Goal: Information Seeking & Learning: Learn about a topic

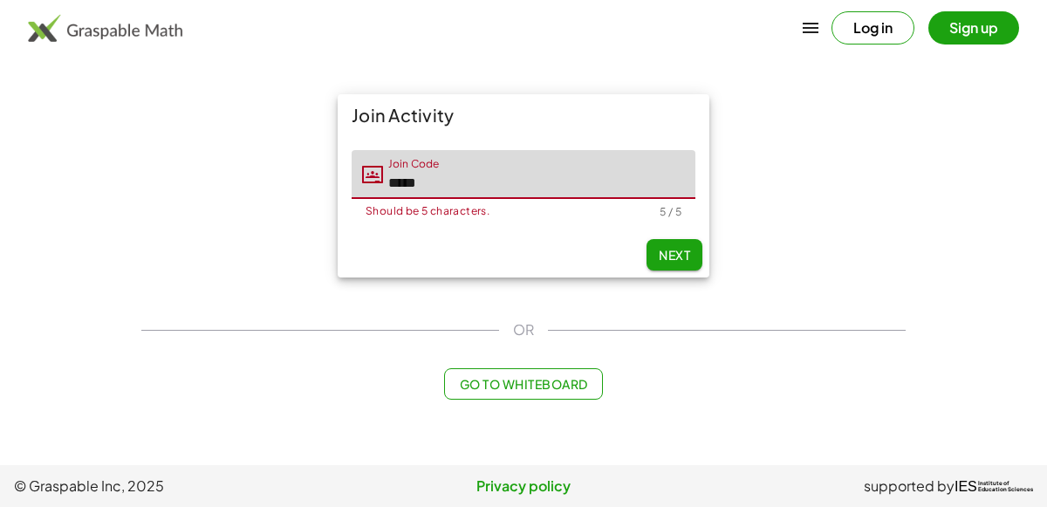
type input "*****"
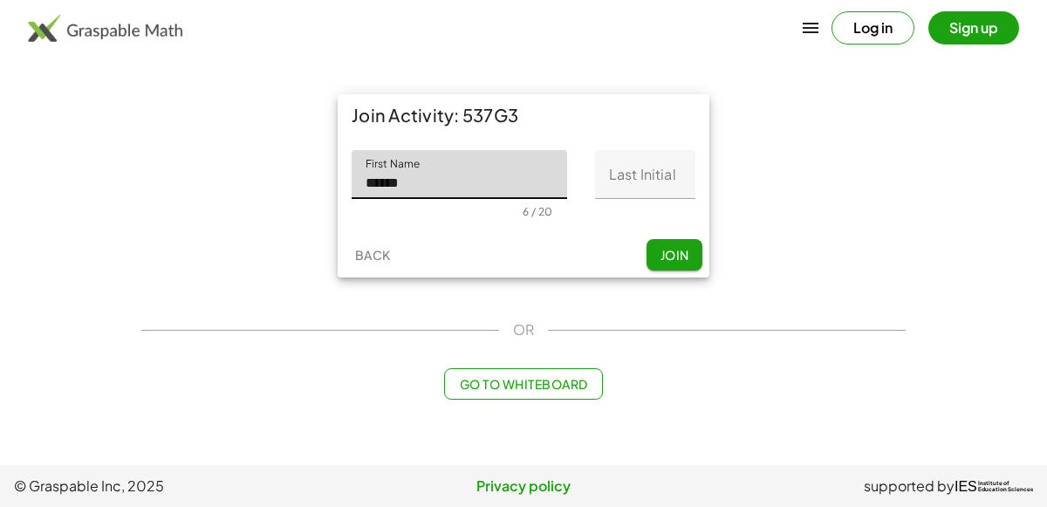
type input "******"
click at [604, 194] on input "Last Initial" at bounding box center [645, 174] width 100 height 49
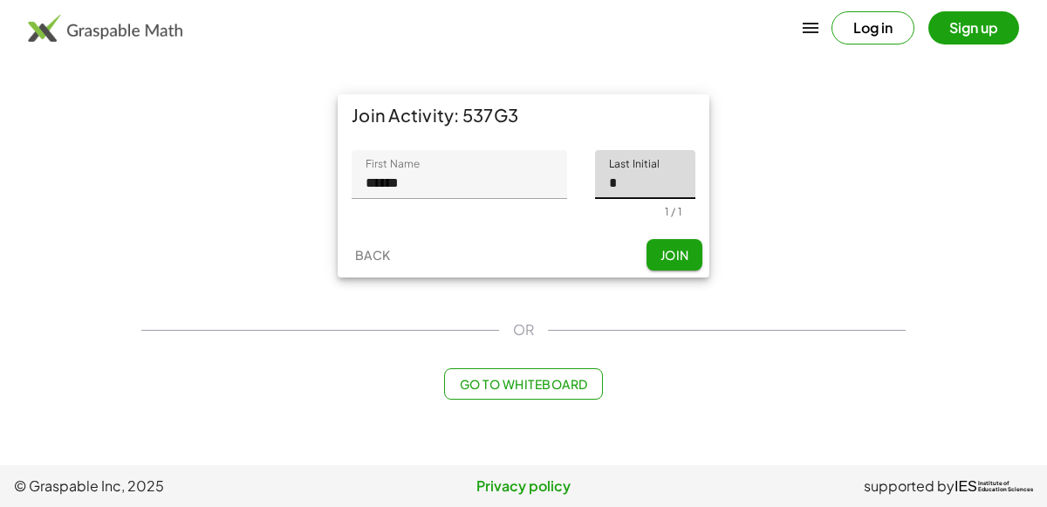
type input "*"
click at [655, 252] on button "Join" at bounding box center [675, 254] width 56 height 31
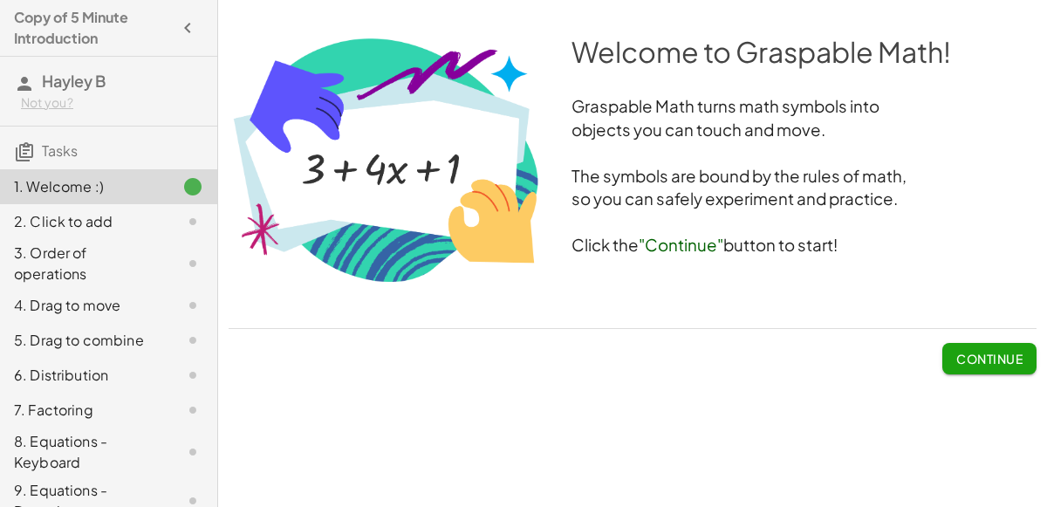
click at [451, 135] on img at bounding box center [386, 159] width 315 height 254
click at [584, 175] on h3 "The symbols are bound by the rules of math," at bounding box center [633, 177] width 808 height 24
click at [179, 181] on div at bounding box center [178, 186] width 49 height 21
click at [959, 370] on button "Continue" at bounding box center [990, 358] width 94 height 31
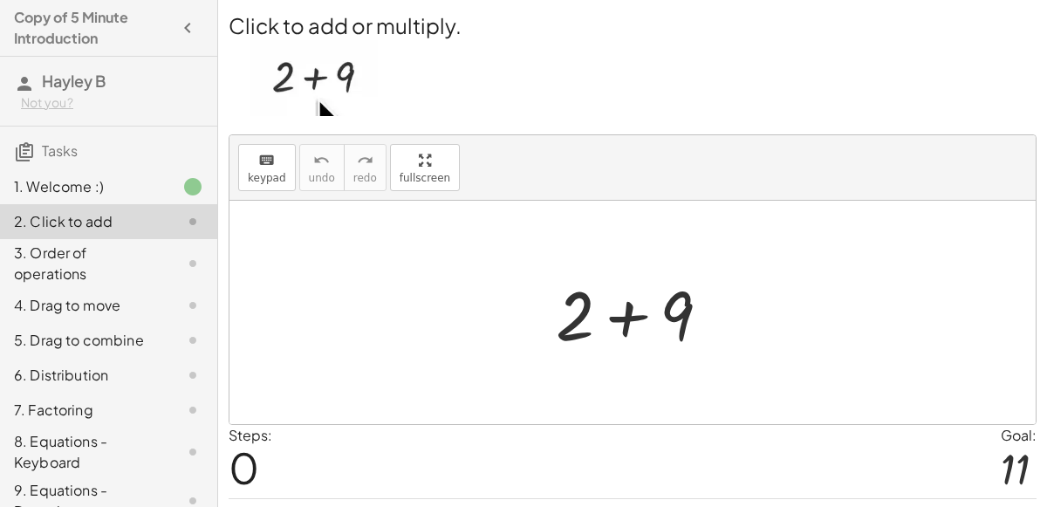
click at [632, 326] on div at bounding box center [640, 313] width 186 height 90
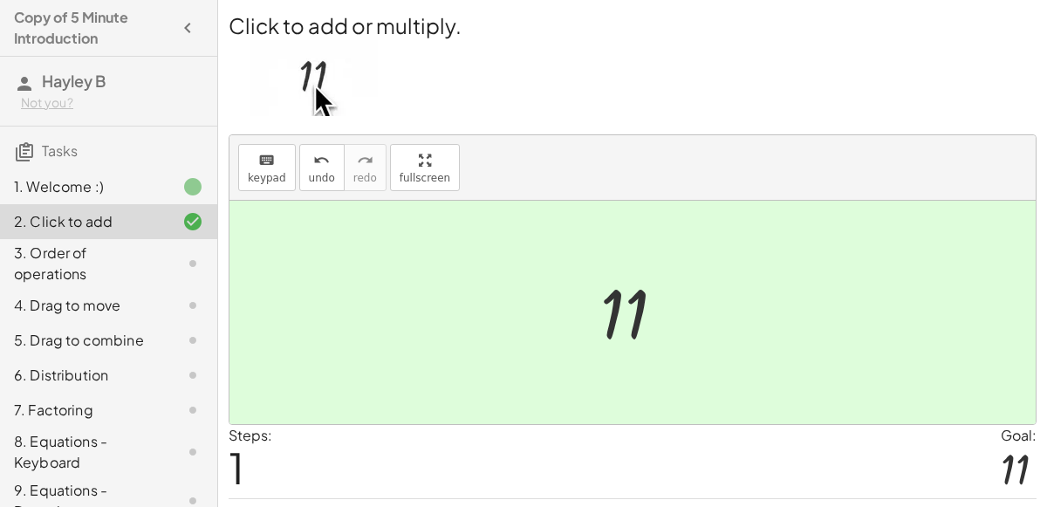
scroll to position [45, 0]
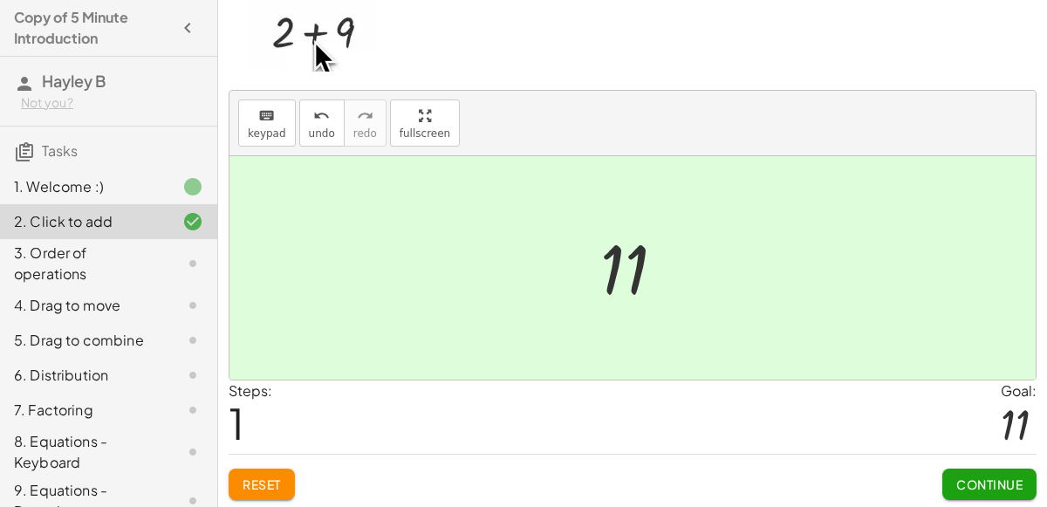
click at [959, 491] on button "Continue" at bounding box center [990, 484] width 94 height 31
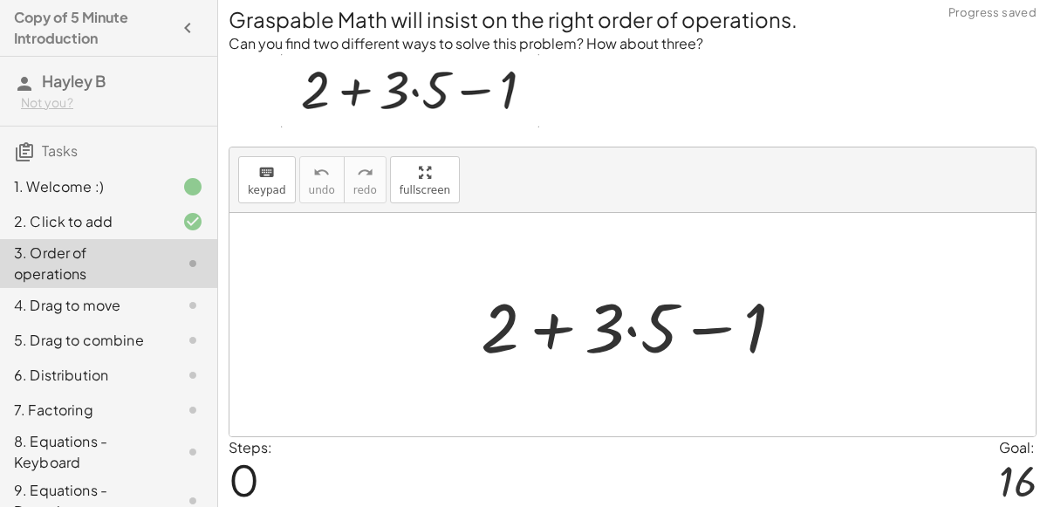
scroll to position [10, 0]
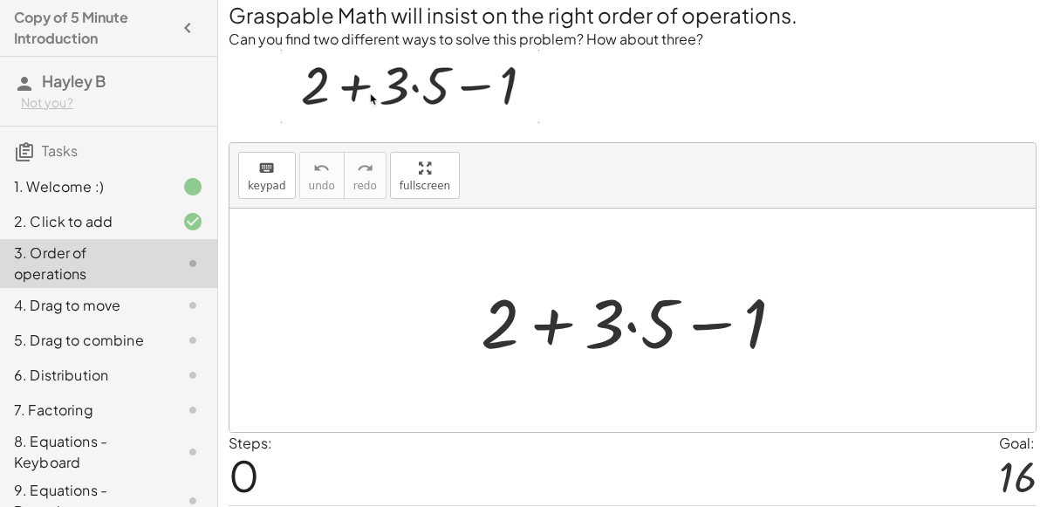
click at [632, 321] on div at bounding box center [639, 321] width 335 height 90
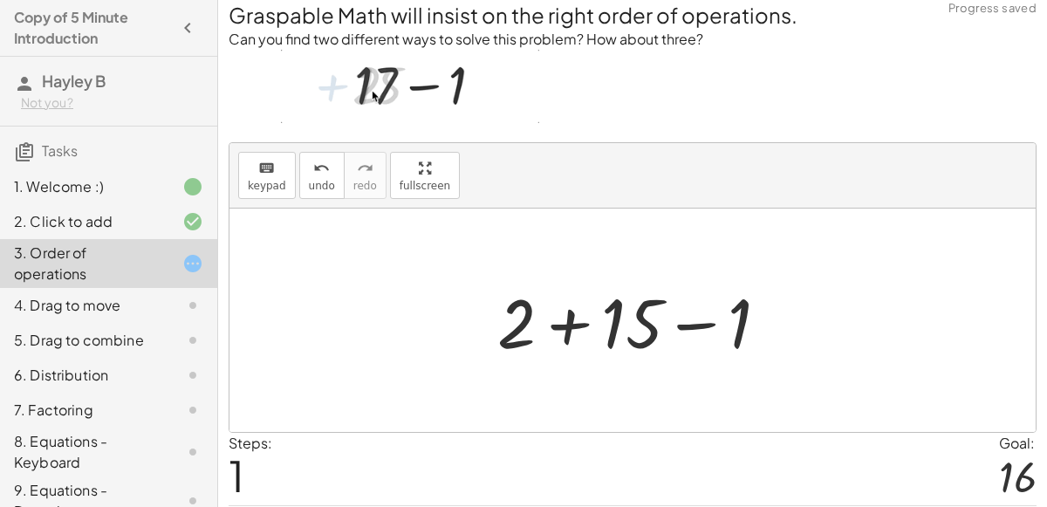
click at [568, 323] on div at bounding box center [640, 321] width 303 height 90
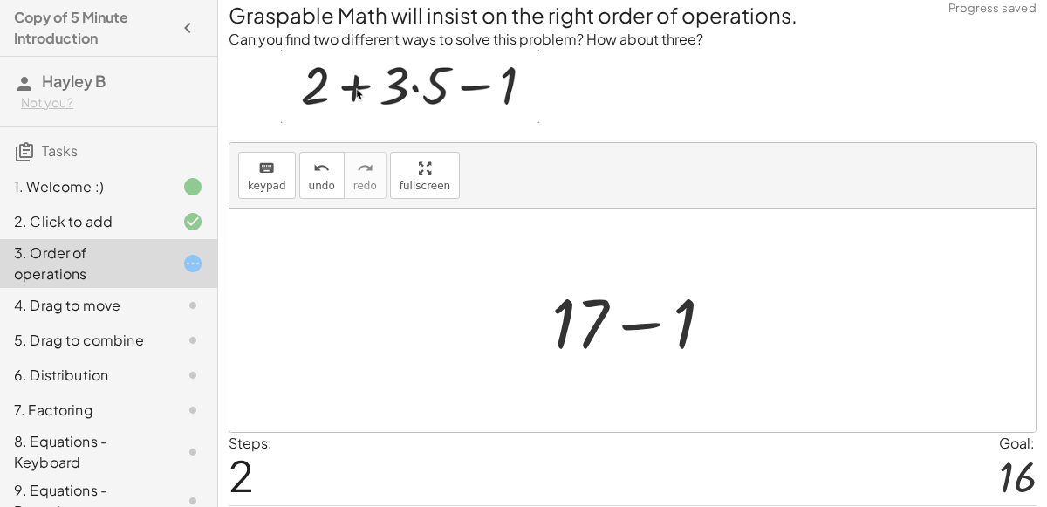
click at [639, 325] on div at bounding box center [640, 321] width 194 height 90
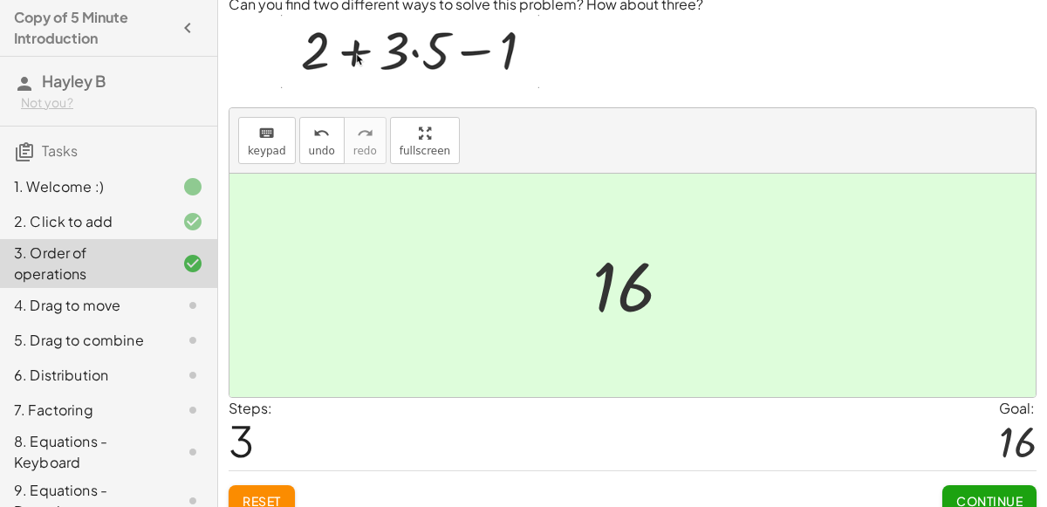
scroll to position [62, 0]
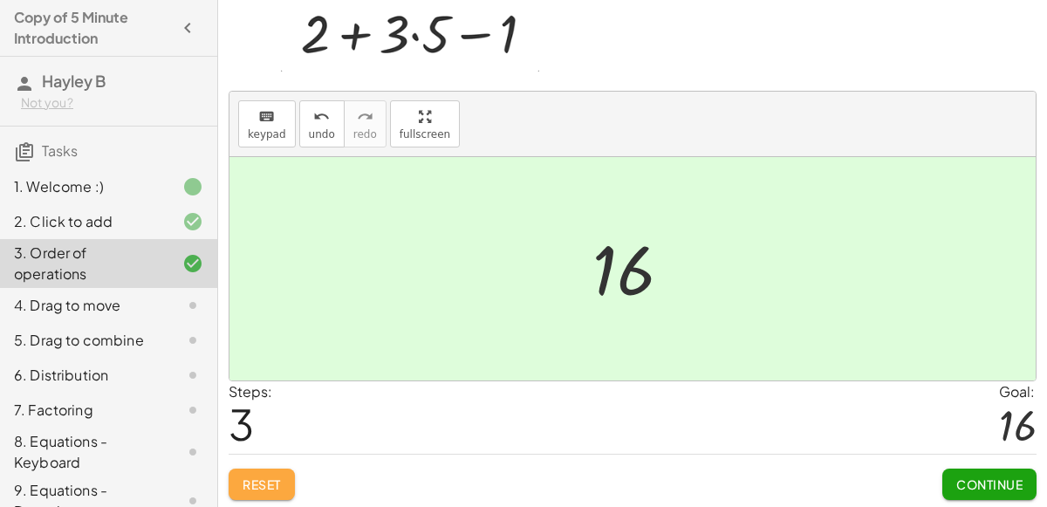
click at [261, 482] on span "Reset" at bounding box center [262, 484] width 38 height 16
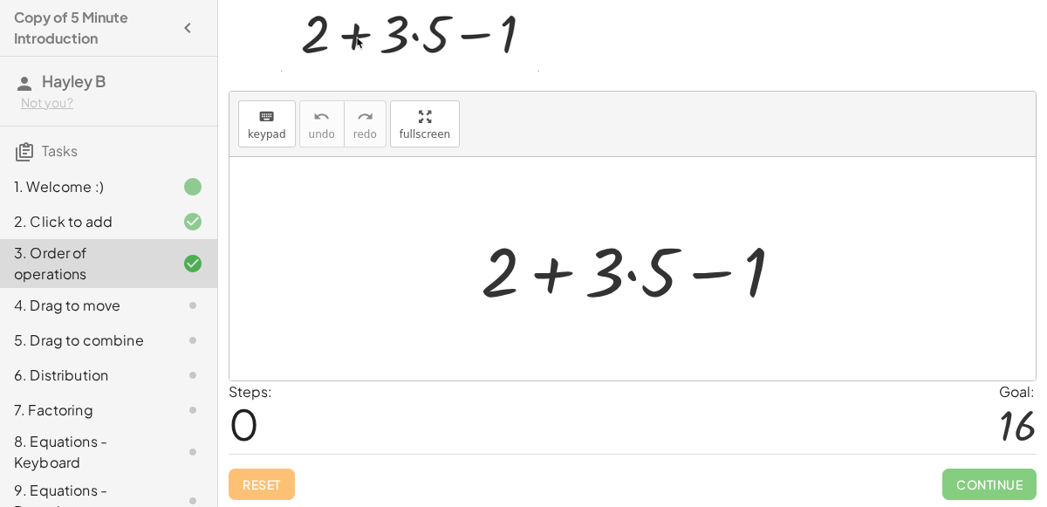
click at [710, 268] on div at bounding box center [639, 269] width 335 height 90
click at [552, 278] on div at bounding box center [639, 269] width 335 height 90
click at [630, 272] on div at bounding box center [639, 269] width 335 height 90
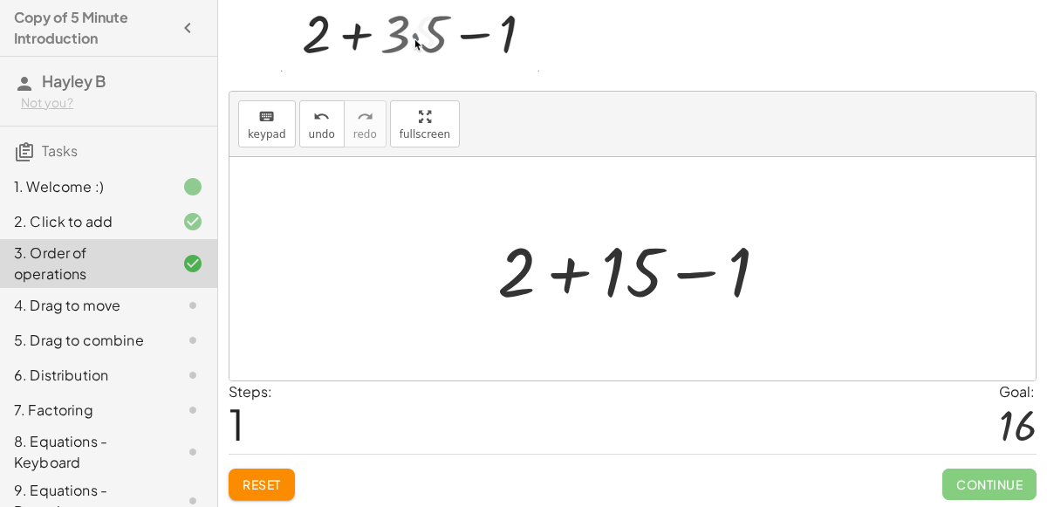
click at [682, 272] on div at bounding box center [640, 269] width 303 height 90
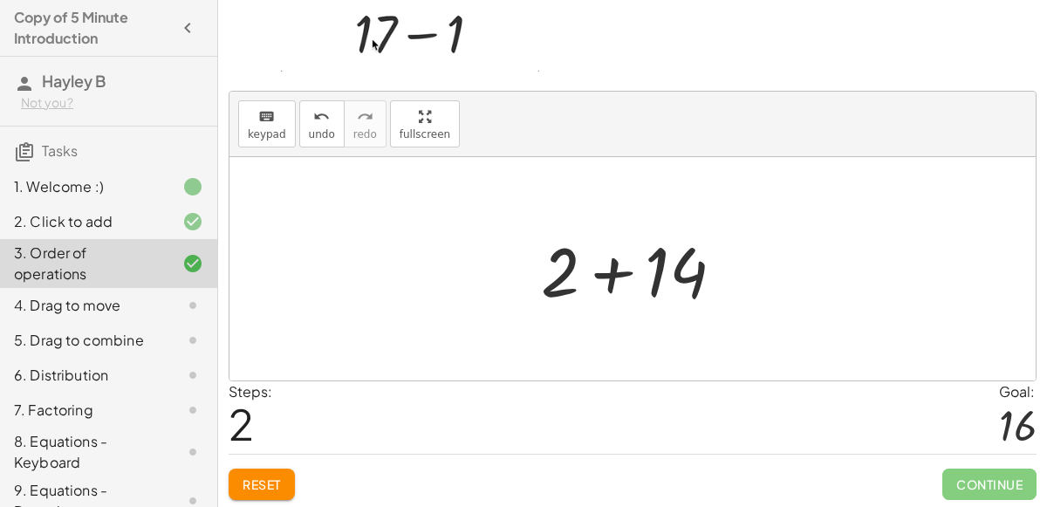
click at [613, 275] on div at bounding box center [639, 269] width 214 height 90
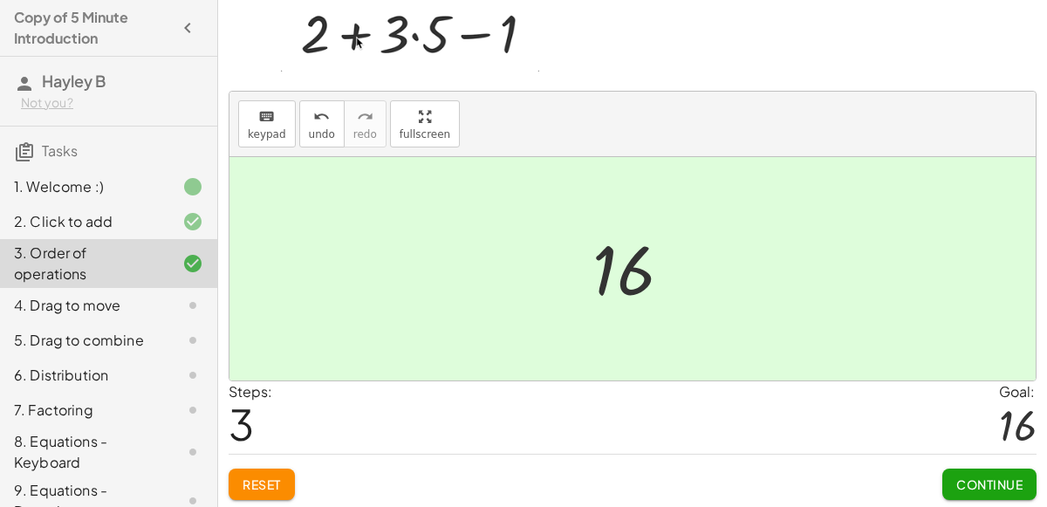
click at [261, 483] on span "Reset" at bounding box center [262, 484] width 38 height 16
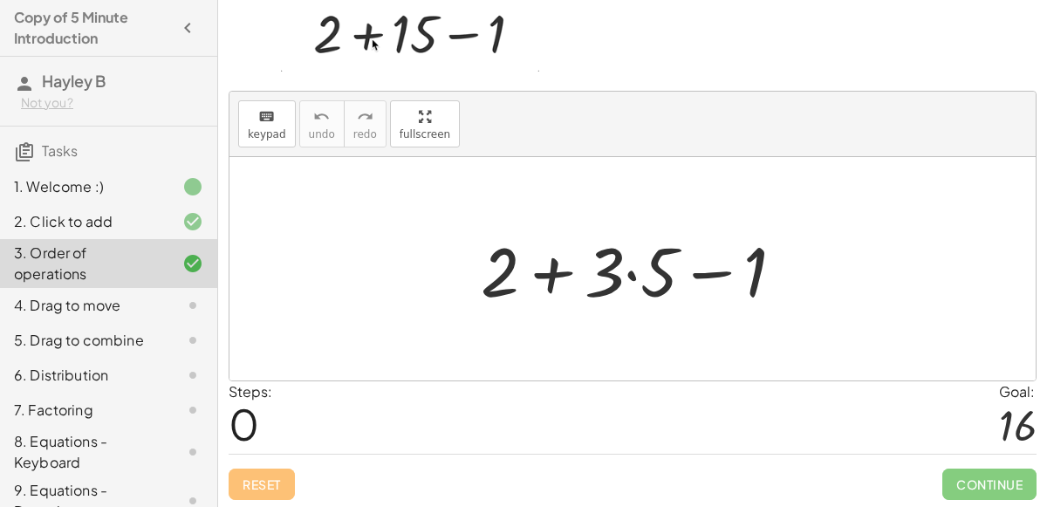
click at [638, 279] on div at bounding box center [639, 269] width 335 height 90
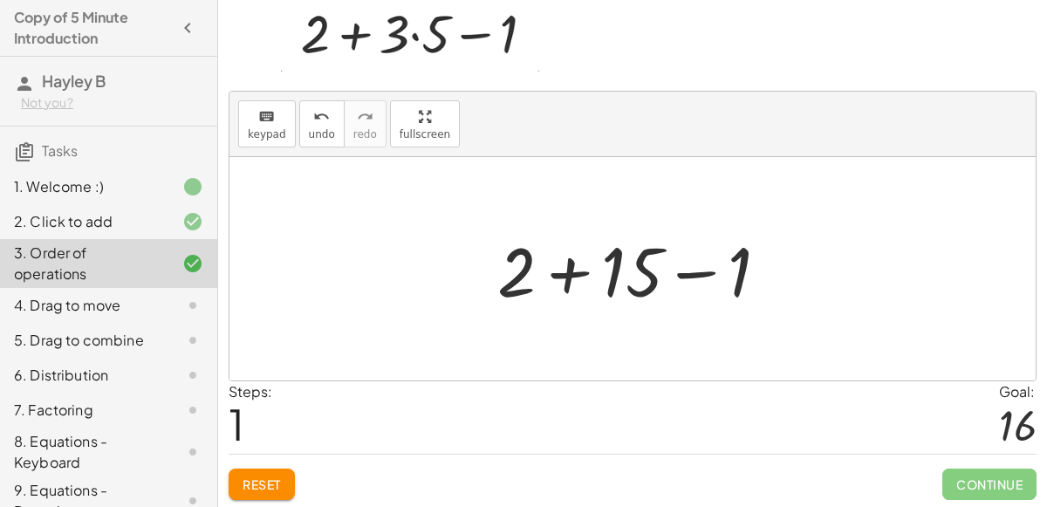
click at [566, 271] on div at bounding box center [640, 269] width 303 height 90
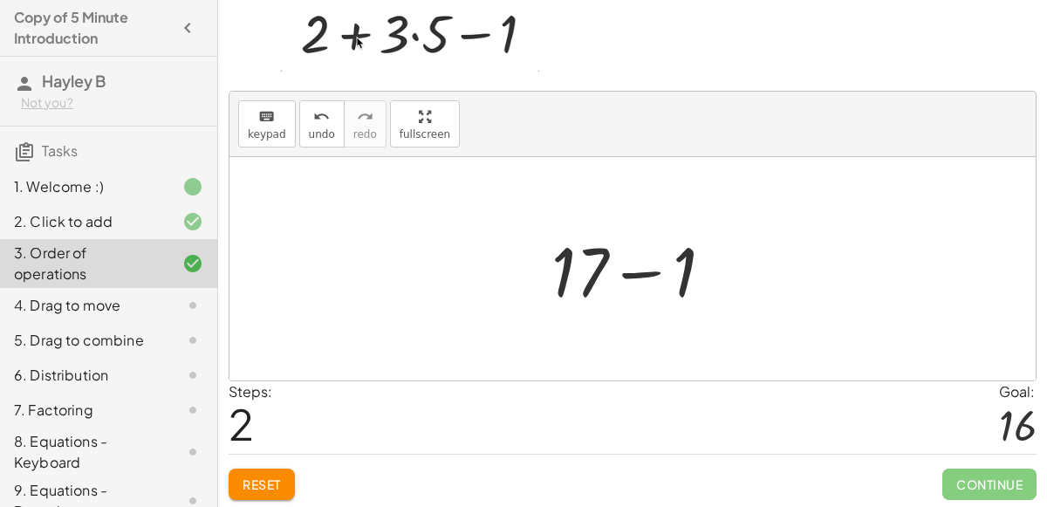
click at [623, 280] on div at bounding box center [640, 269] width 194 height 90
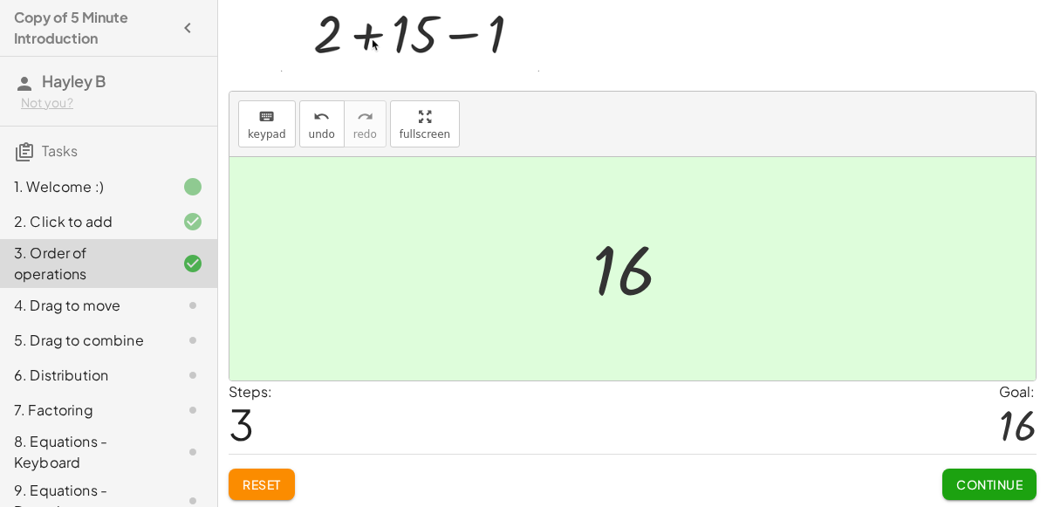
click at [959, 490] on button "Continue" at bounding box center [990, 484] width 94 height 31
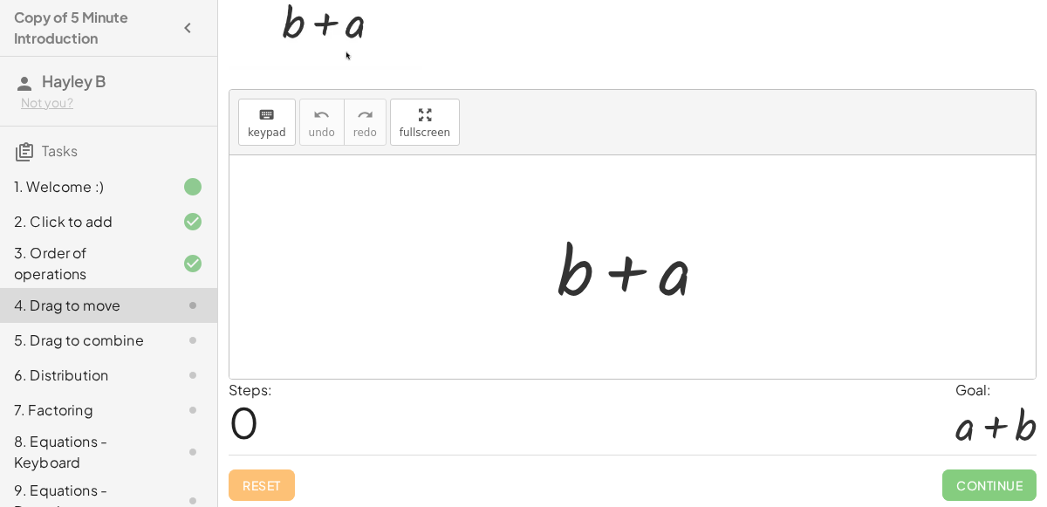
scroll to position [0, 0]
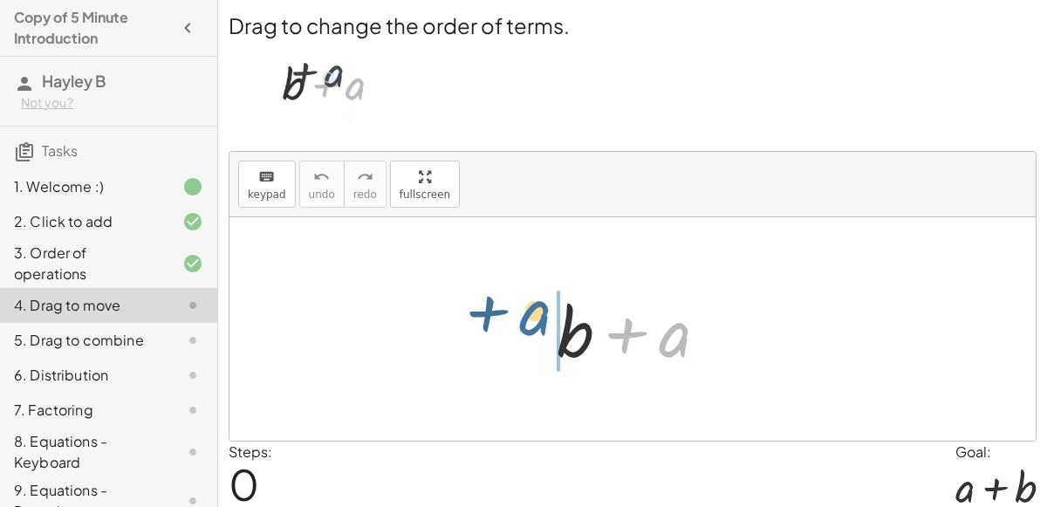
drag, startPoint x: 672, startPoint y: 319, endPoint x: 524, endPoint y: 301, distance: 149.4
click at [524, 301] on div "+ a + b + a" at bounding box center [633, 328] width 806 height 223
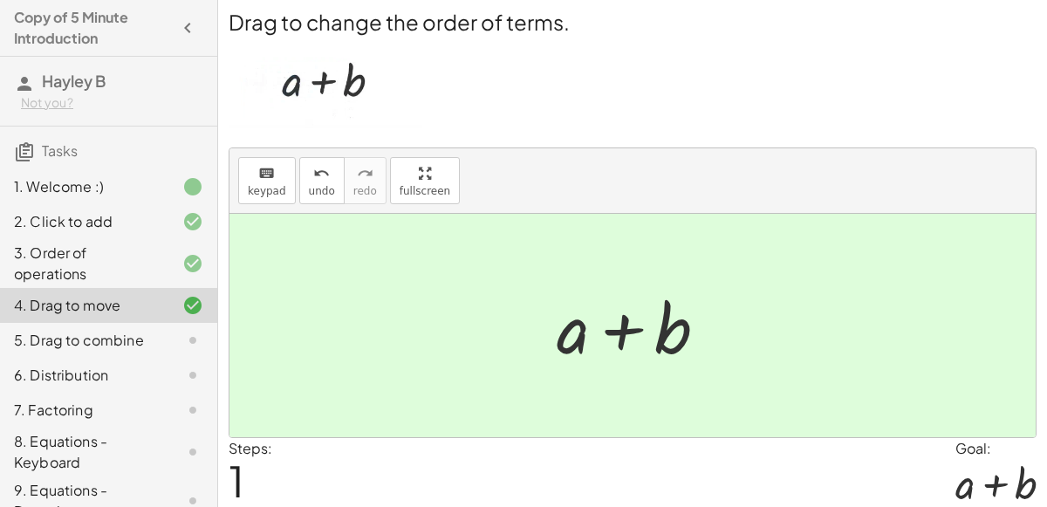
scroll to position [63, 0]
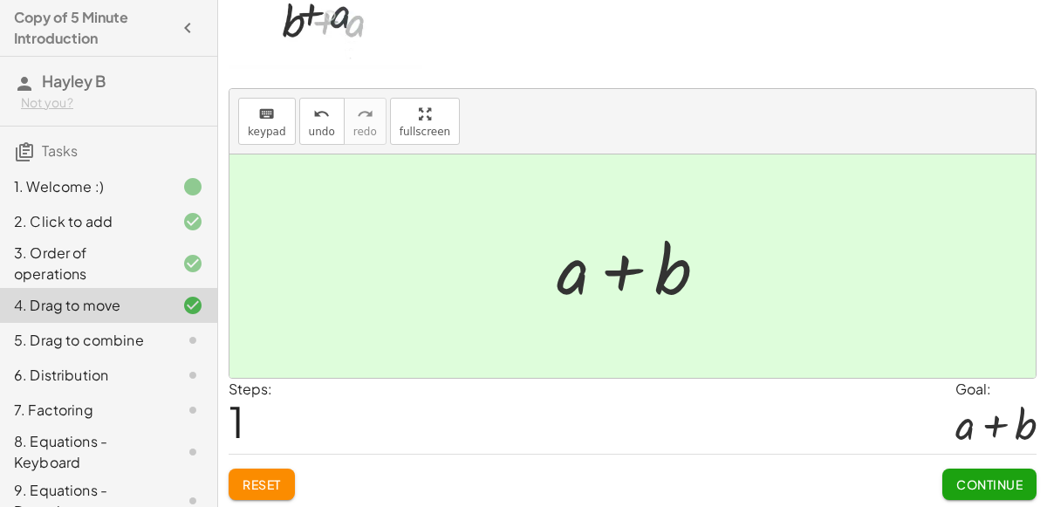
click at [959, 469] on button "Continue" at bounding box center [990, 484] width 94 height 31
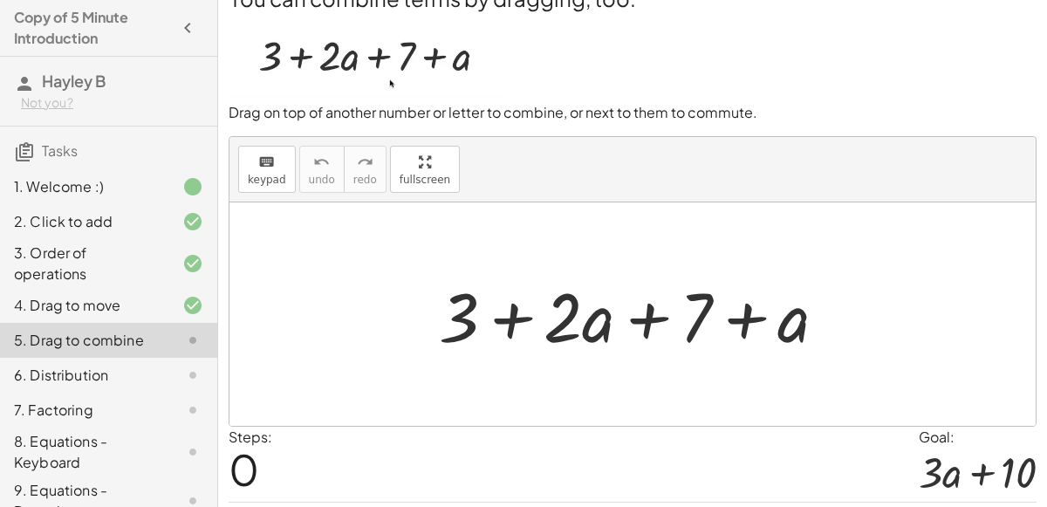
scroll to position [27, 0]
drag, startPoint x: 462, startPoint y: 307, endPoint x: 700, endPoint y: 303, distance: 238.3
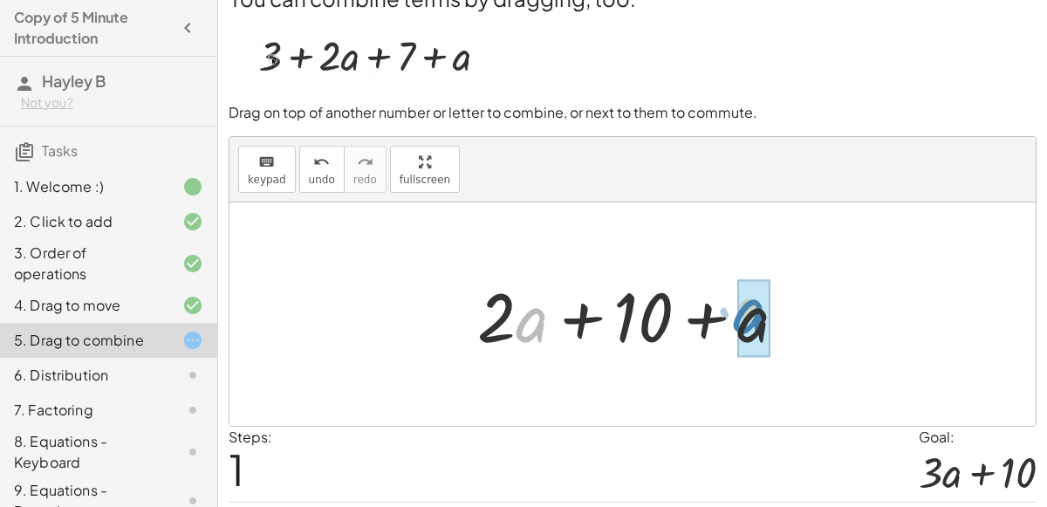
drag, startPoint x: 517, startPoint y: 320, endPoint x: 733, endPoint y: 312, distance: 216.6
click at [733, 312] on div at bounding box center [639, 315] width 341 height 90
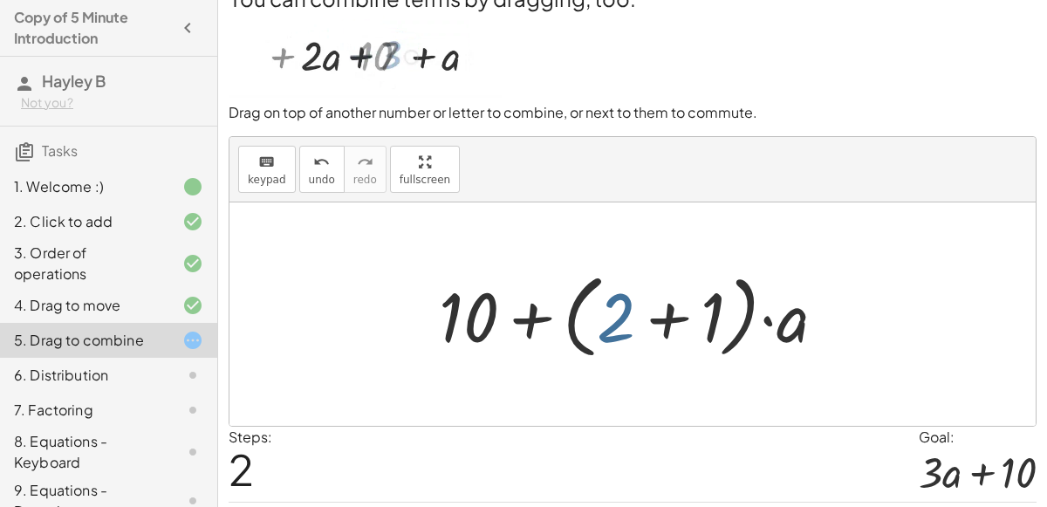
click at [623, 315] on div at bounding box center [639, 314] width 418 height 100
click at [668, 326] on div at bounding box center [639, 314] width 418 height 100
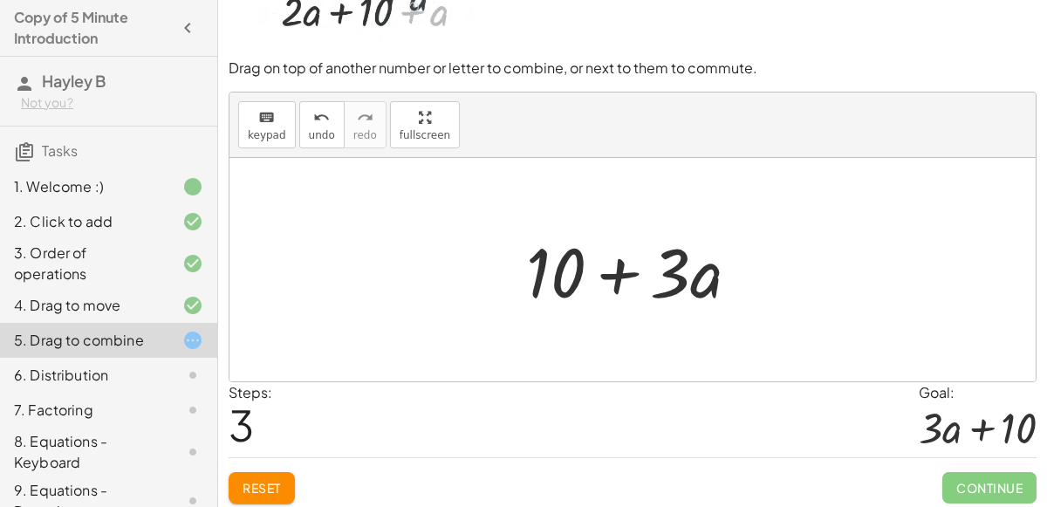
scroll to position [75, 0]
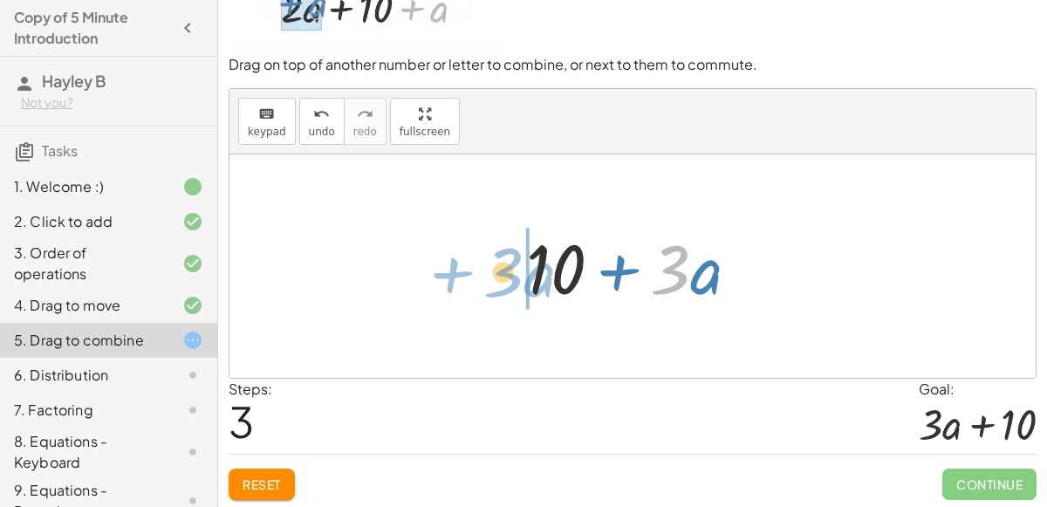
drag, startPoint x: 672, startPoint y: 284, endPoint x: 506, endPoint y: 287, distance: 165.9
click at [506, 287] on div "+ 3 + · 2 · a + 7 + a + · 2 · a + 10 + a + 10 + · ( + 2 + 1 ) · a · 3 + · a + ·…" at bounding box center [633, 266] width 267 height 99
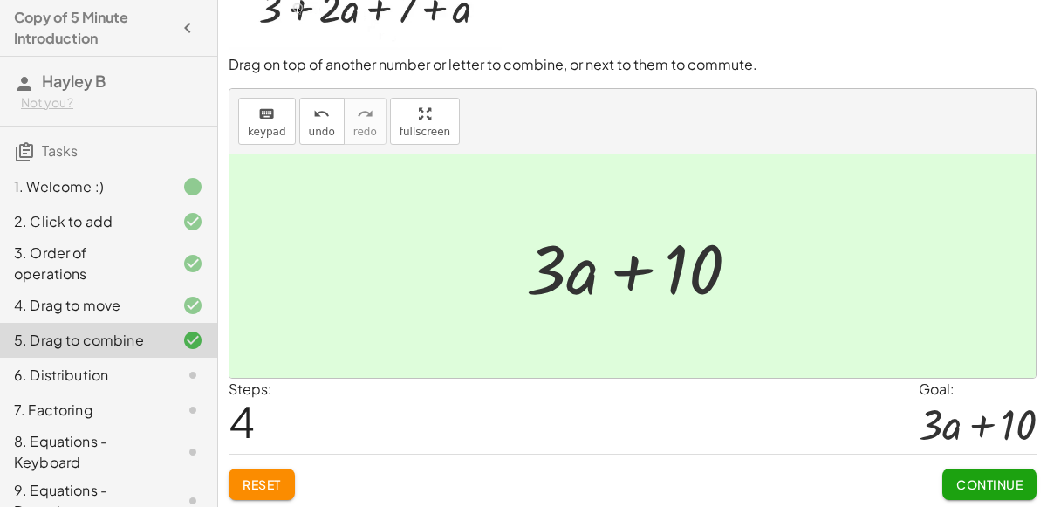
click at [959, 482] on span "Continue" at bounding box center [989, 484] width 66 height 16
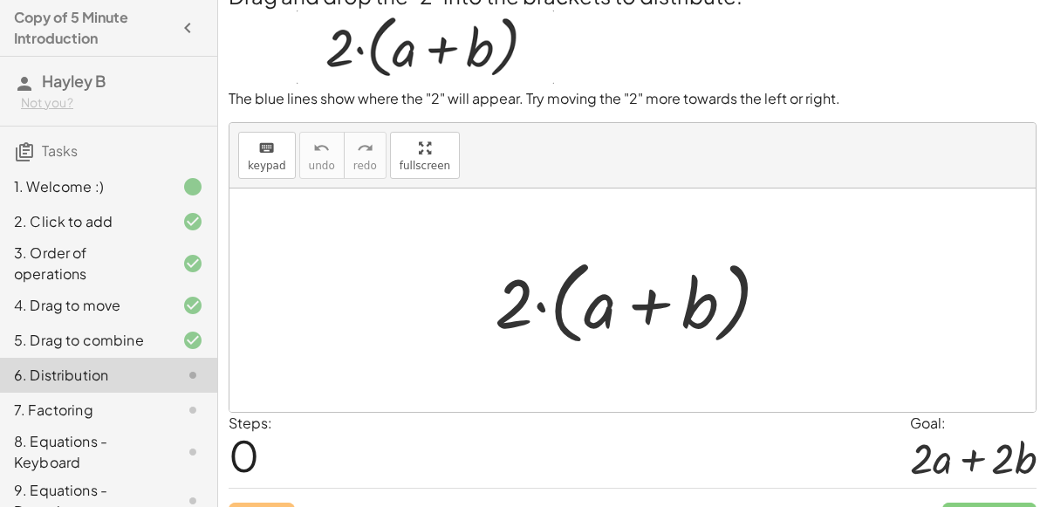
scroll to position [29, 0]
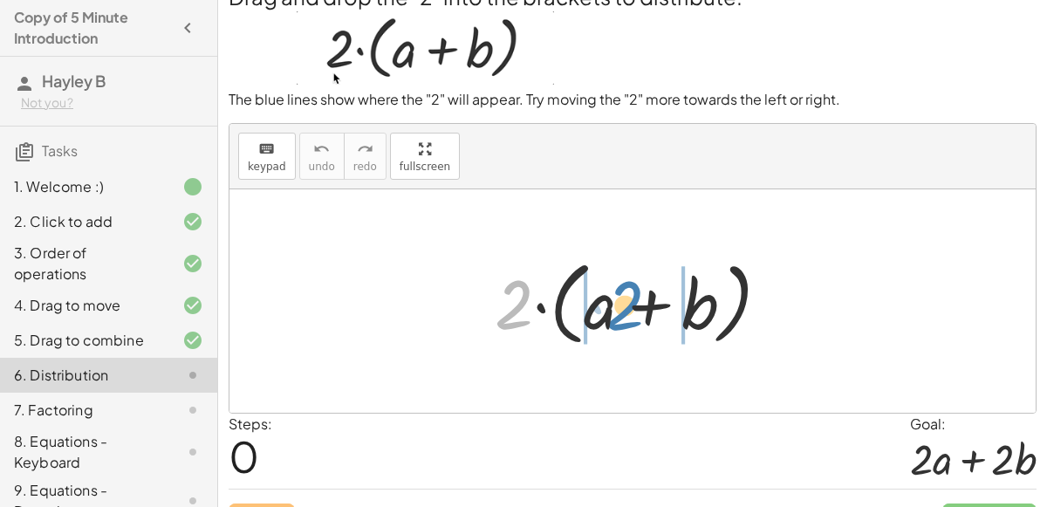
drag, startPoint x: 501, startPoint y: 312, endPoint x: 605, endPoint y: 309, distance: 103.9
click at [605, 309] on div at bounding box center [639, 301] width 306 height 100
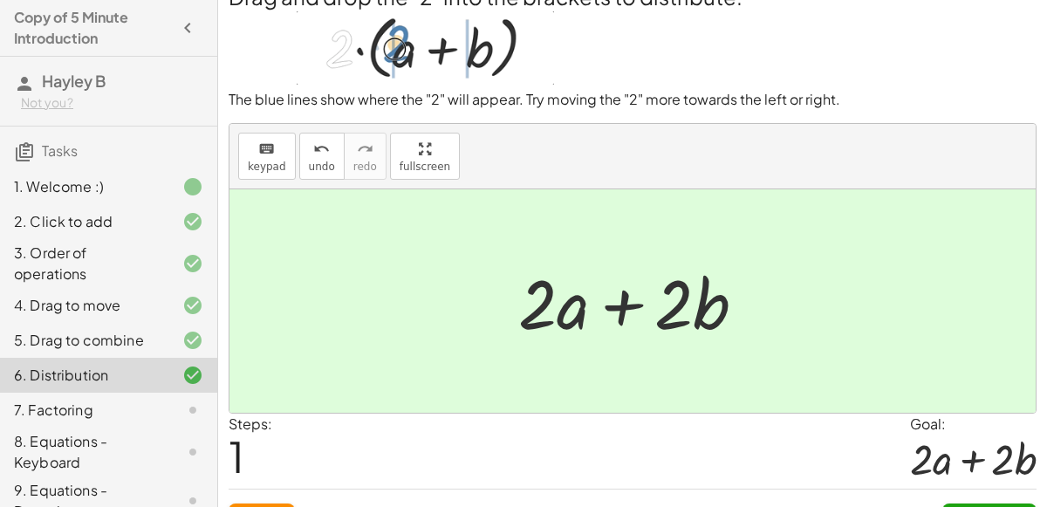
scroll to position [64, 0]
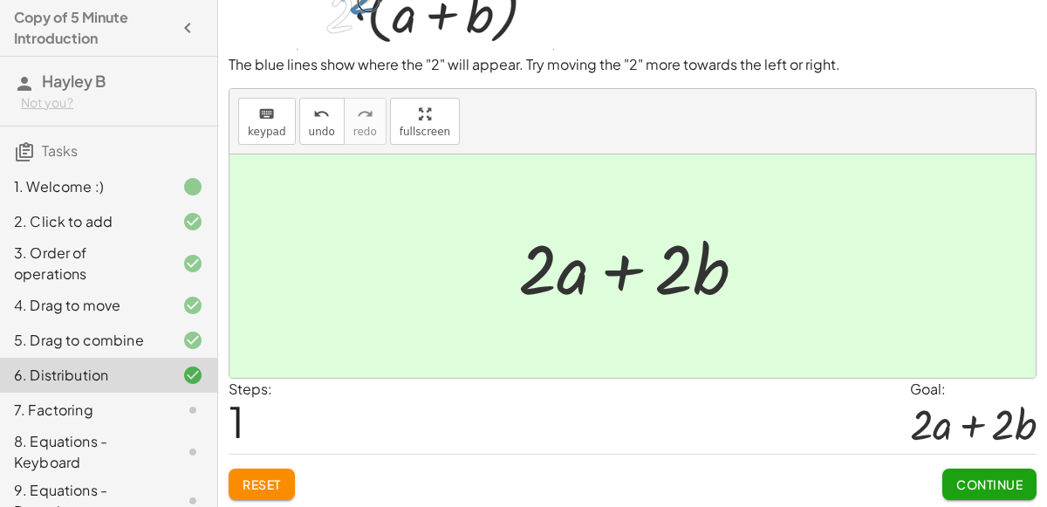
click at [959, 486] on span "Continue" at bounding box center [989, 484] width 66 height 16
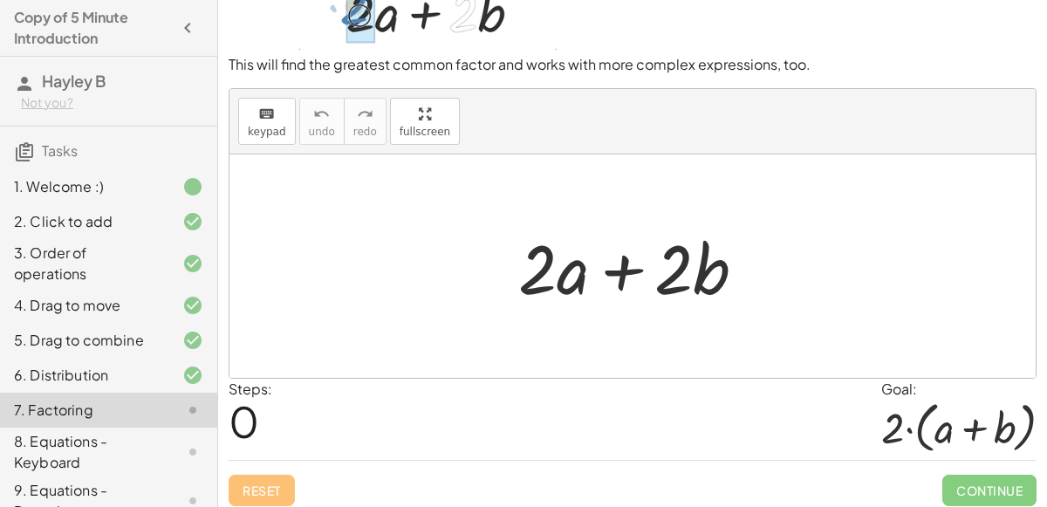
click at [857, 379] on div "Steps: 0 Goal: · 2 · ( + a + b )" at bounding box center [633, 419] width 808 height 81
drag, startPoint x: 547, startPoint y: 276, endPoint x: 528, endPoint y: 290, distance: 23.7
click at [528, 290] on div at bounding box center [639, 267] width 259 height 90
click at [576, 277] on div at bounding box center [639, 267] width 259 height 90
click at [255, 497] on div "Reset Continue" at bounding box center [633, 483] width 808 height 46
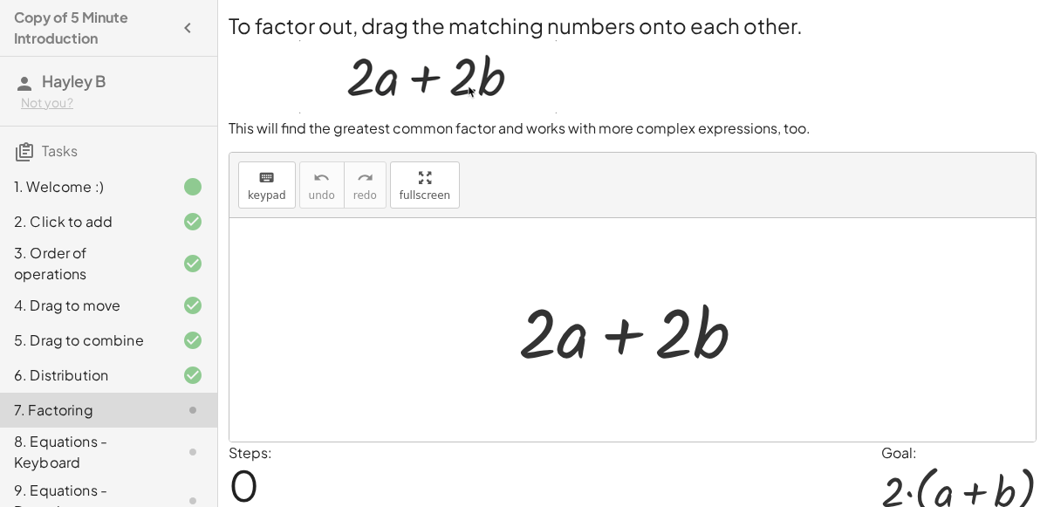
scroll to position [71, 0]
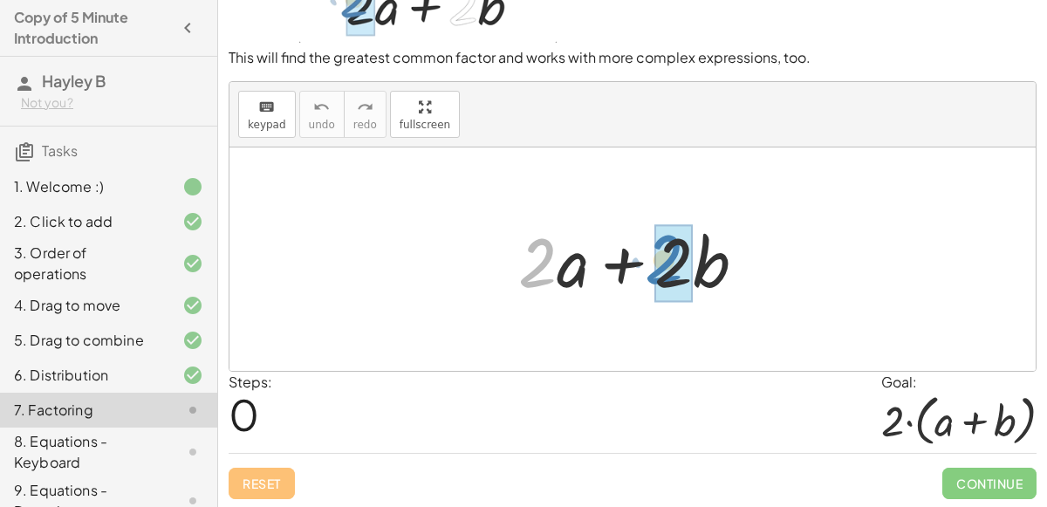
drag, startPoint x: 539, startPoint y: 276, endPoint x: 681, endPoint y: 272, distance: 141.4
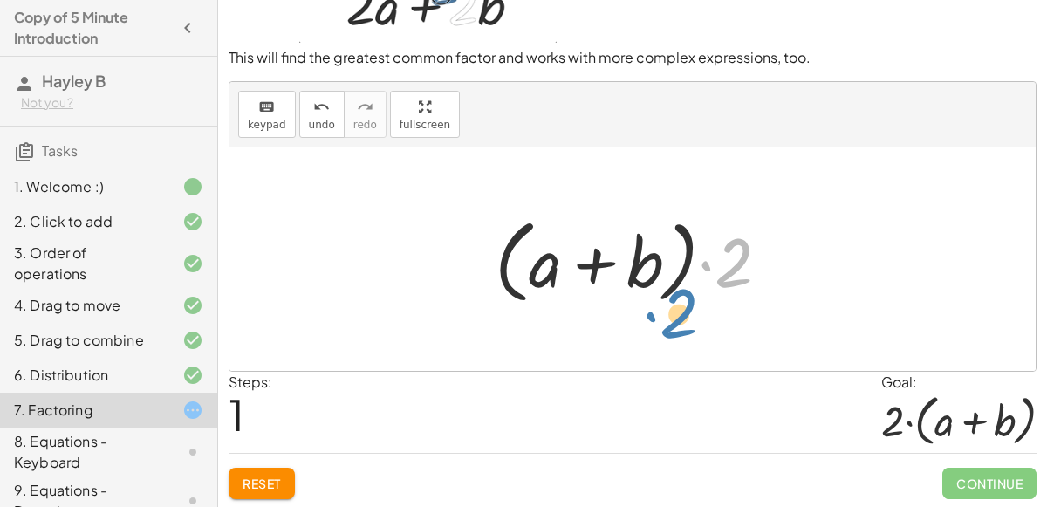
drag, startPoint x: 742, startPoint y: 253, endPoint x: 687, endPoint y: 304, distance: 74.7
click at [687, 304] on div at bounding box center [639, 259] width 306 height 100
drag, startPoint x: 743, startPoint y: 264, endPoint x: 474, endPoint y: 271, distance: 268.9
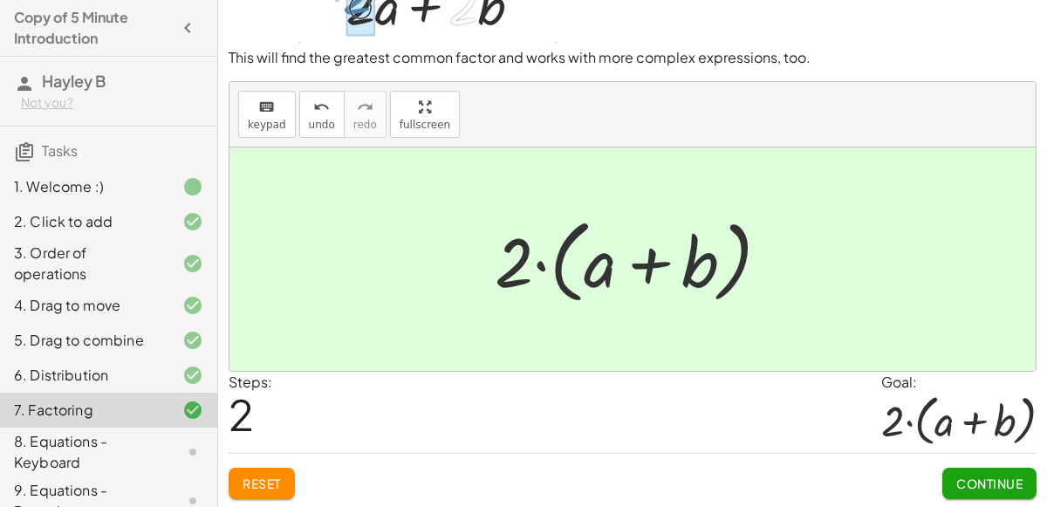
click at [958, 483] on span "Continue" at bounding box center [989, 484] width 66 height 16
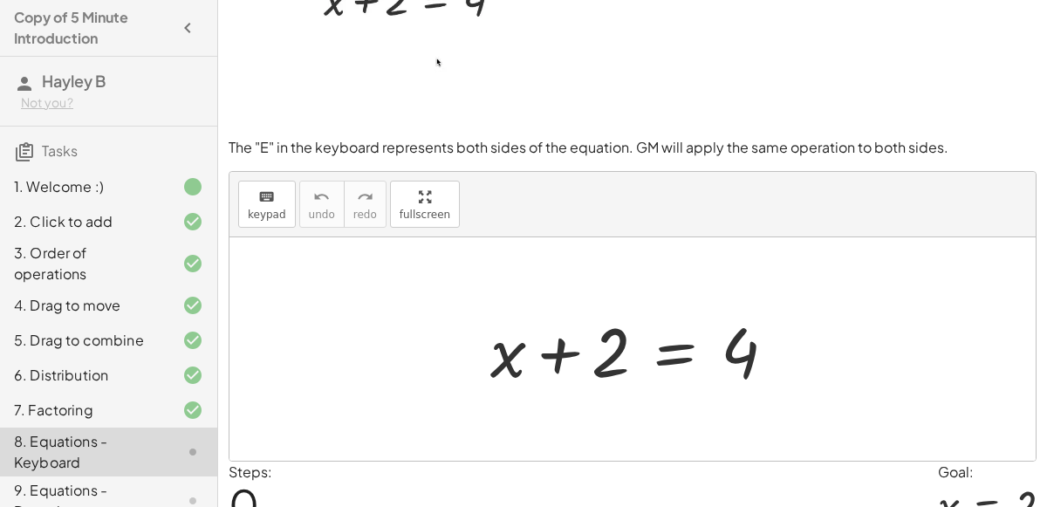
scroll to position [152, 0]
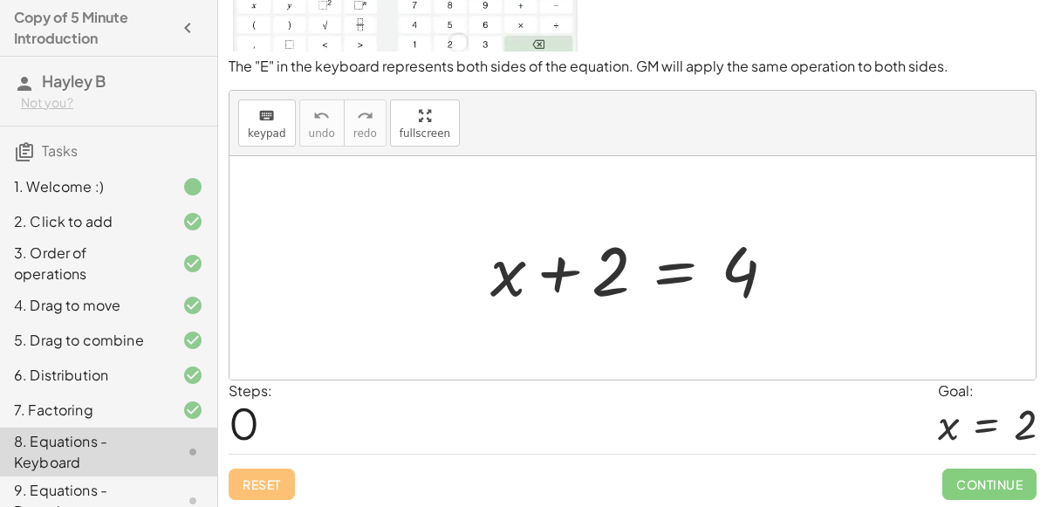
click at [668, 277] on div at bounding box center [640, 268] width 317 height 90
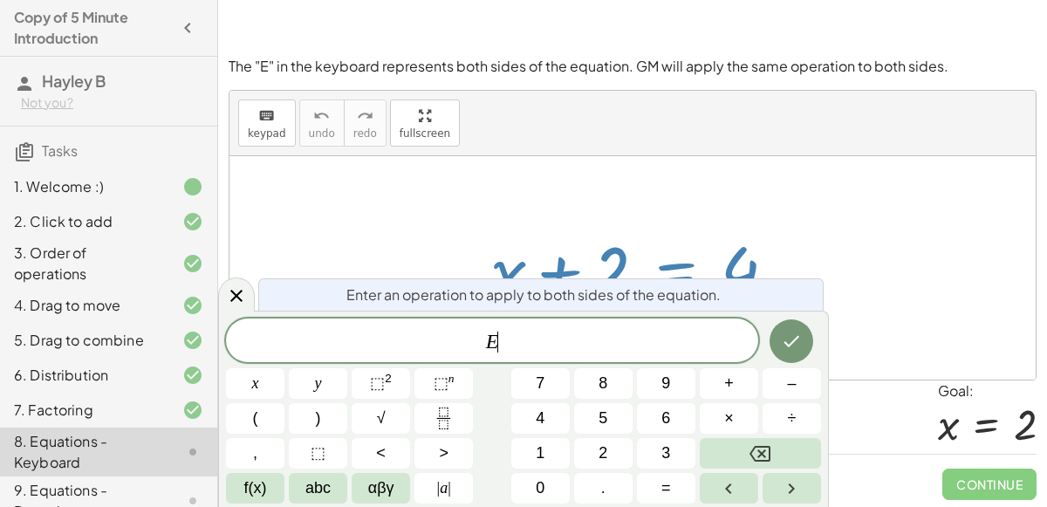
click at [802, 269] on div at bounding box center [633, 267] width 806 height 223
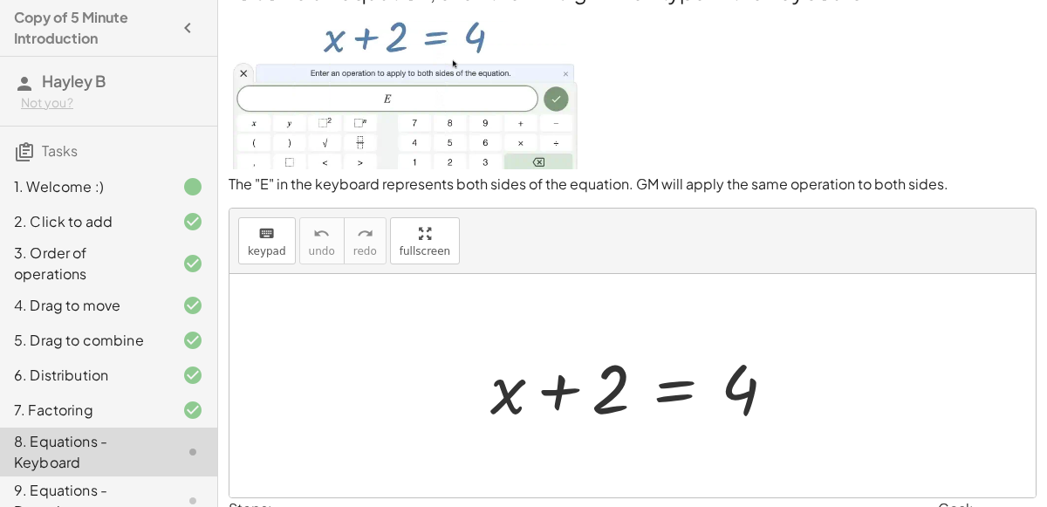
scroll to position [26, 0]
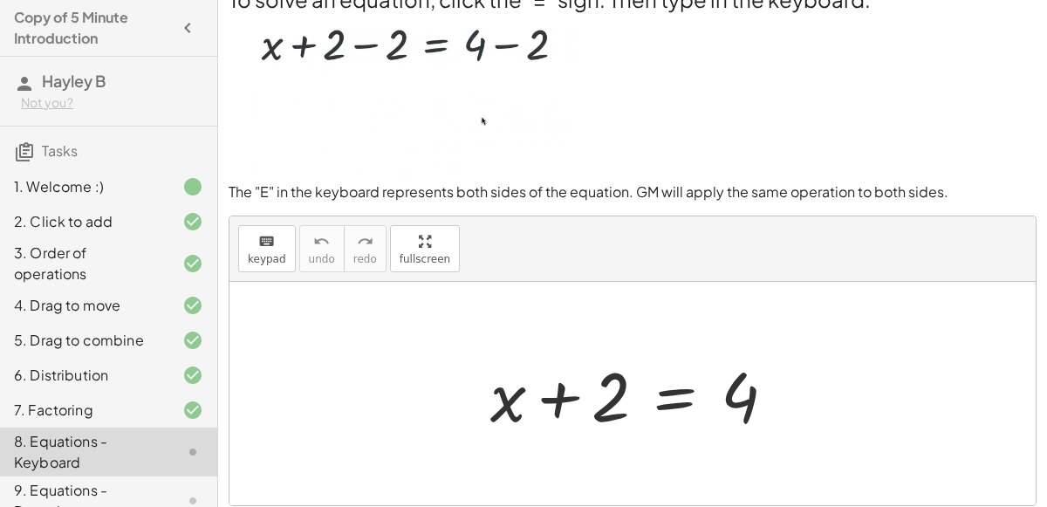
click at [653, 411] on div at bounding box center [640, 394] width 317 height 90
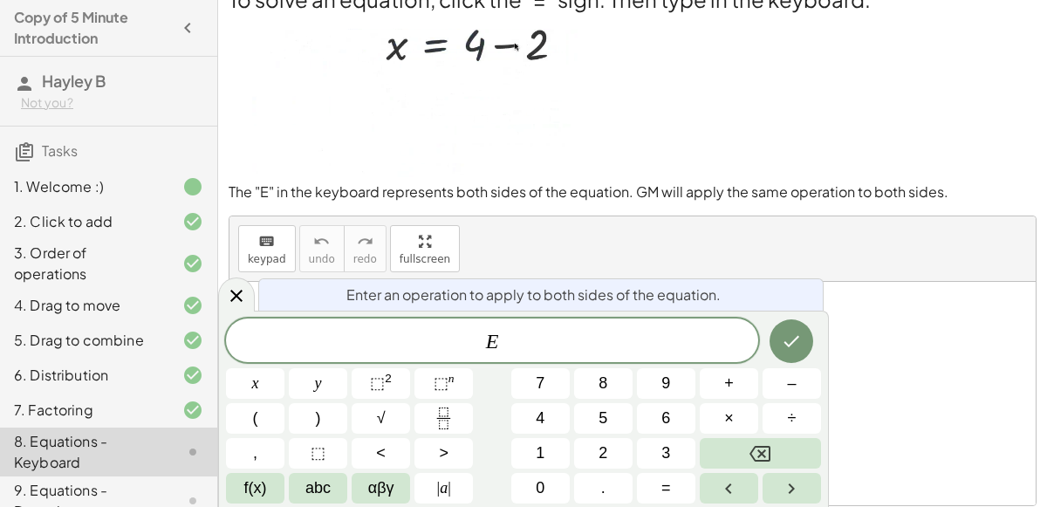
scroll to position [152, 0]
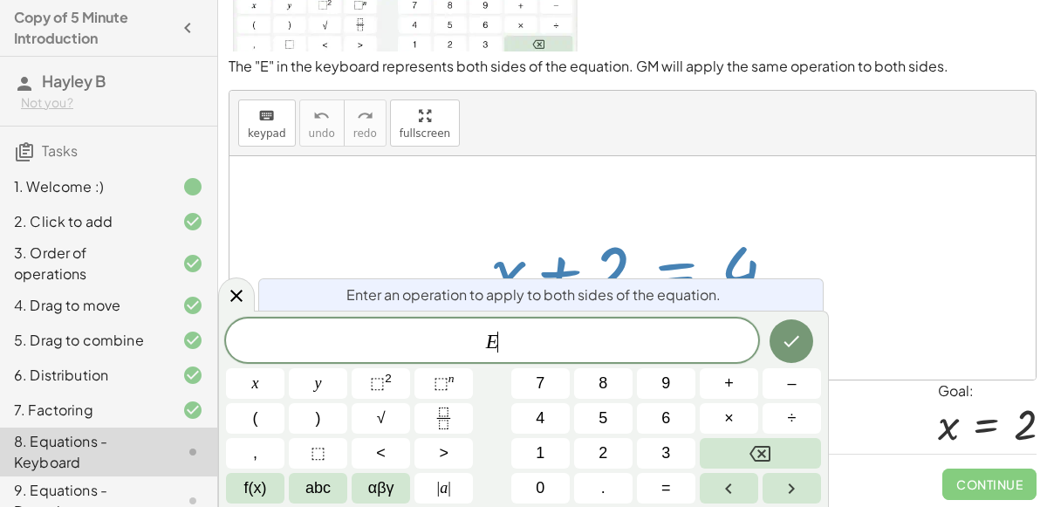
click at [826, 278] on div at bounding box center [633, 267] width 806 height 223
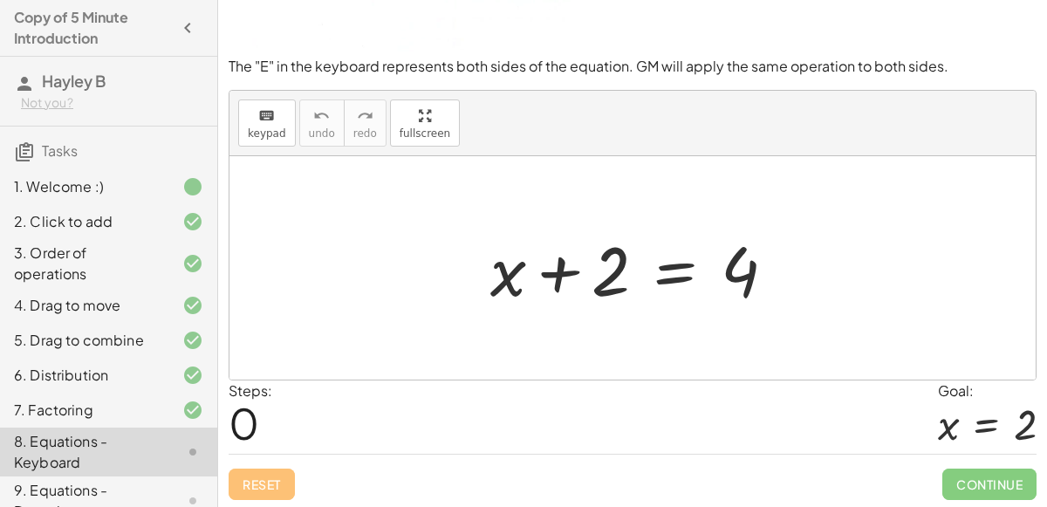
click at [668, 268] on div at bounding box center [640, 268] width 317 height 90
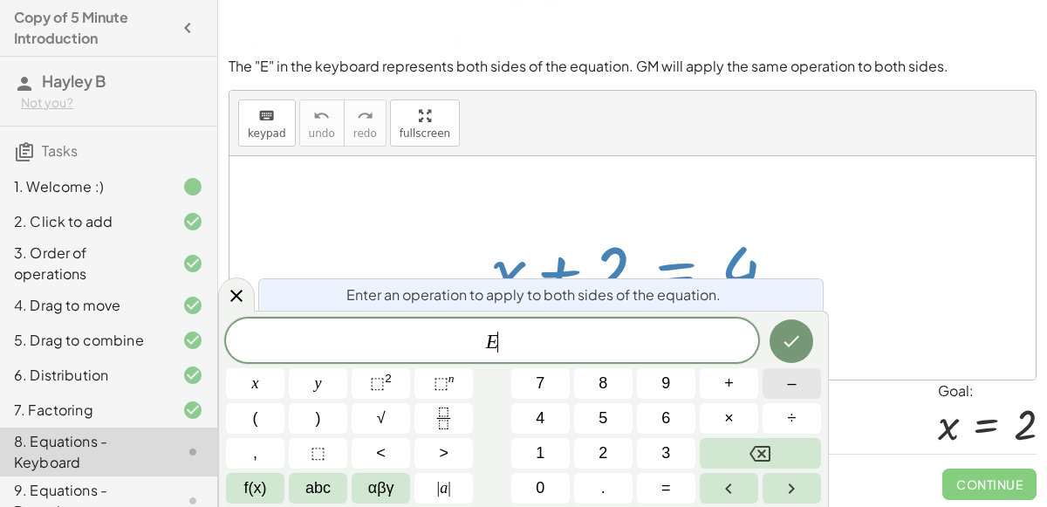
click at [804, 394] on button "–" at bounding box center [792, 383] width 58 height 31
click at [599, 448] on span "2" at bounding box center [603, 454] width 9 height 24
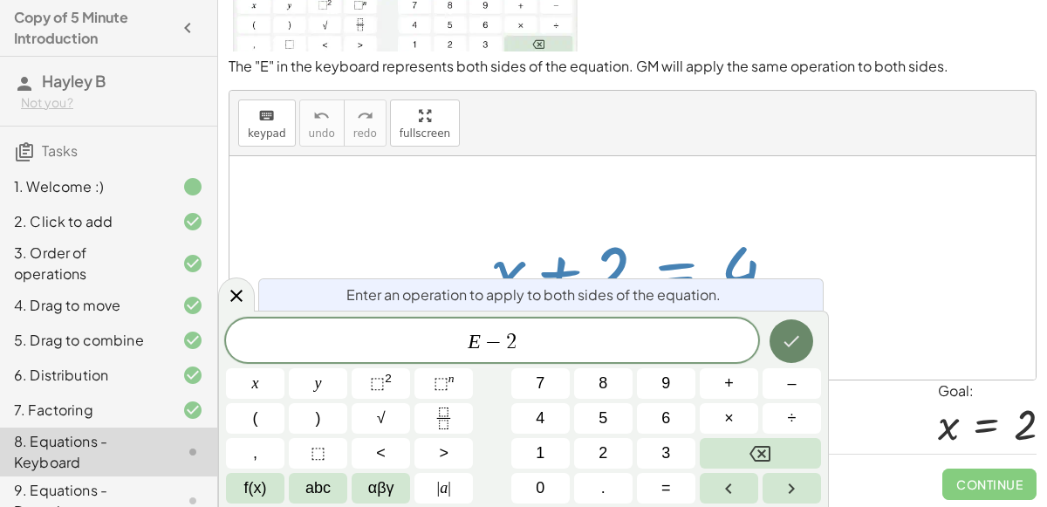
click at [789, 350] on icon "Done" at bounding box center [791, 341] width 21 height 21
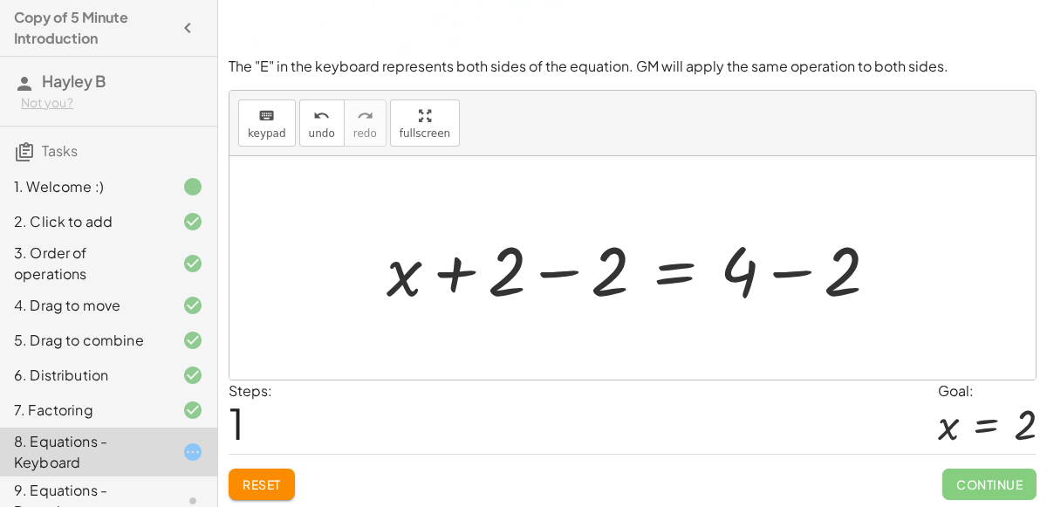
click at [782, 274] on div at bounding box center [640, 268] width 524 height 90
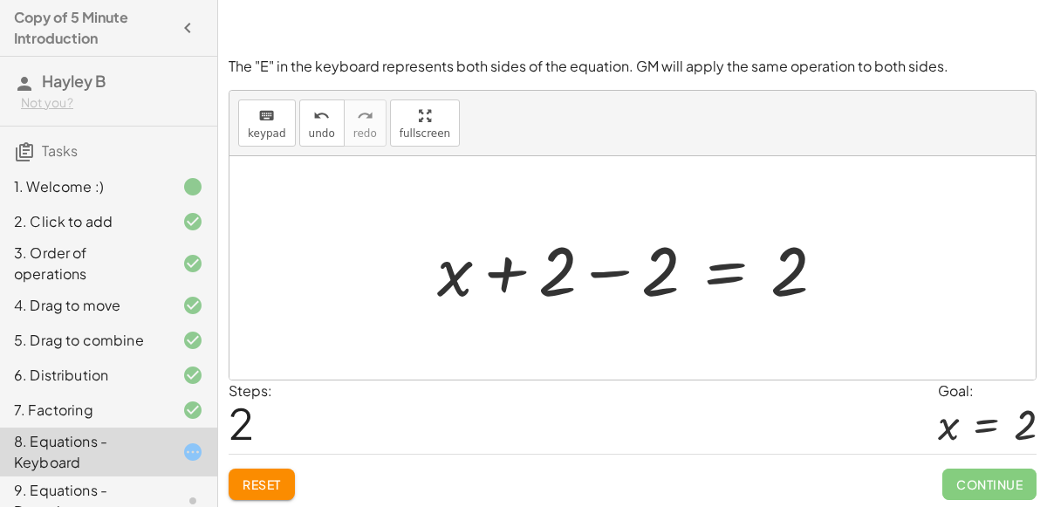
click at [561, 275] on div at bounding box center [638, 268] width 420 height 90
click at [607, 276] on div at bounding box center [639, 268] width 420 height 90
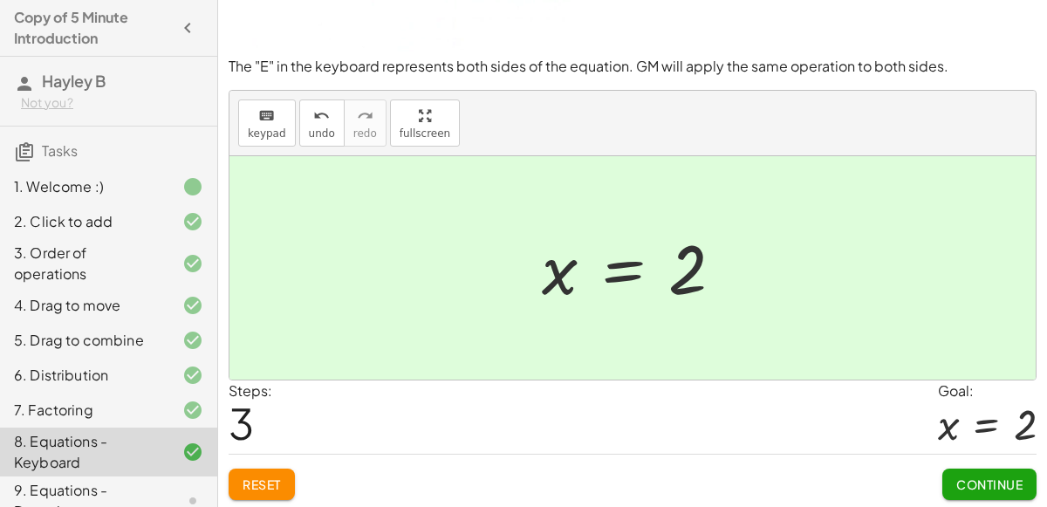
click at [959, 476] on span "Continue" at bounding box center [989, 484] width 66 height 16
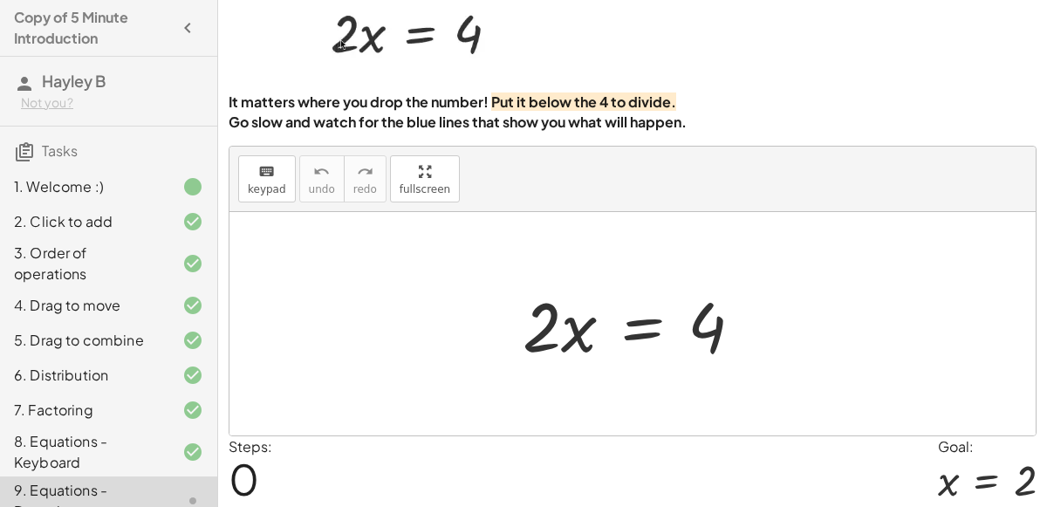
scroll to position [83, 0]
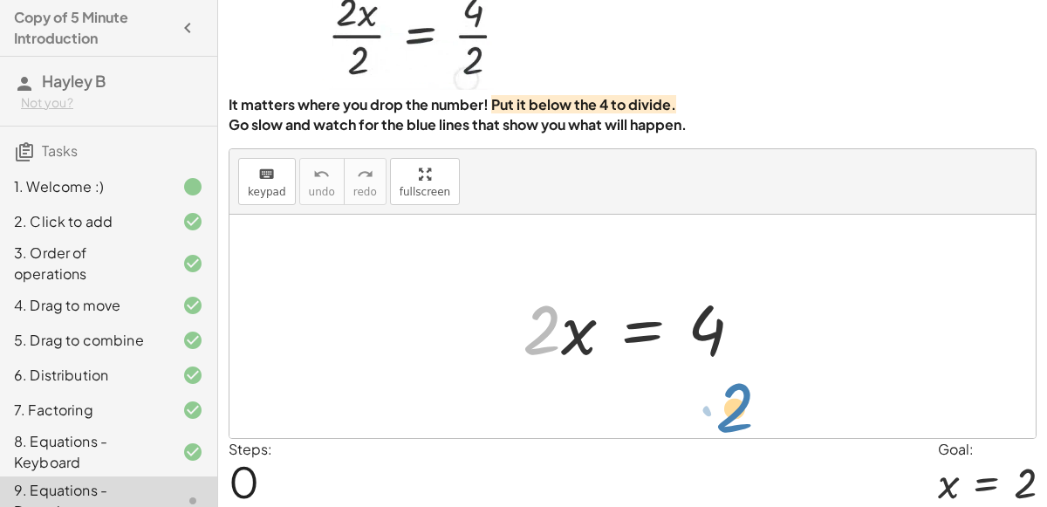
drag, startPoint x: 517, startPoint y: 320, endPoint x: 709, endPoint y: 413, distance: 213.1
click at [709, 413] on div "· 2 · 2 · x = 4" at bounding box center [633, 326] width 806 height 223
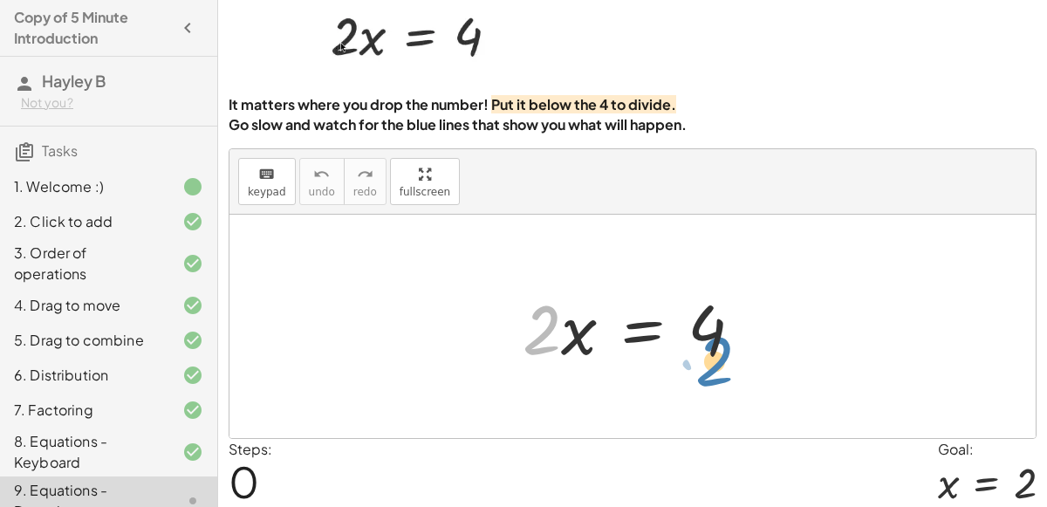
drag, startPoint x: 541, startPoint y: 343, endPoint x: 714, endPoint y: 374, distance: 175.6
click at [714, 374] on div "· 2 · x · 2 · x = 4" at bounding box center [633, 326] width 806 height 223
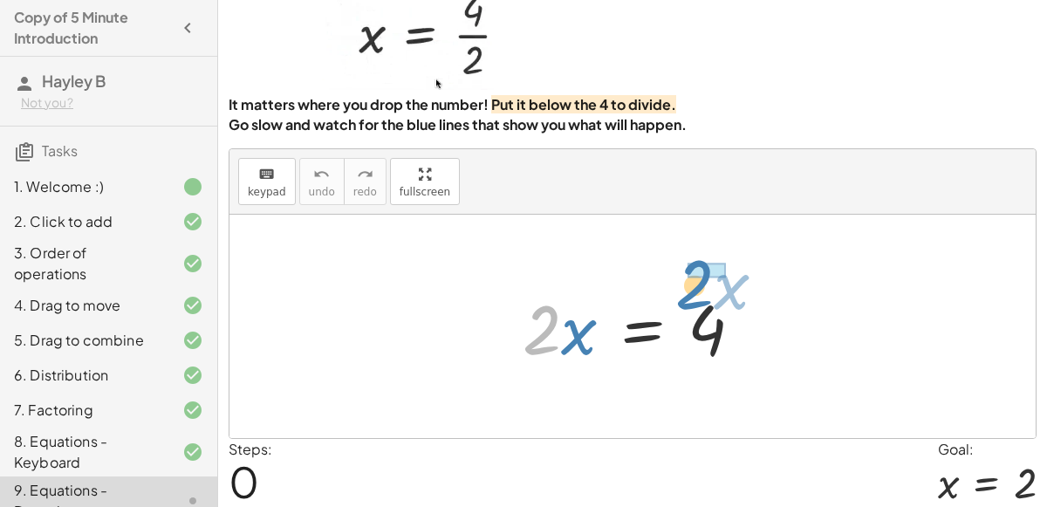
drag, startPoint x: 539, startPoint y: 329, endPoint x: 696, endPoint y: 291, distance: 160.7
click at [696, 291] on div at bounding box center [639, 327] width 251 height 90
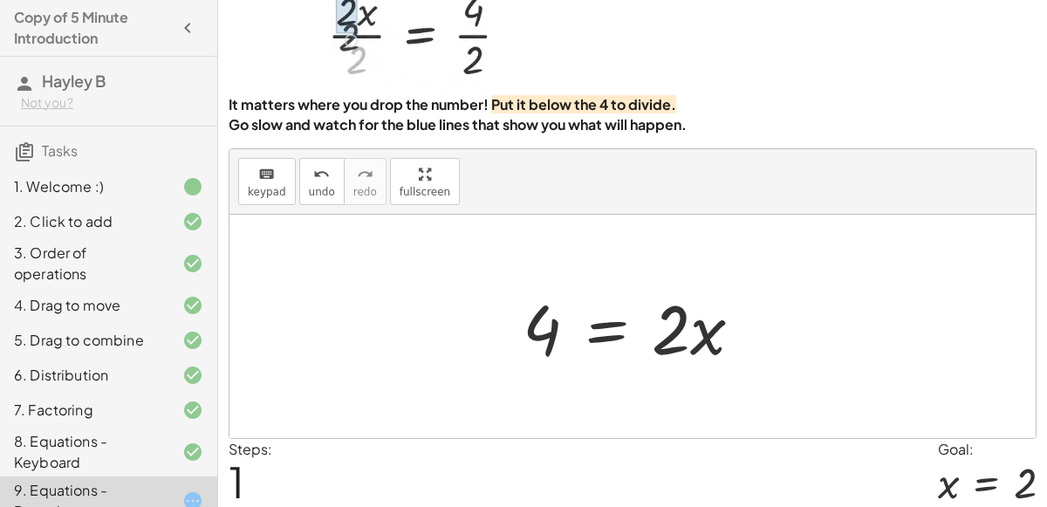
click at [600, 326] on div at bounding box center [639, 327] width 251 height 90
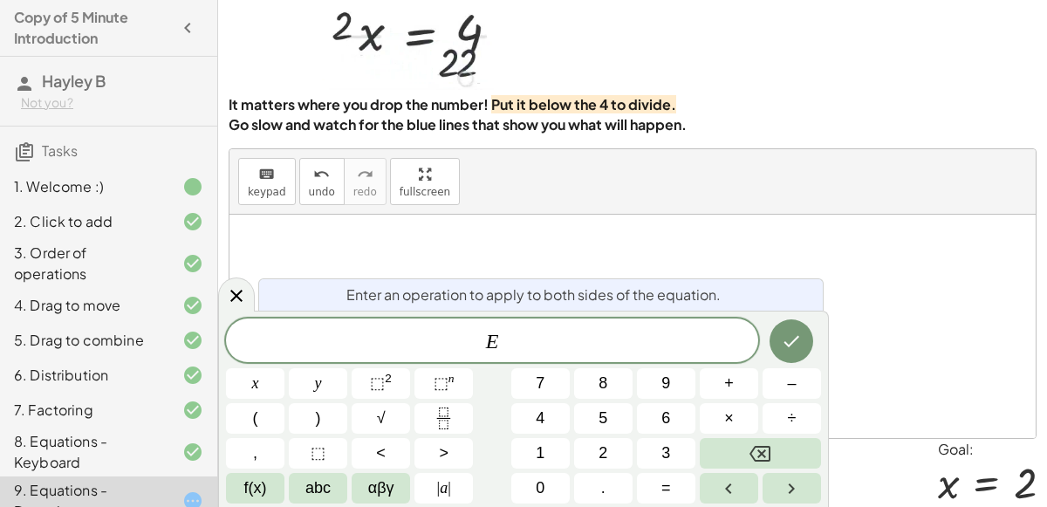
click at [771, 260] on div at bounding box center [633, 326] width 806 height 223
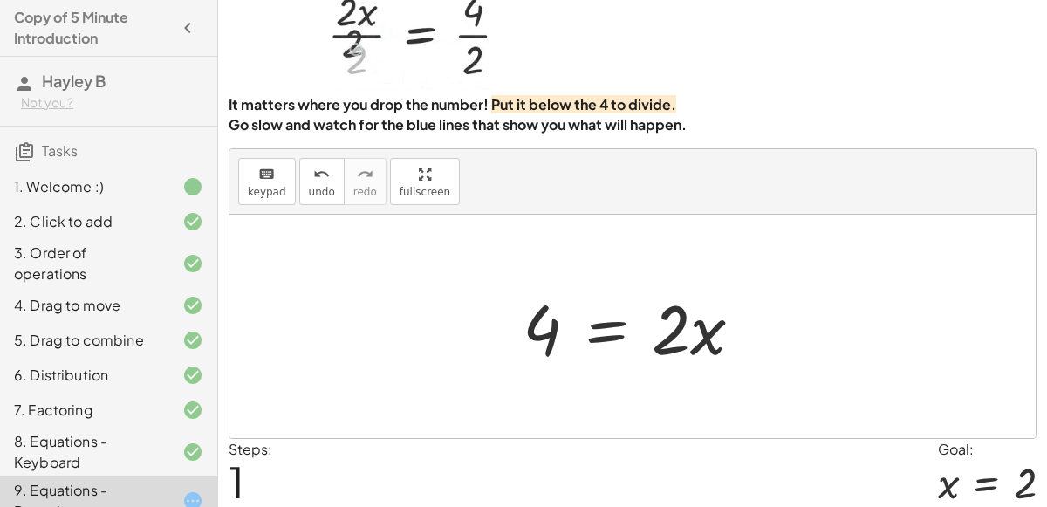
scroll to position [141, 0]
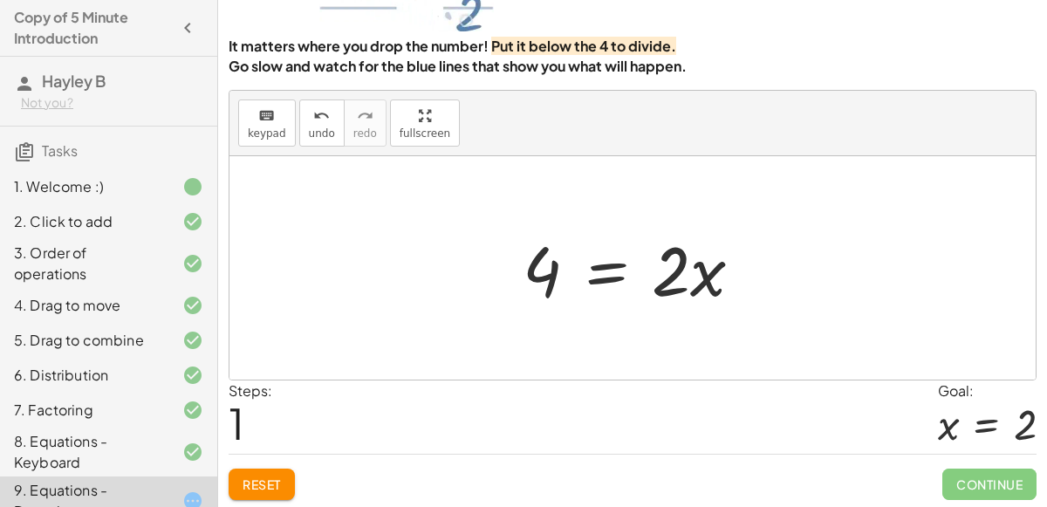
click at [248, 490] on button "Reset" at bounding box center [262, 484] width 66 height 31
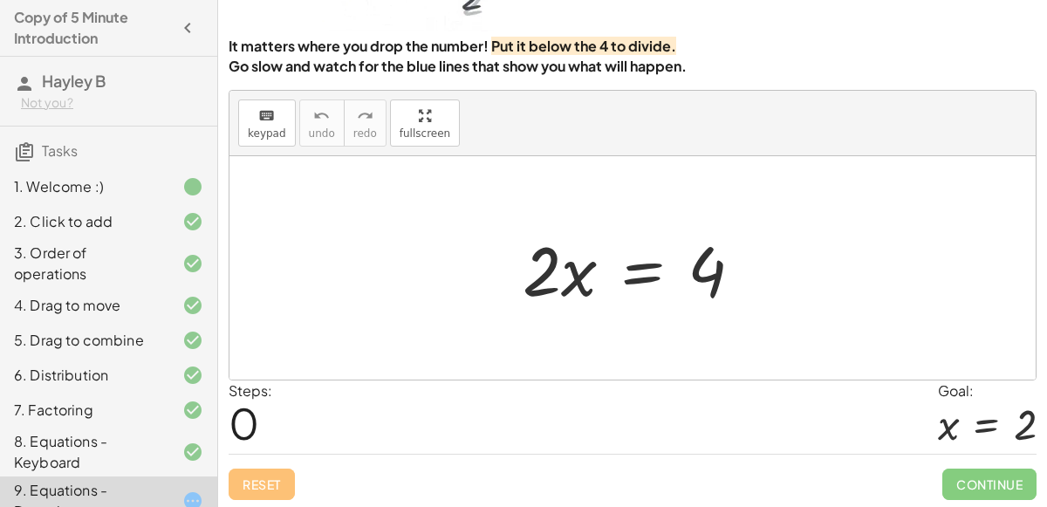
click at [630, 279] on div at bounding box center [639, 268] width 251 height 90
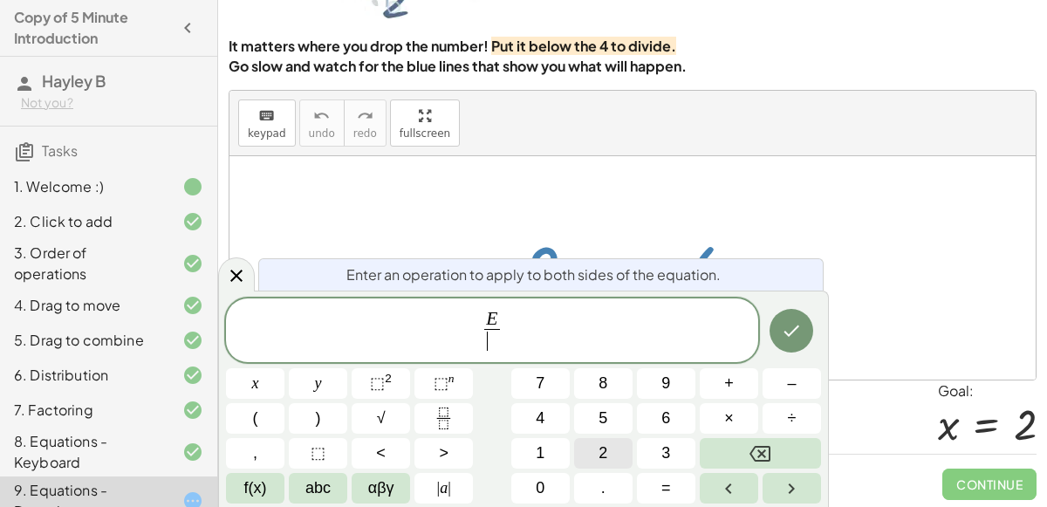
click at [600, 446] on span "2" at bounding box center [603, 454] width 9 height 24
click at [785, 349] on button "Done" at bounding box center [792, 331] width 44 height 44
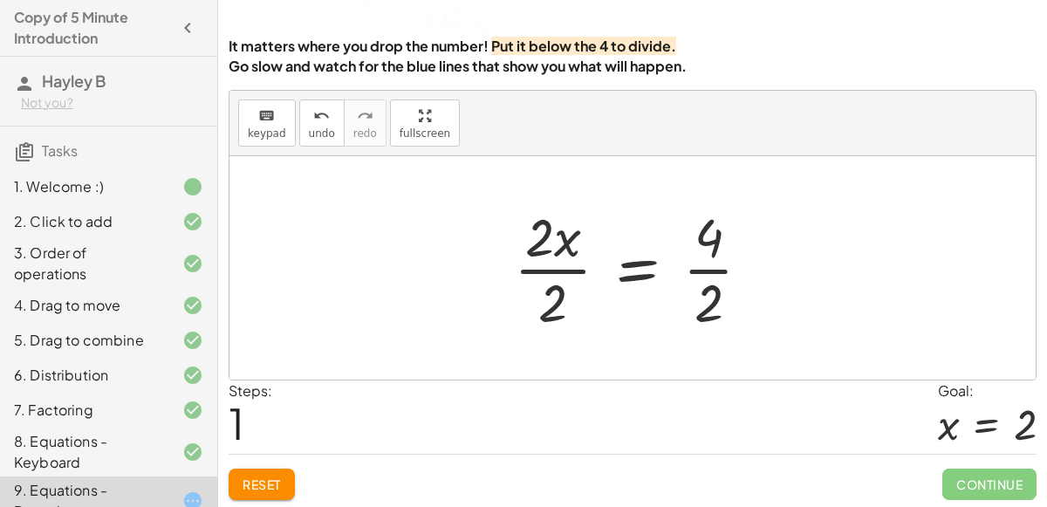
click at [554, 268] on div at bounding box center [639, 268] width 269 height 134
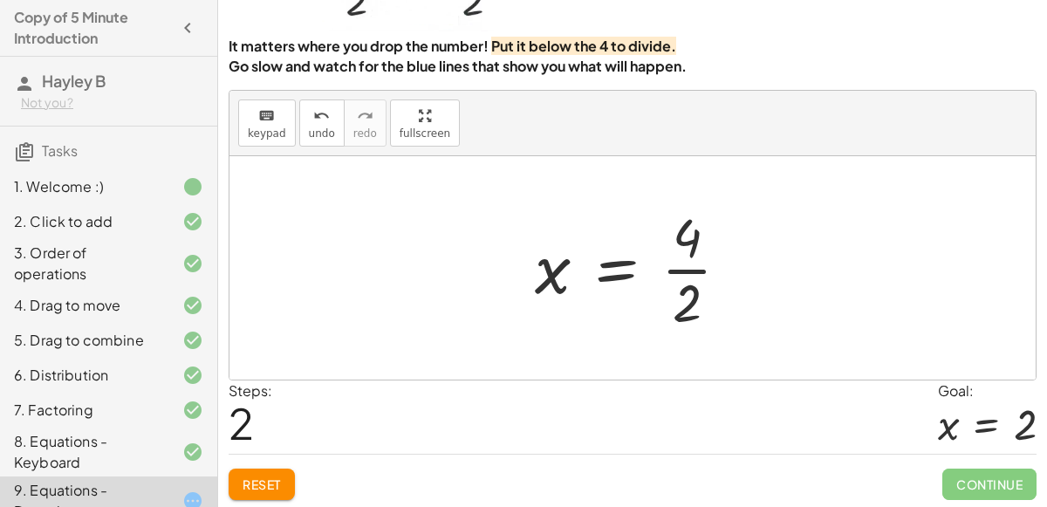
click at [694, 274] on div at bounding box center [639, 268] width 226 height 134
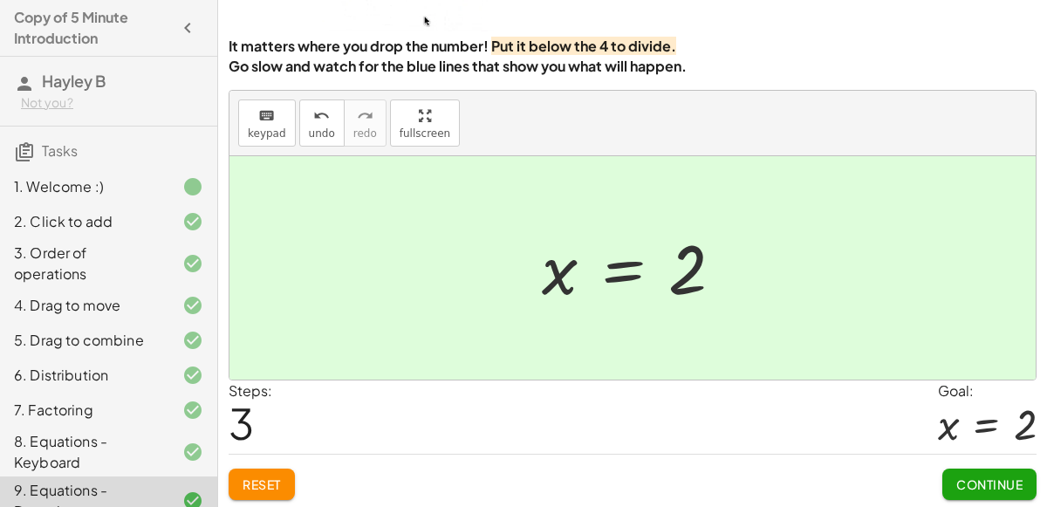
click at [959, 493] on button "Continue" at bounding box center [990, 484] width 94 height 31
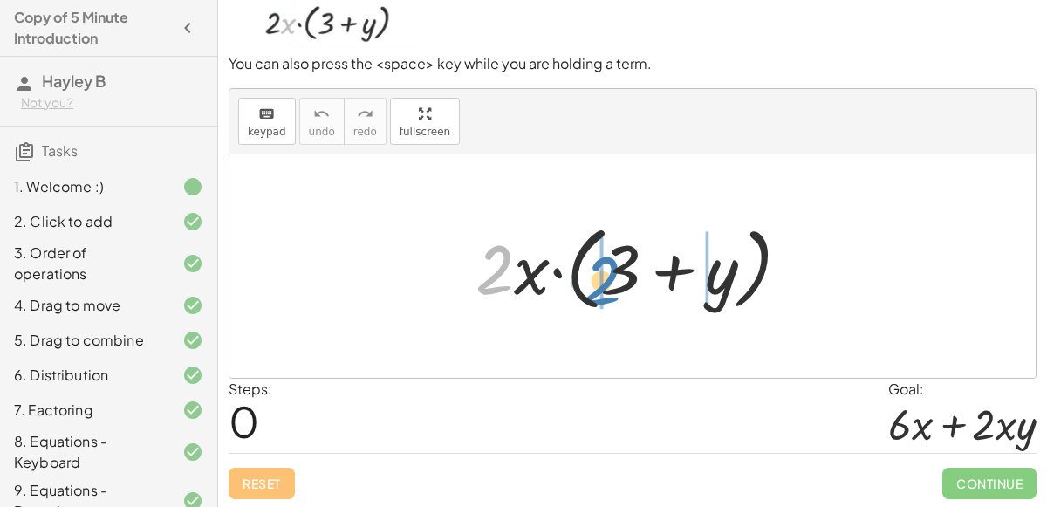
drag, startPoint x: 499, startPoint y: 264, endPoint x: 603, endPoint y: 273, distance: 104.2
click at [603, 273] on div at bounding box center [640, 266] width 346 height 100
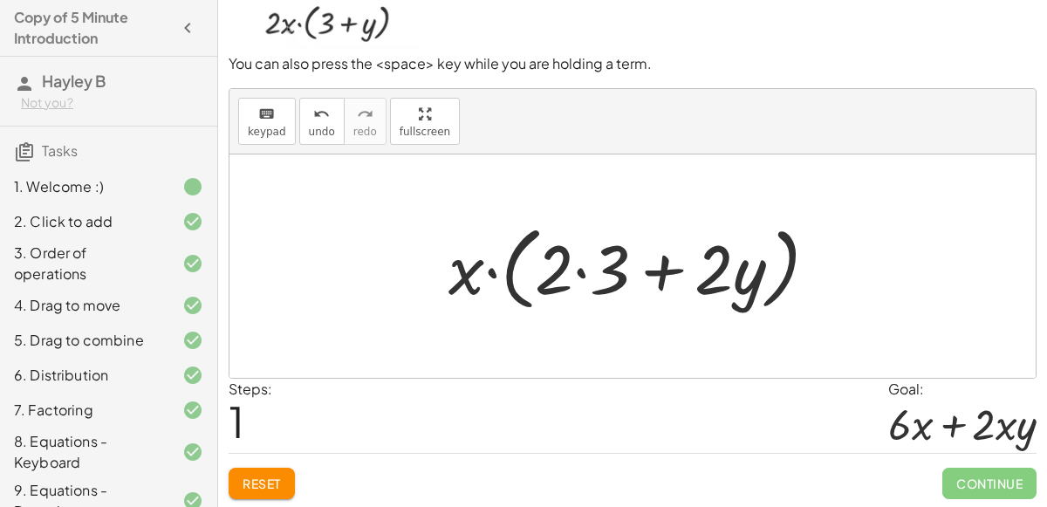
click at [579, 271] on div at bounding box center [640, 266] width 401 height 100
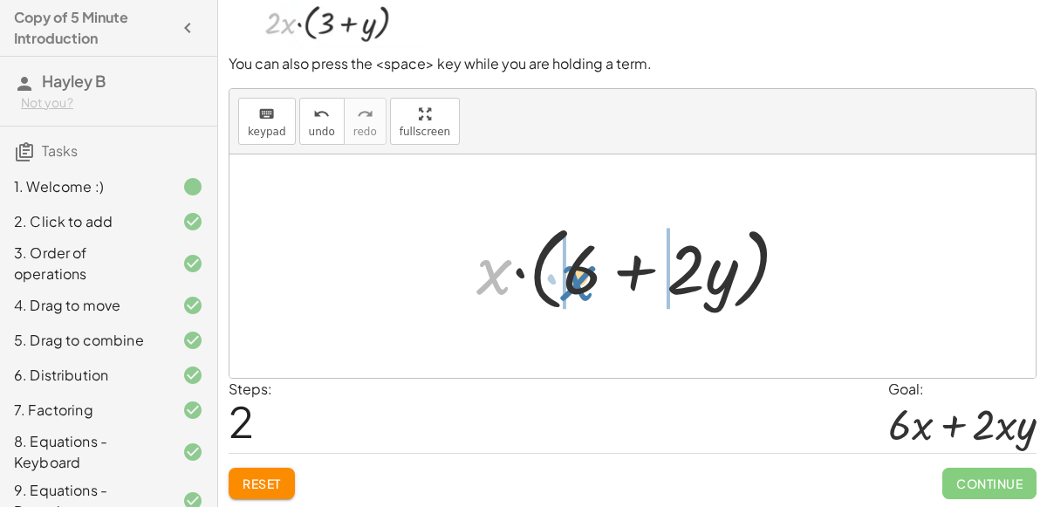
drag, startPoint x: 505, startPoint y: 275, endPoint x: 591, endPoint y: 280, distance: 85.7
click at [591, 280] on div at bounding box center [640, 266] width 345 height 100
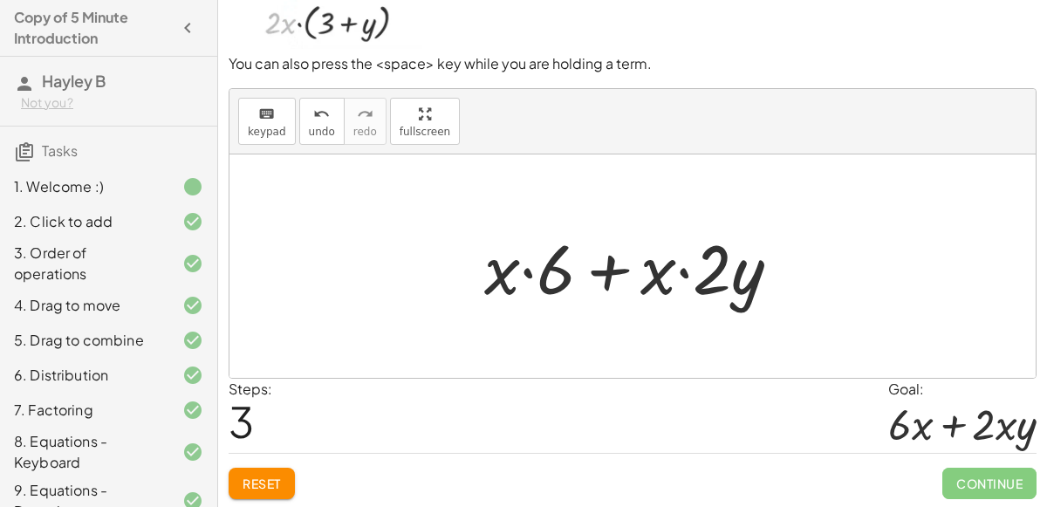
click at [528, 273] on div at bounding box center [640, 267] width 328 height 90
click at [685, 271] on div at bounding box center [640, 267] width 328 height 90
drag, startPoint x: 572, startPoint y: 279, endPoint x: 499, endPoint y: 278, distance: 72.4
click at [499, 278] on div at bounding box center [640, 267] width 328 height 90
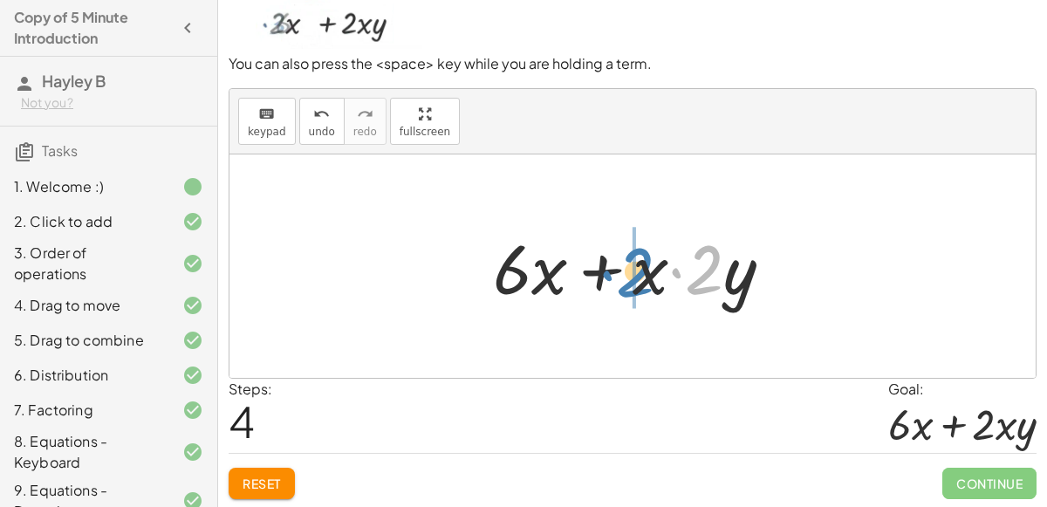
drag, startPoint x: 690, startPoint y: 285, endPoint x: 626, endPoint y: 290, distance: 64.7
click at [626, 290] on div at bounding box center [640, 267] width 312 height 90
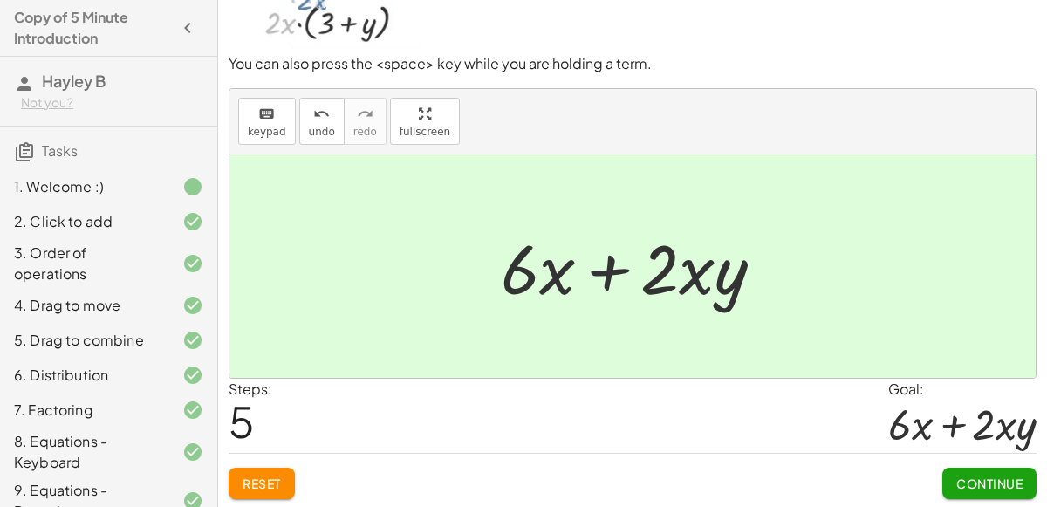
click at [959, 471] on button "Continue" at bounding box center [990, 483] width 94 height 31
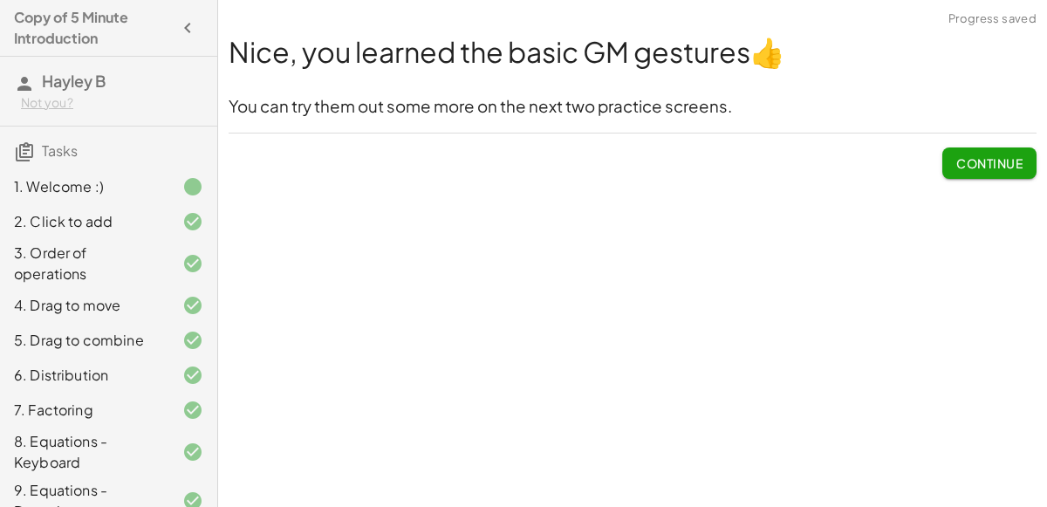
scroll to position [212, 0]
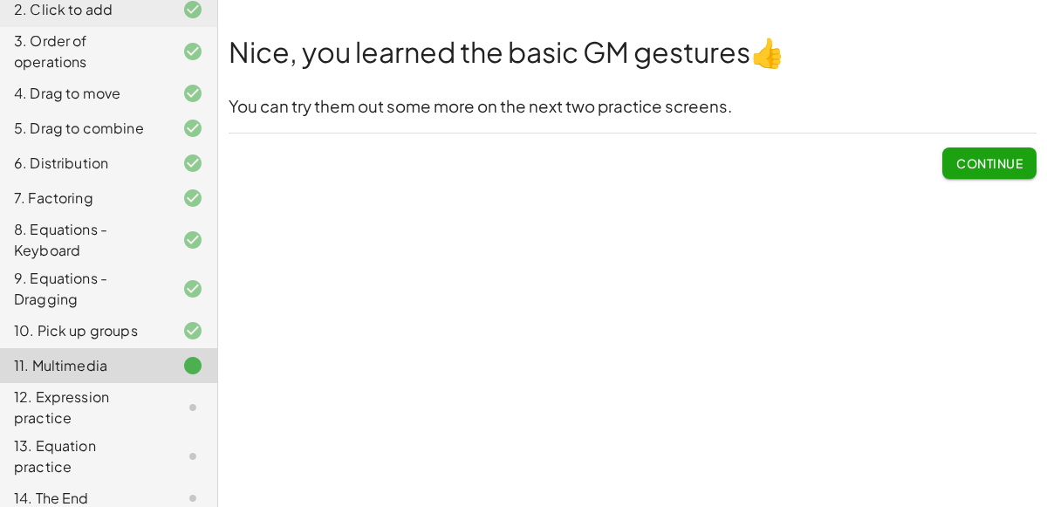
click at [959, 155] on span "Continue" at bounding box center [989, 163] width 66 height 16
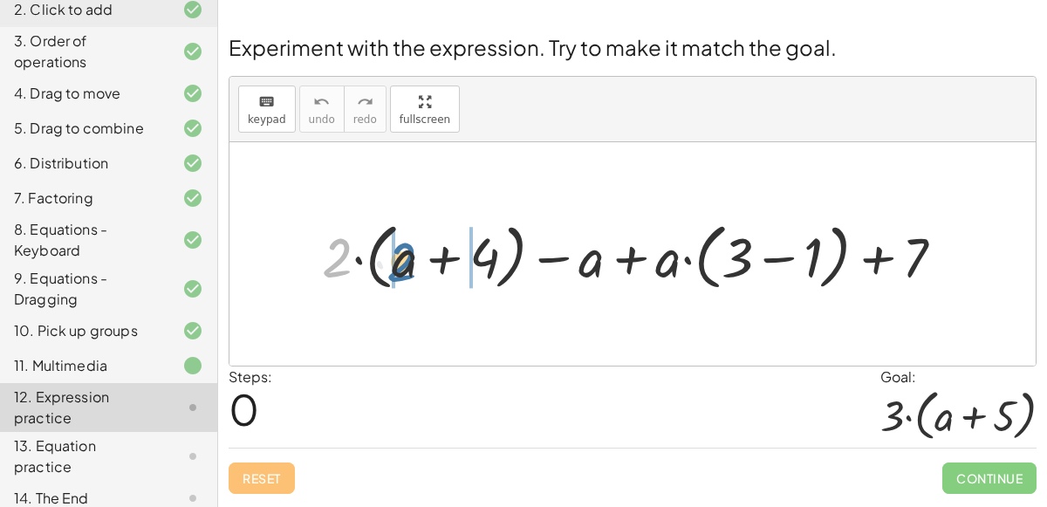
drag, startPoint x: 340, startPoint y: 267, endPoint x: 402, endPoint y: 268, distance: 62.0
click at [402, 268] on div at bounding box center [640, 254] width 654 height 81
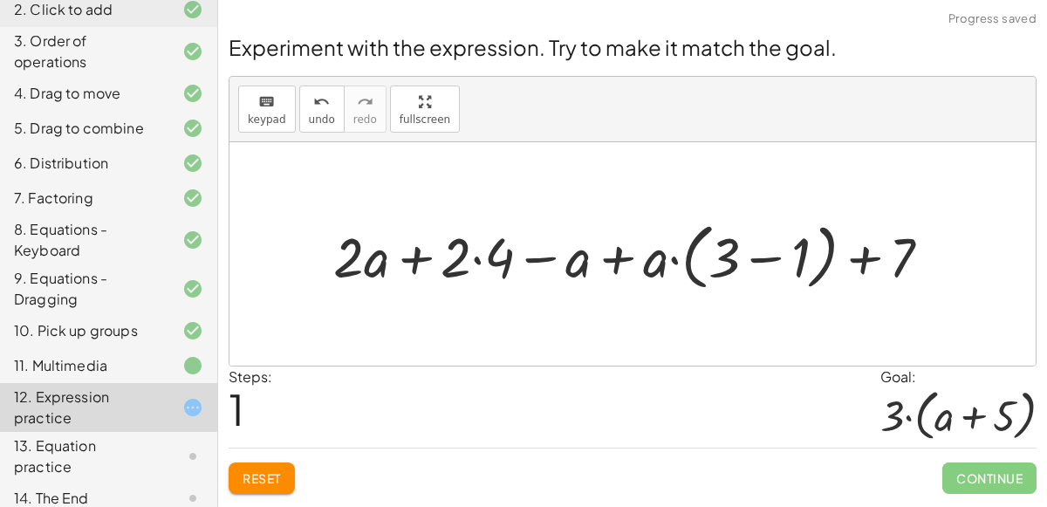
click at [477, 258] on div at bounding box center [639, 254] width 629 height 81
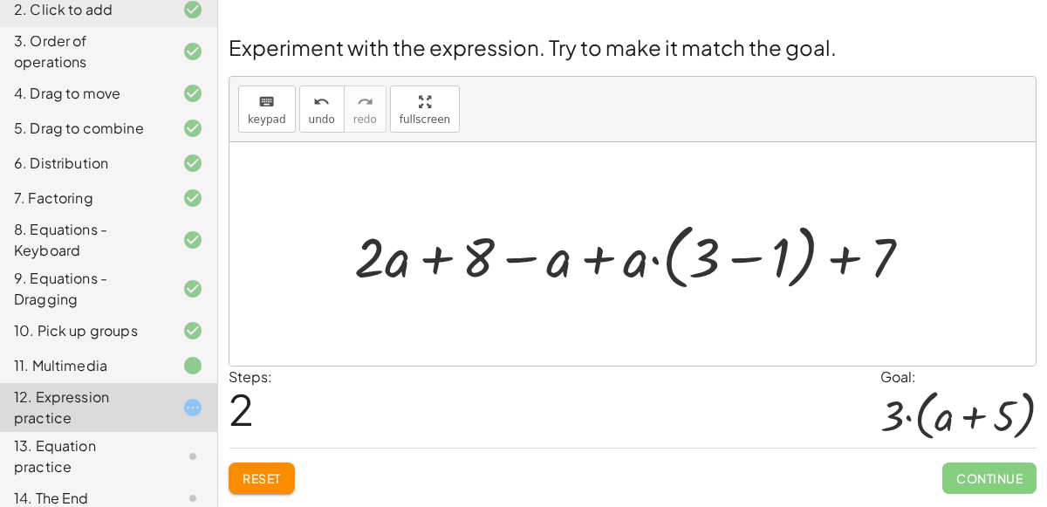
click at [752, 258] on div at bounding box center [640, 254] width 589 height 81
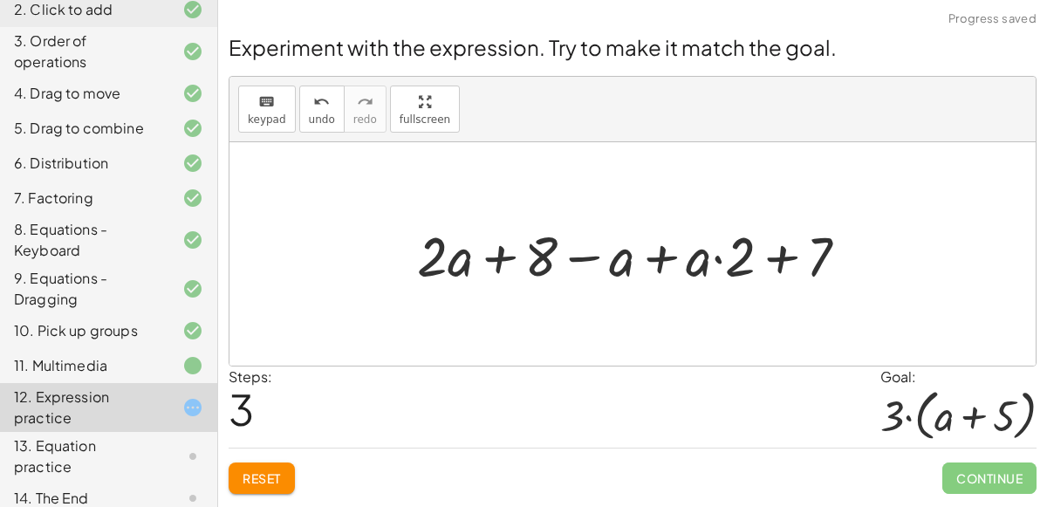
click at [718, 258] on div at bounding box center [639, 253] width 463 height 72
drag, startPoint x: 736, startPoint y: 269, endPoint x: 682, endPoint y: 268, distance: 53.2
click at [682, 268] on div at bounding box center [639, 253] width 463 height 72
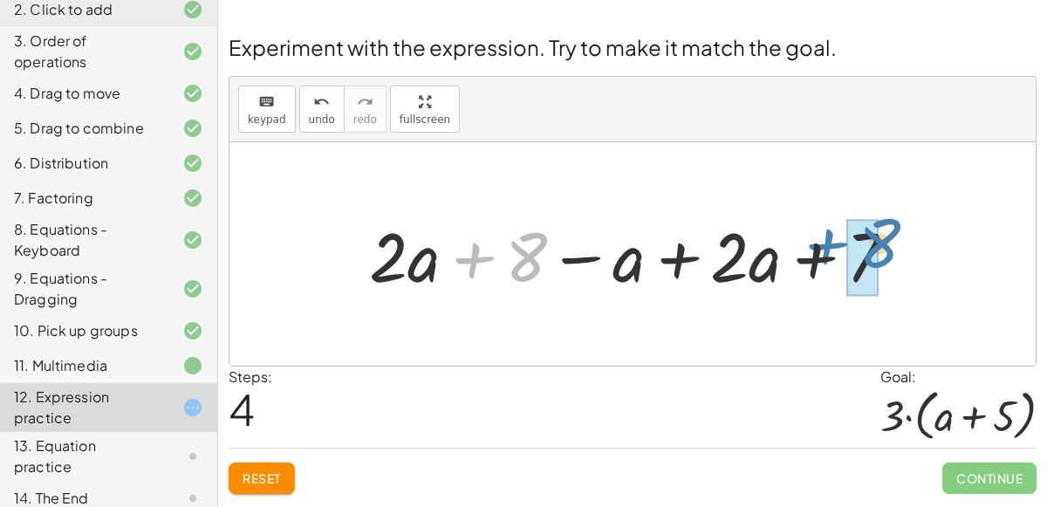
drag, startPoint x: 515, startPoint y: 265, endPoint x: 870, endPoint y: 251, distance: 355.5
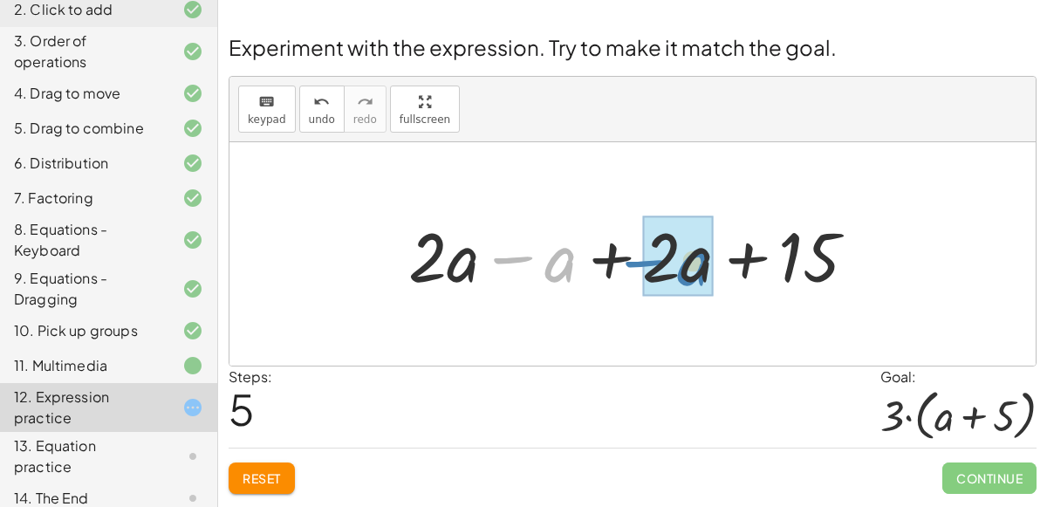
drag, startPoint x: 560, startPoint y: 261, endPoint x: 691, endPoint y: 261, distance: 130.9
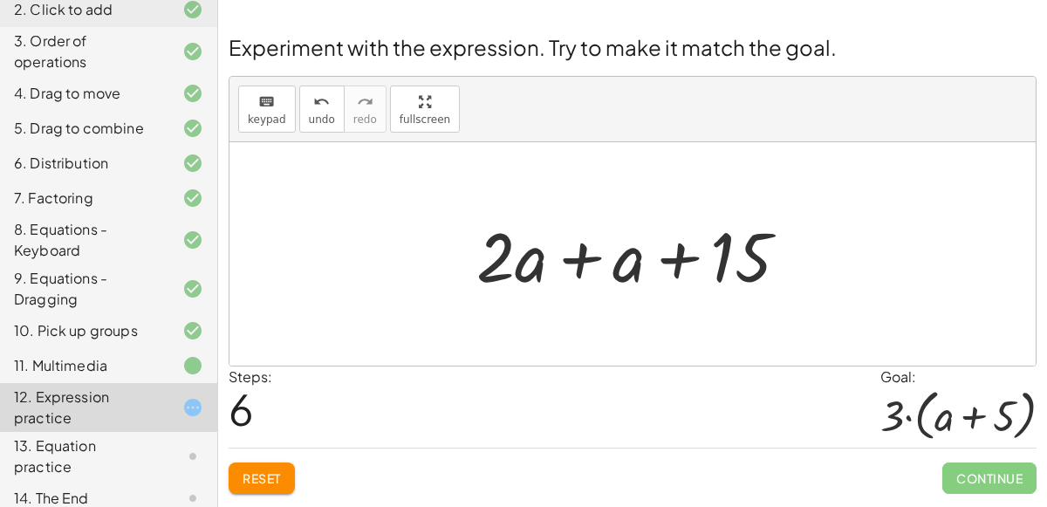
click at [503, 271] on div at bounding box center [640, 254] width 344 height 90
click at [505, 264] on div at bounding box center [640, 254] width 344 height 90
drag, startPoint x: 735, startPoint y: 245, endPoint x: 838, endPoint y: 224, distance: 105.1
click at [838, 224] on div "+ · 2 · ( + a + 4 ) − a + · a · ( + 3 − 1 ) + 7 + · 2 · a + · 2 · 4 − a + · a ·…" at bounding box center [633, 253] width 806 height 223
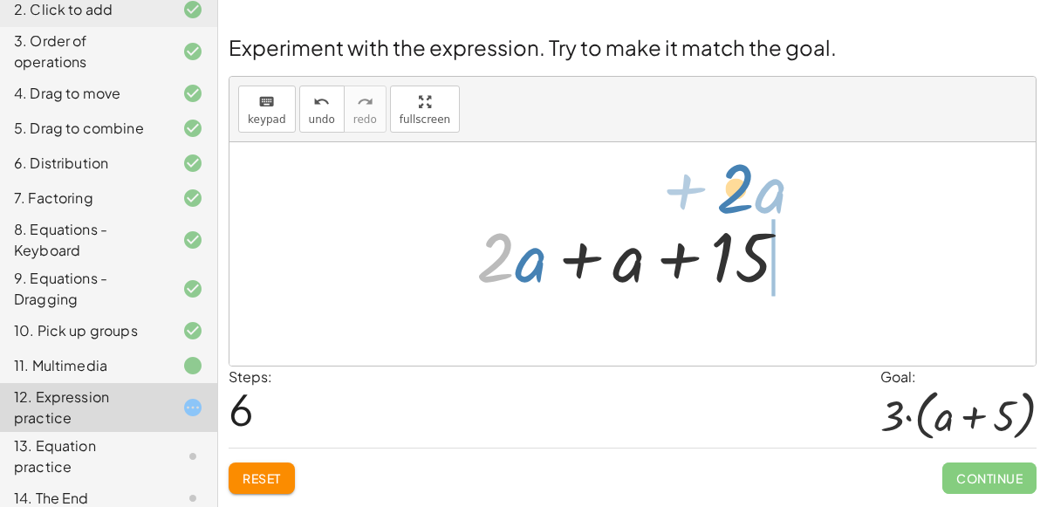
drag, startPoint x: 477, startPoint y: 261, endPoint x: 717, endPoint y: 192, distance: 249.7
click at [717, 192] on div "+ · 2 · ( + a + 4 ) − a + · a · ( + 3 − 1 ) + 7 + · 2 · a + · 2 · 4 − a + · a ·…" at bounding box center [633, 253] width 806 height 223
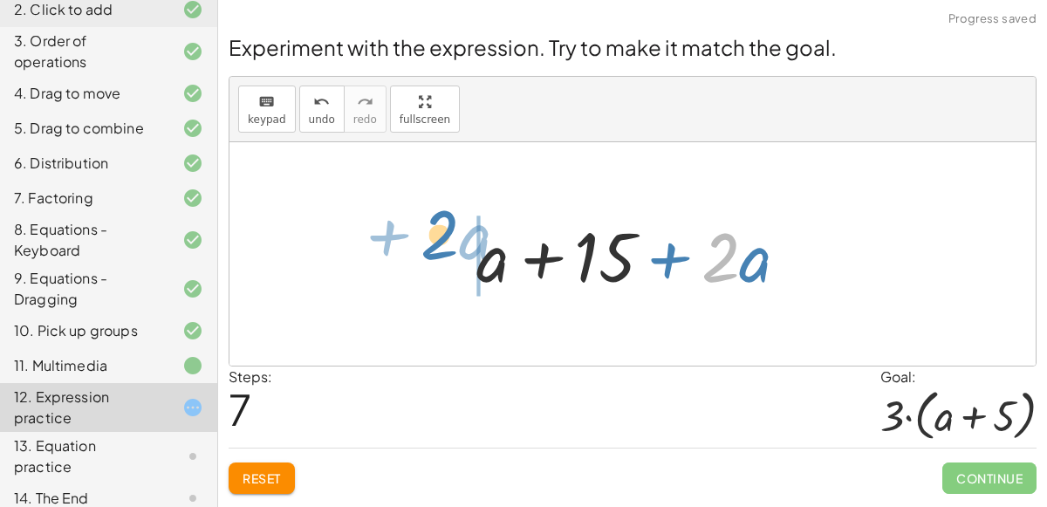
drag, startPoint x: 727, startPoint y: 266, endPoint x: 436, endPoint y: 245, distance: 291.4
click at [436, 245] on div "+ · 2 · ( + a + 4 ) − a + · a · ( + 3 − 1 ) + 7 + · 2 · a + · 2 · 4 − a + · a ·…" at bounding box center [633, 253] width 806 height 223
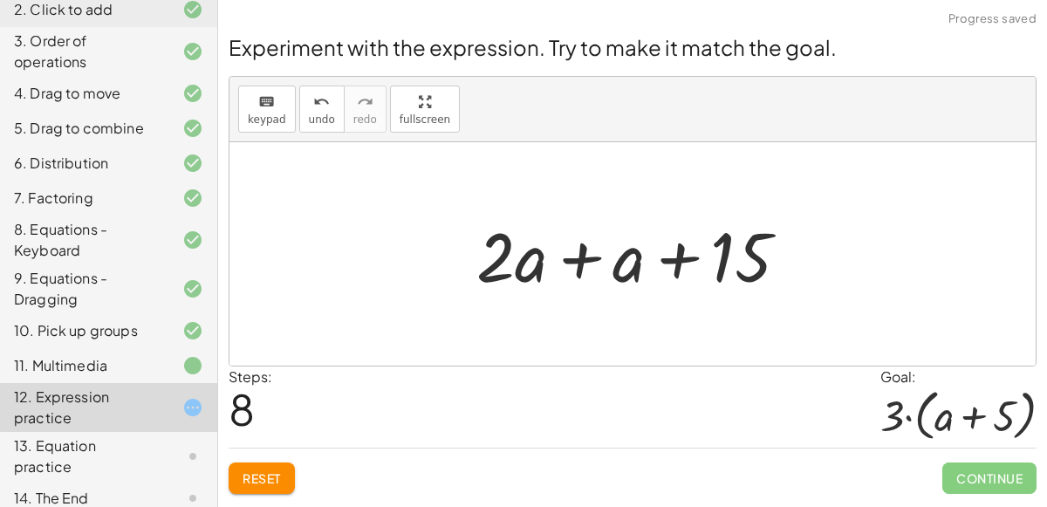
click at [596, 255] on div at bounding box center [640, 254] width 344 height 90
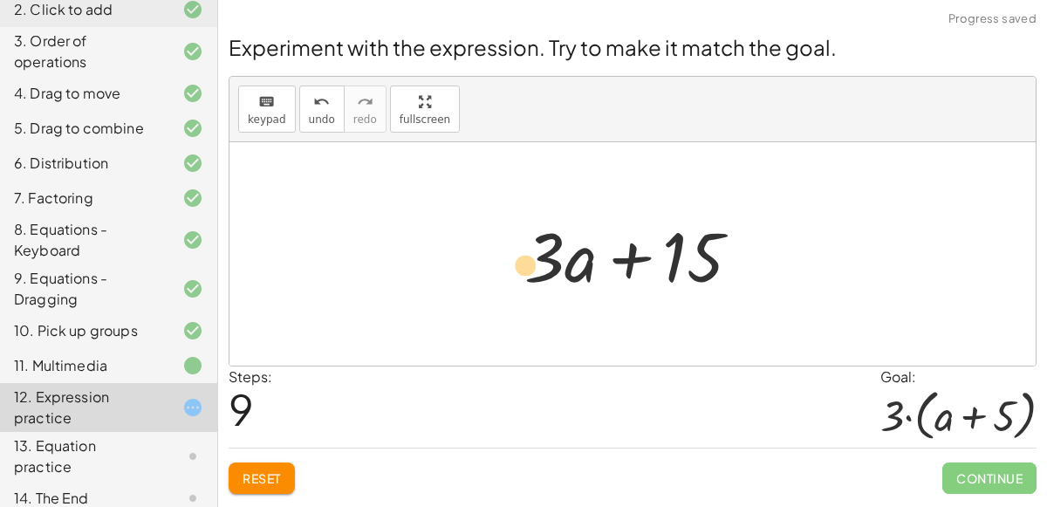
drag, startPoint x: 552, startPoint y: 268, endPoint x: 530, endPoint y: 278, distance: 23.8
click at [530, 278] on div at bounding box center [640, 254] width 248 height 90
click at [634, 261] on div at bounding box center [640, 254] width 248 height 90
drag, startPoint x: 562, startPoint y: 262, endPoint x: 542, endPoint y: 267, distance: 20.7
click at [542, 267] on div at bounding box center [640, 254] width 248 height 90
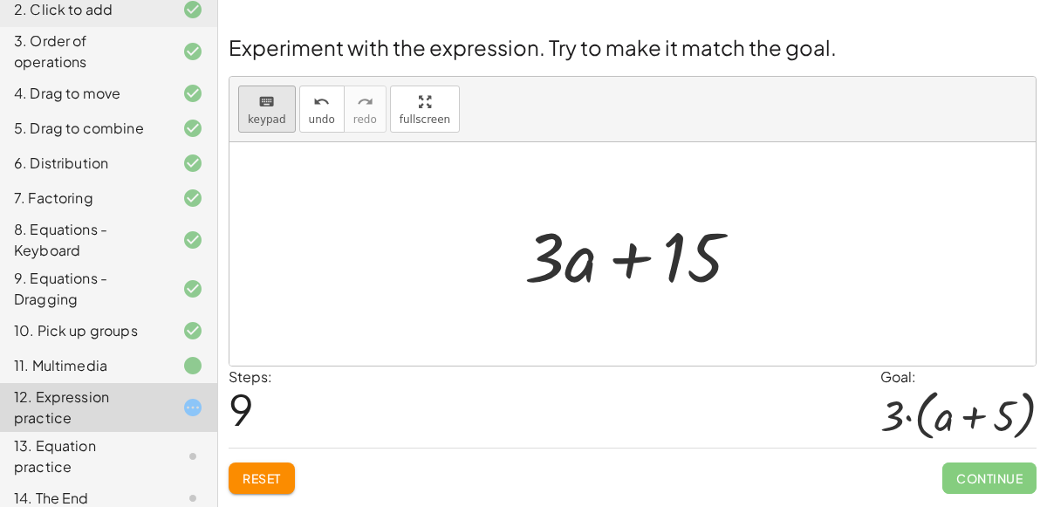
click at [254, 110] on div "keyboard" at bounding box center [267, 101] width 38 height 21
click at [257, 112] on button "keyboard keypad" at bounding box center [267, 109] width 58 height 47
click at [593, 237] on div at bounding box center [640, 254] width 248 height 90
click at [253, 107] on div "keyboard" at bounding box center [267, 101] width 38 height 21
click at [586, 267] on div at bounding box center [560, 256] width 72 height 81
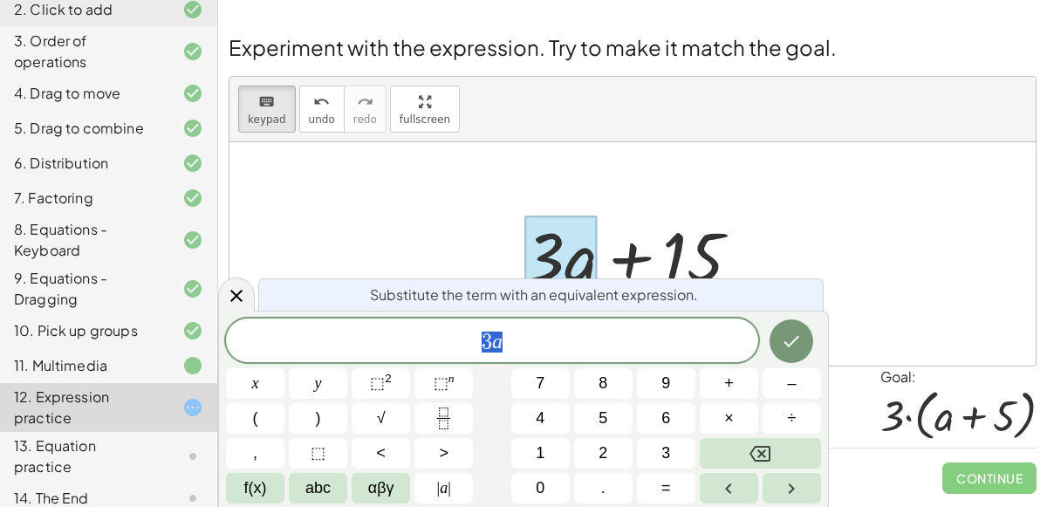
click at [873, 259] on div at bounding box center [633, 253] width 806 height 223
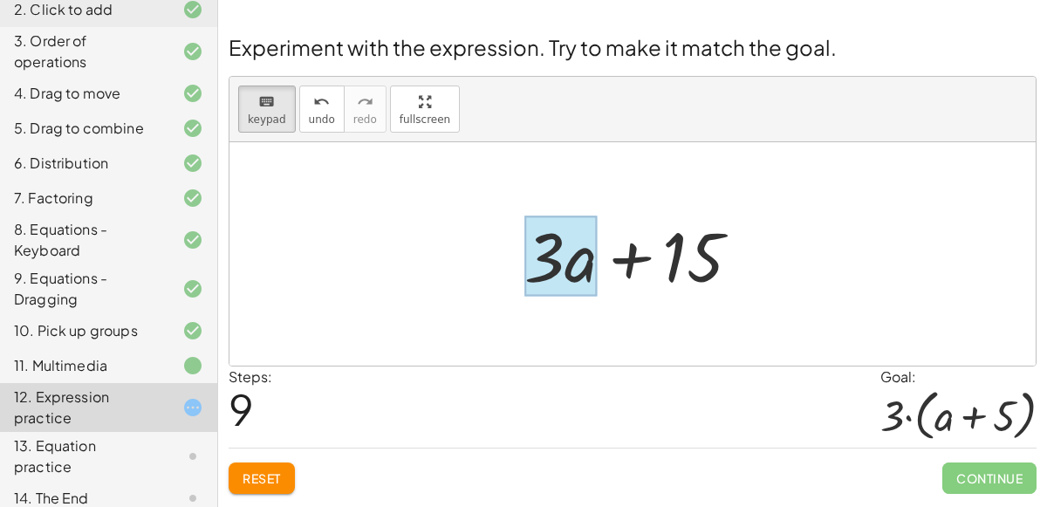
click at [576, 270] on div at bounding box center [560, 256] width 72 height 81
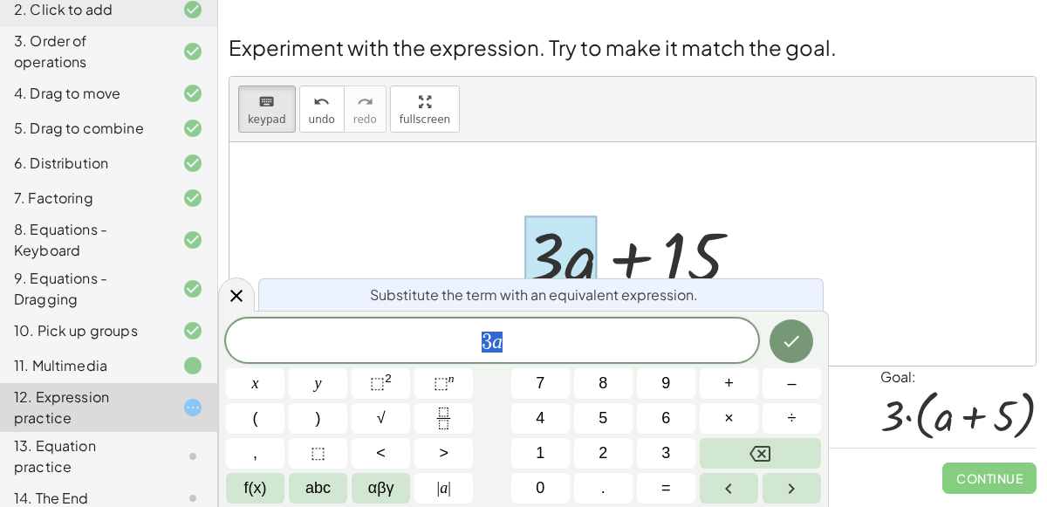
click at [564, 339] on span "3 a" at bounding box center [492, 342] width 532 height 24
click at [792, 209] on div at bounding box center [633, 253] width 806 height 223
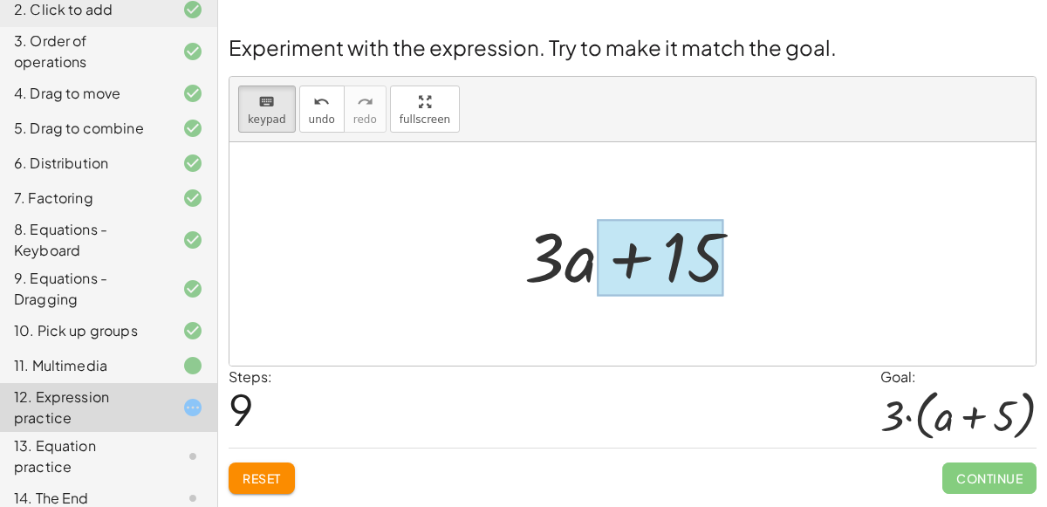
click at [686, 251] on div at bounding box center [660, 258] width 127 height 78
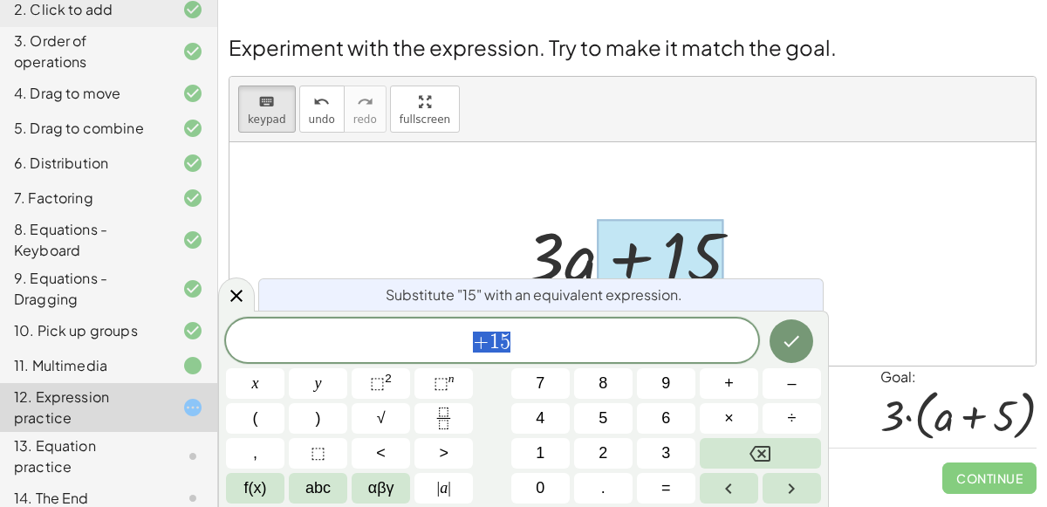
click at [560, 349] on span "+ 1 5" at bounding box center [492, 342] width 532 height 24
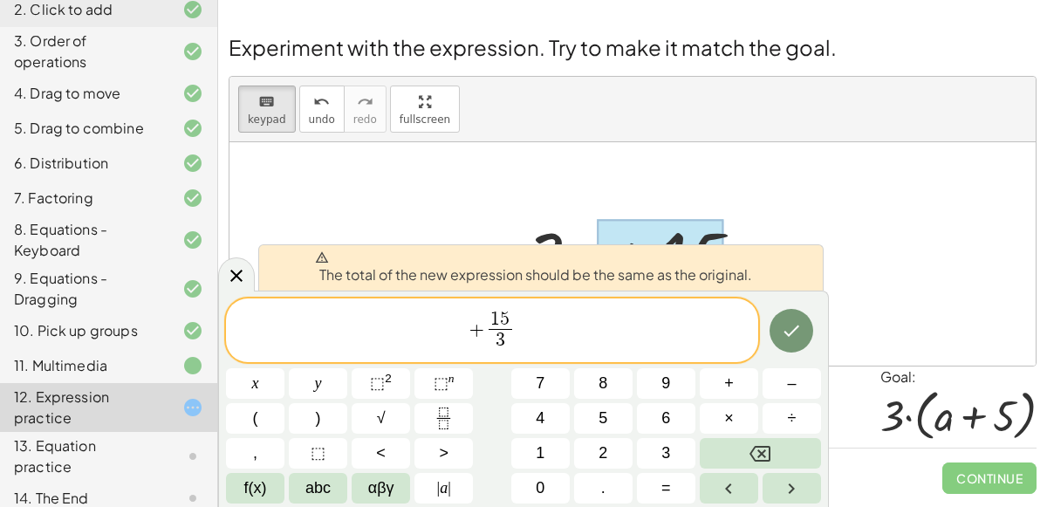
click at [872, 88] on div "keyboard keypad undo [PERSON_NAME] redo fullscreen" at bounding box center [633, 109] width 806 height 65
click at [239, 285] on icon at bounding box center [236, 275] width 21 height 21
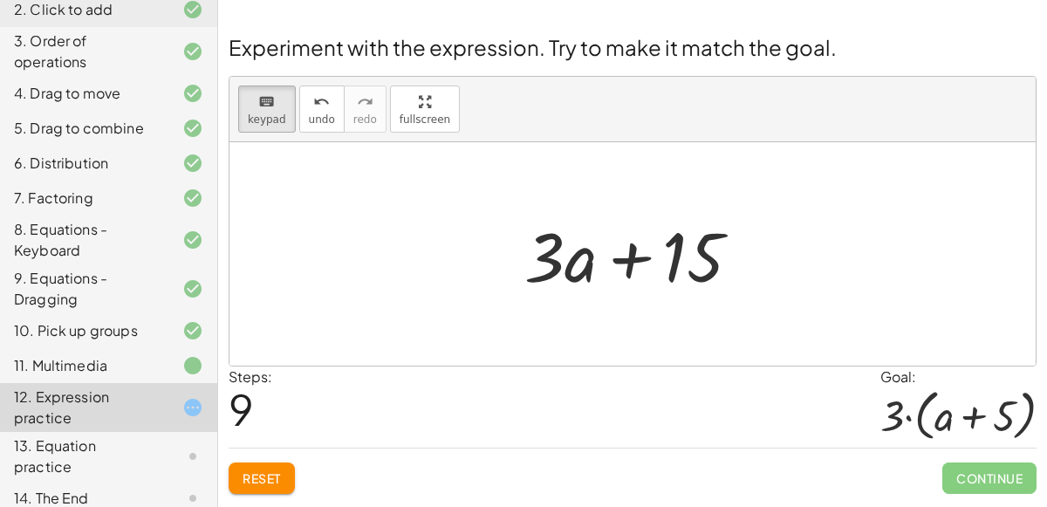
click at [254, 481] on span "Reset" at bounding box center [262, 478] width 38 height 16
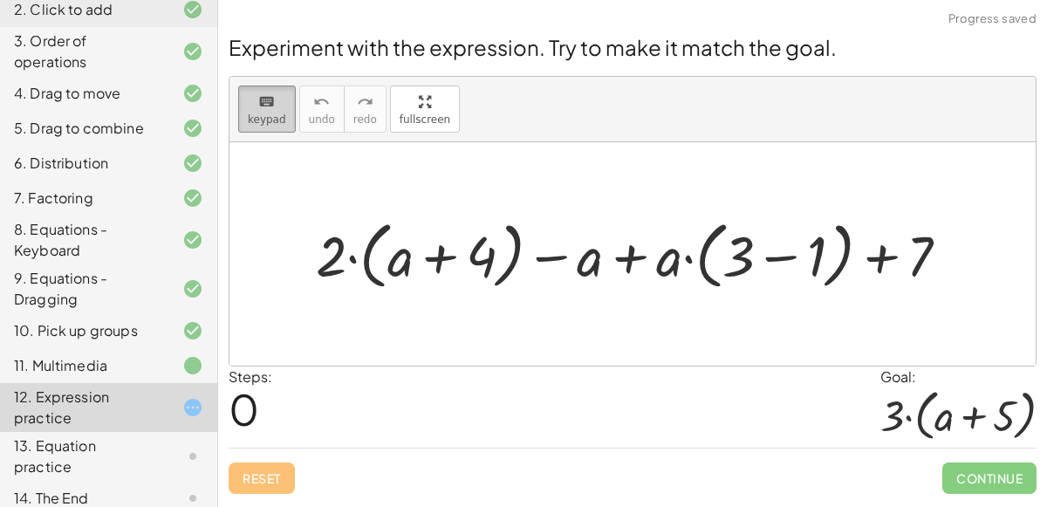
click at [271, 105] on icon "keyboard" at bounding box center [266, 102] width 17 height 21
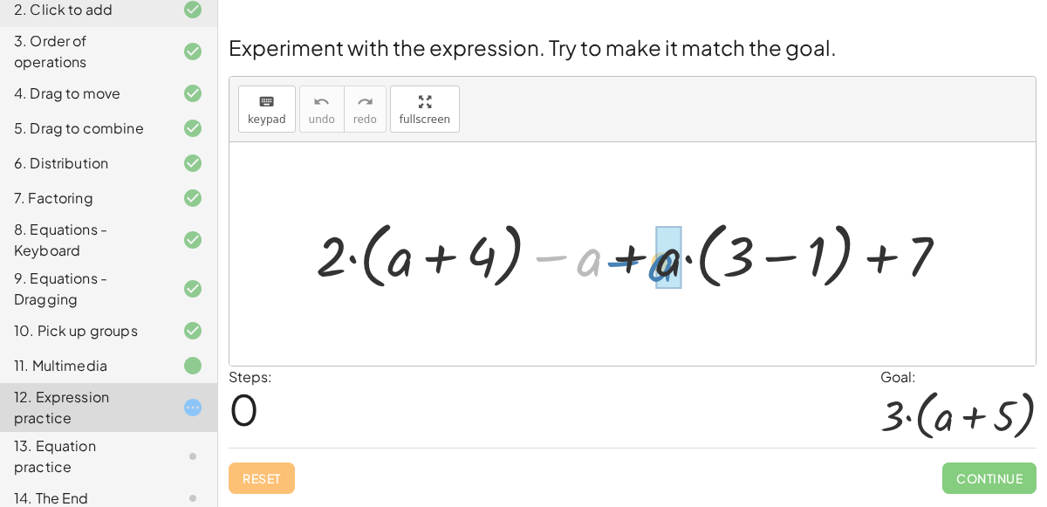
drag, startPoint x: 567, startPoint y: 264, endPoint x: 635, endPoint y: 267, distance: 68.2
click at [635, 267] on div at bounding box center [639, 254] width 665 height 82
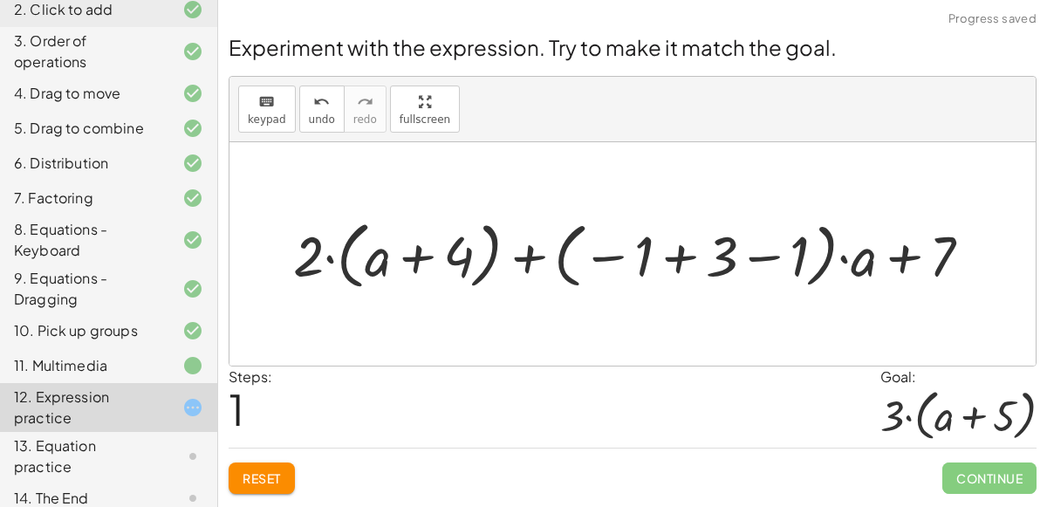
click at [673, 264] on div at bounding box center [640, 254] width 710 height 82
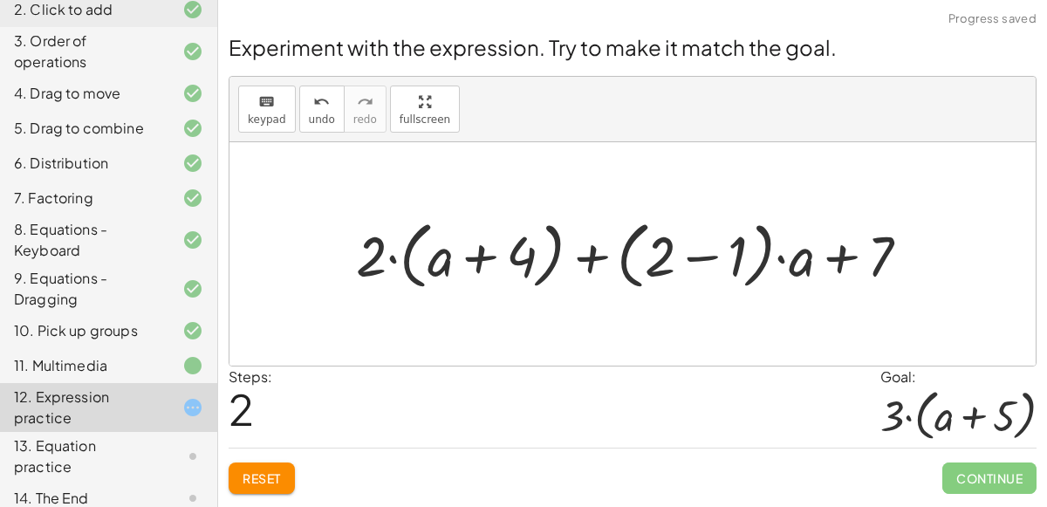
click at [705, 258] on div at bounding box center [639, 254] width 585 height 82
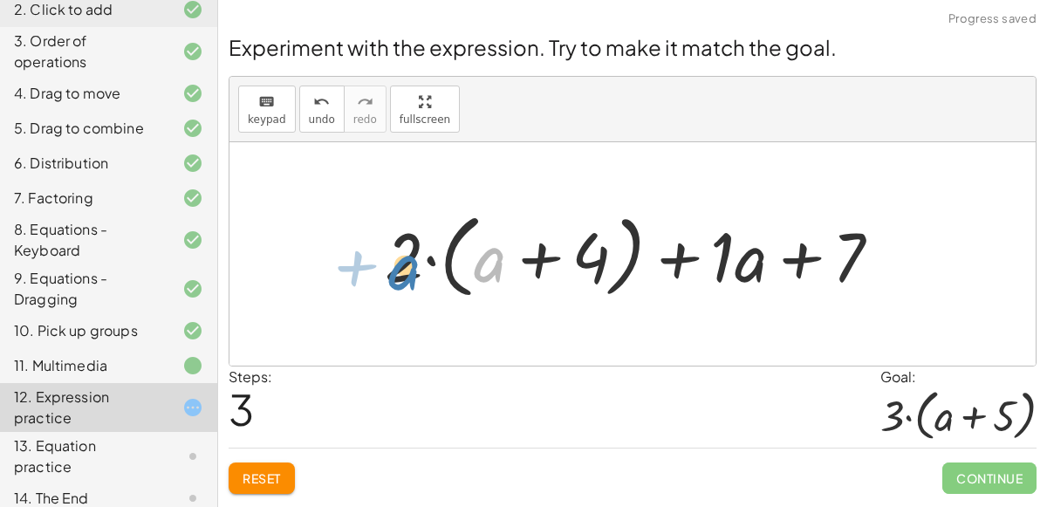
drag, startPoint x: 490, startPoint y: 267, endPoint x: 407, endPoint y: 276, distance: 84.2
click at [407, 276] on div at bounding box center [640, 254] width 528 height 100
click at [253, 463] on button "Reset" at bounding box center [262, 478] width 66 height 31
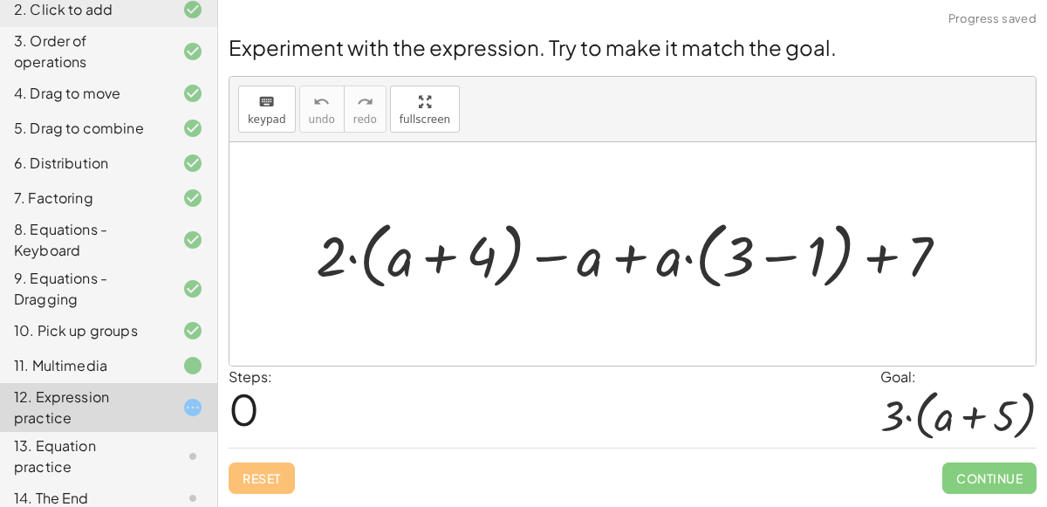
click at [435, 264] on div at bounding box center [639, 254] width 665 height 82
drag, startPoint x: 339, startPoint y: 258, endPoint x: 401, endPoint y: 265, distance: 63.2
click at [401, 265] on div at bounding box center [639, 254] width 665 height 82
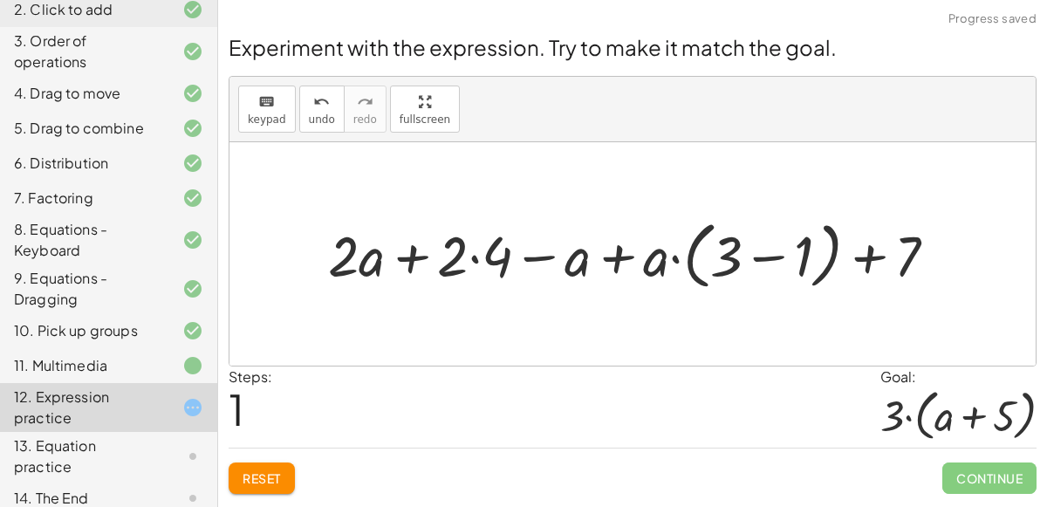
click at [469, 257] on div at bounding box center [639, 254] width 641 height 82
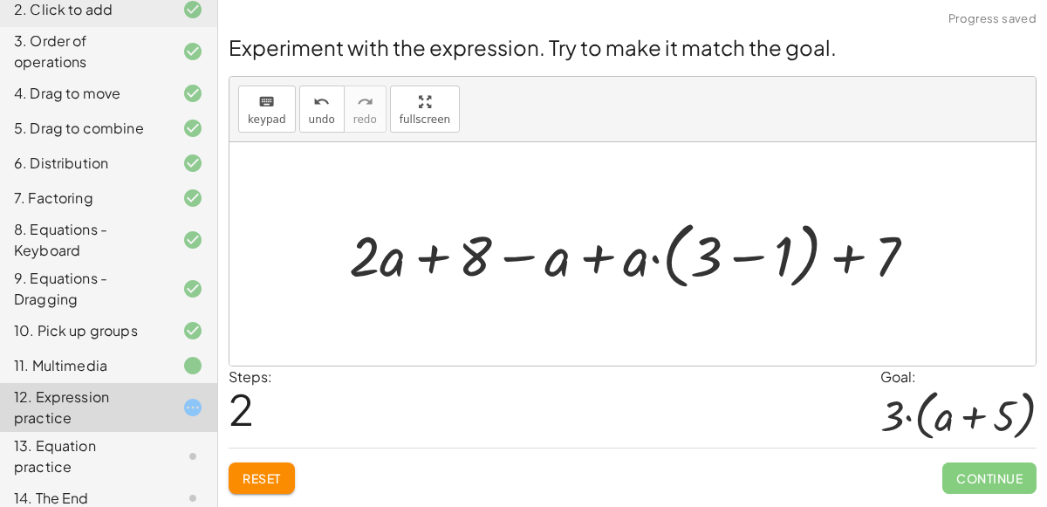
click at [600, 262] on div at bounding box center [639, 254] width 599 height 82
click at [515, 259] on div at bounding box center [639, 254] width 599 height 82
click at [751, 257] on div at bounding box center [639, 254] width 599 height 82
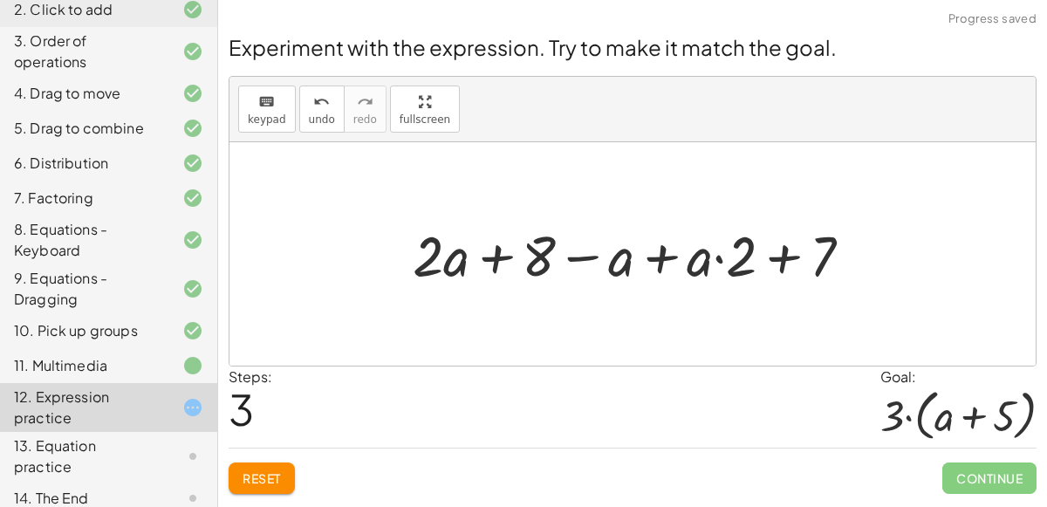
click at [710, 264] on div at bounding box center [639, 253] width 470 height 73
drag, startPoint x: 727, startPoint y: 263, endPoint x: 676, endPoint y: 272, distance: 51.5
click at [676, 272] on div at bounding box center [639, 253] width 470 height 73
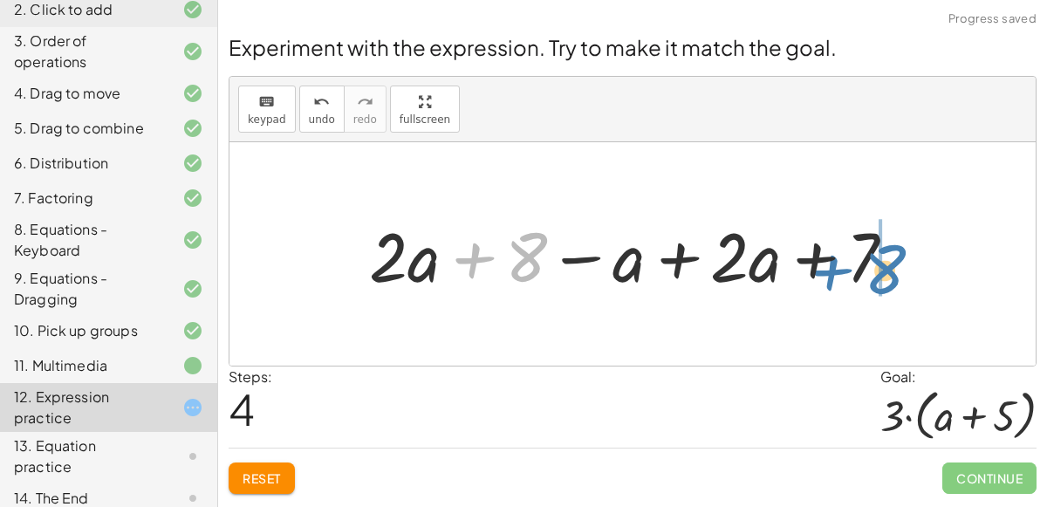
drag, startPoint x: 509, startPoint y: 254, endPoint x: 879, endPoint y: 266, distance: 370.2
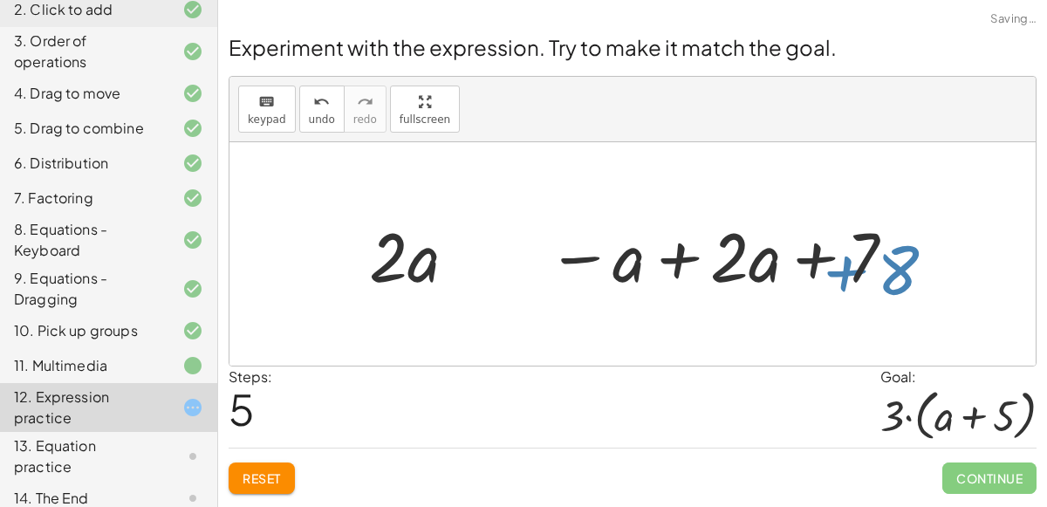
click at [879, 266] on div at bounding box center [639, 254] width 558 height 90
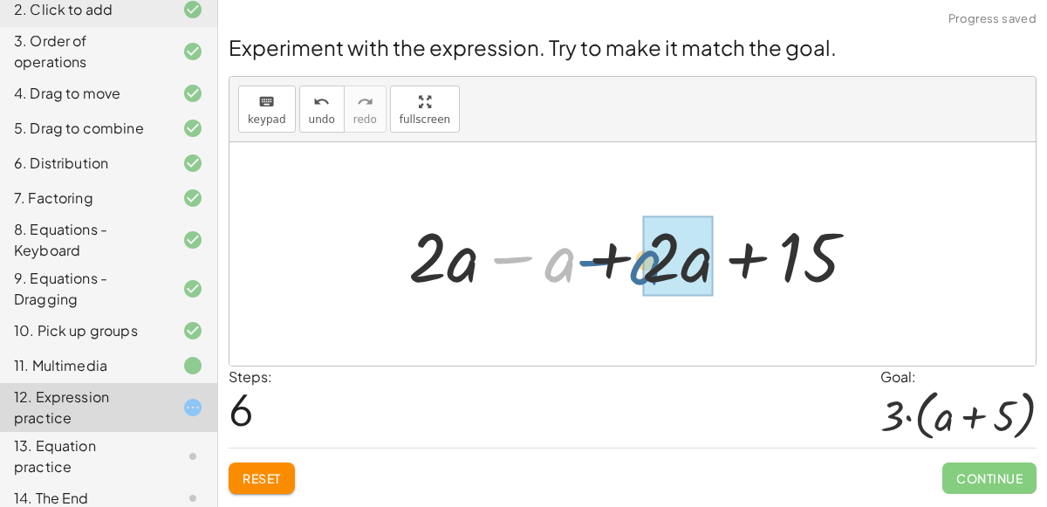
drag, startPoint x: 556, startPoint y: 269, endPoint x: 640, endPoint y: 271, distance: 83.8
click at [640, 271] on div at bounding box center [640, 254] width 480 height 90
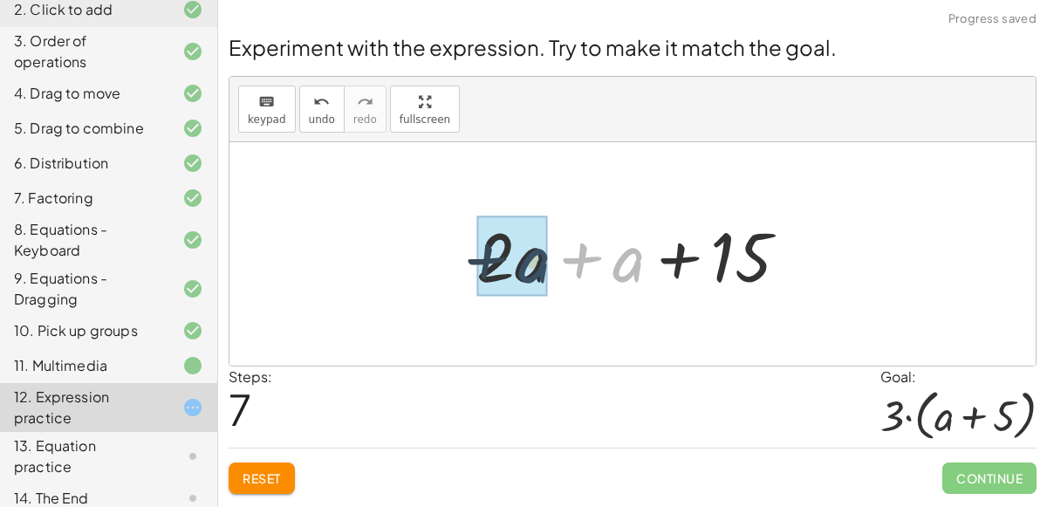
drag, startPoint x: 626, startPoint y: 274, endPoint x: 526, endPoint y: 278, distance: 99.6
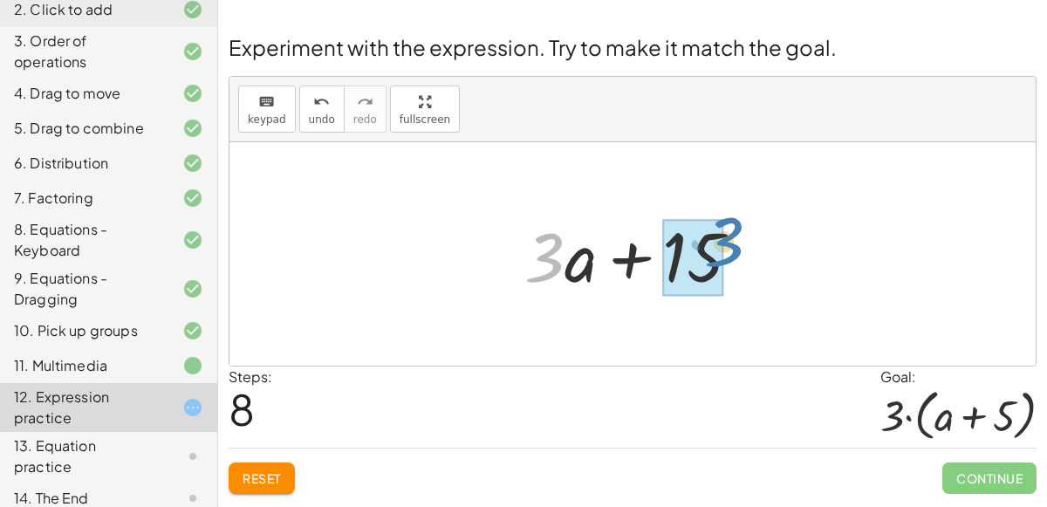
drag, startPoint x: 540, startPoint y: 267, endPoint x: 718, endPoint y: 252, distance: 178.6
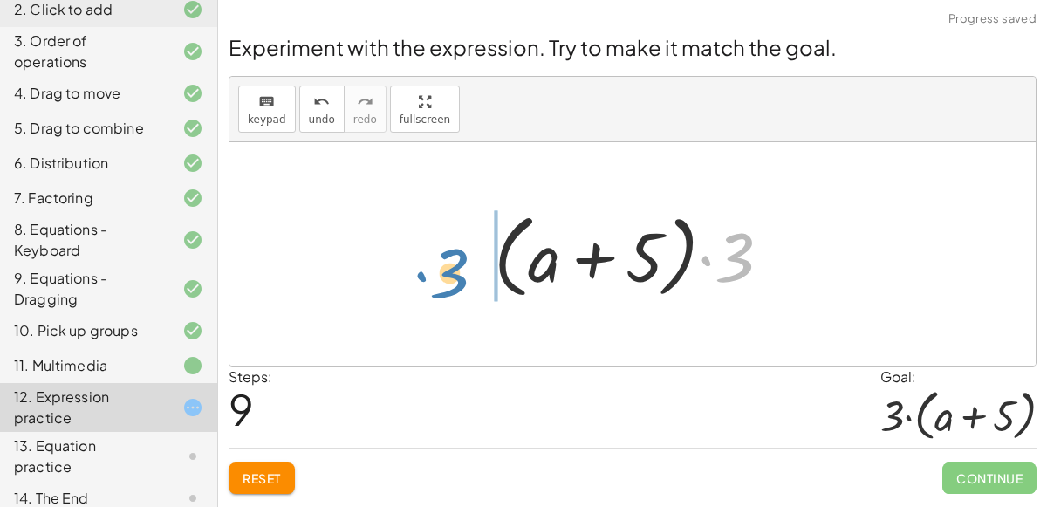
drag, startPoint x: 718, startPoint y: 252, endPoint x: 425, endPoint y: 270, distance: 293.7
click at [425, 270] on div "+ · 2 · ( + a + 4 ) − a + · a · ( + 3 − 1 ) + 7 + · 2 · a + · 2 · 4 − a + · a ·…" at bounding box center [633, 253] width 806 height 223
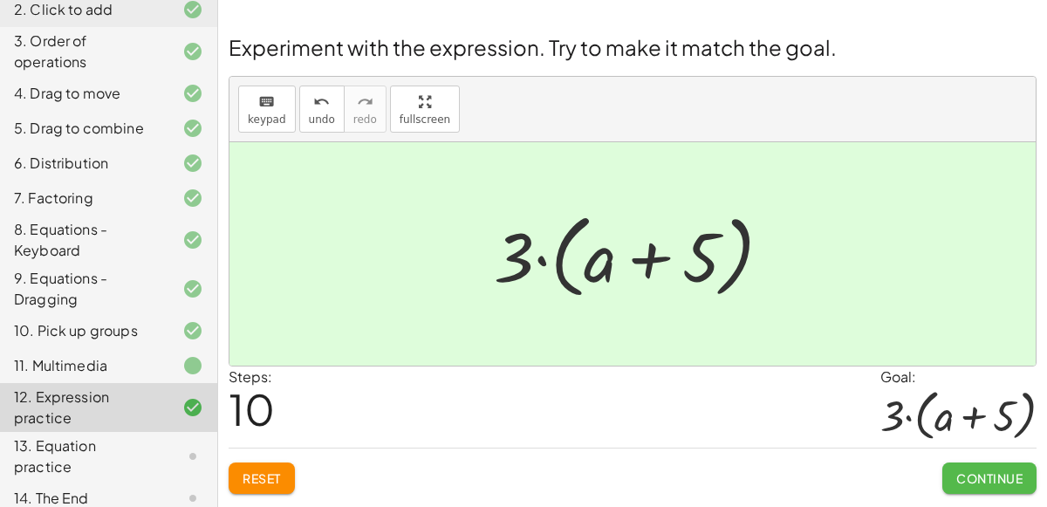
click at [959, 470] on span "Continue" at bounding box center [989, 478] width 66 height 16
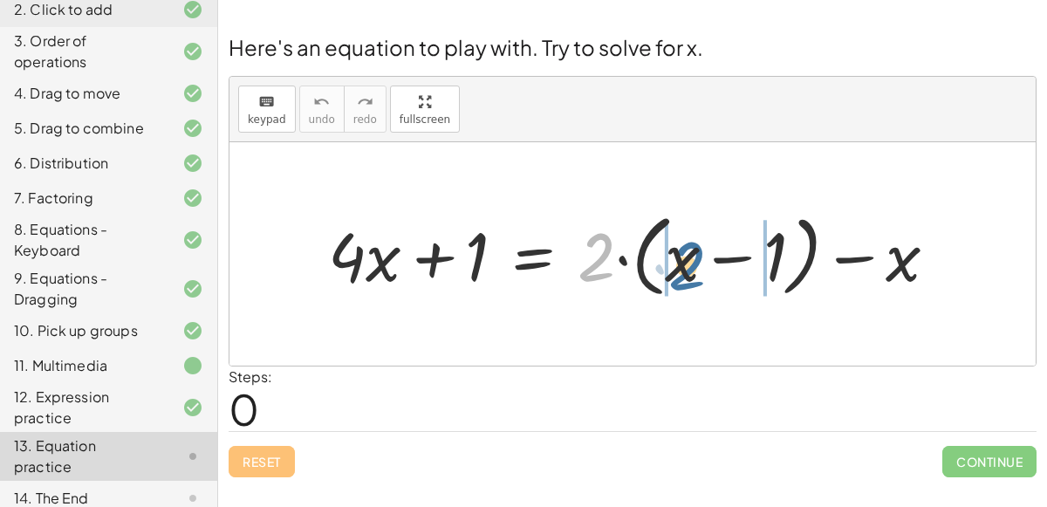
drag, startPoint x: 600, startPoint y: 269, endPoint x: 690, endPoint y: 275, distance: 90.1
click at [690, 275] on div at bounding box center [639, 254] width 641 height 99
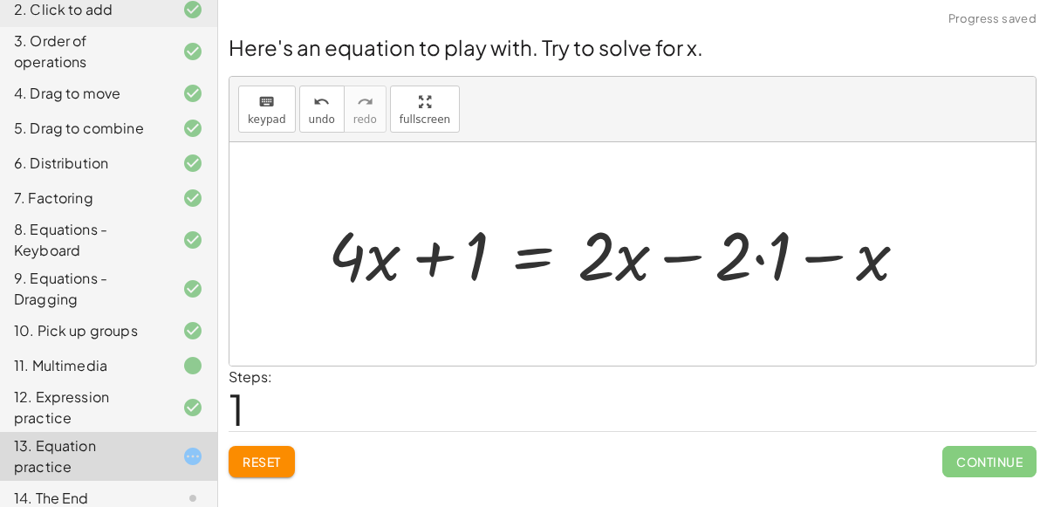
click at [760, 263] on div at bounding box center [624, 253] width 611 height 88
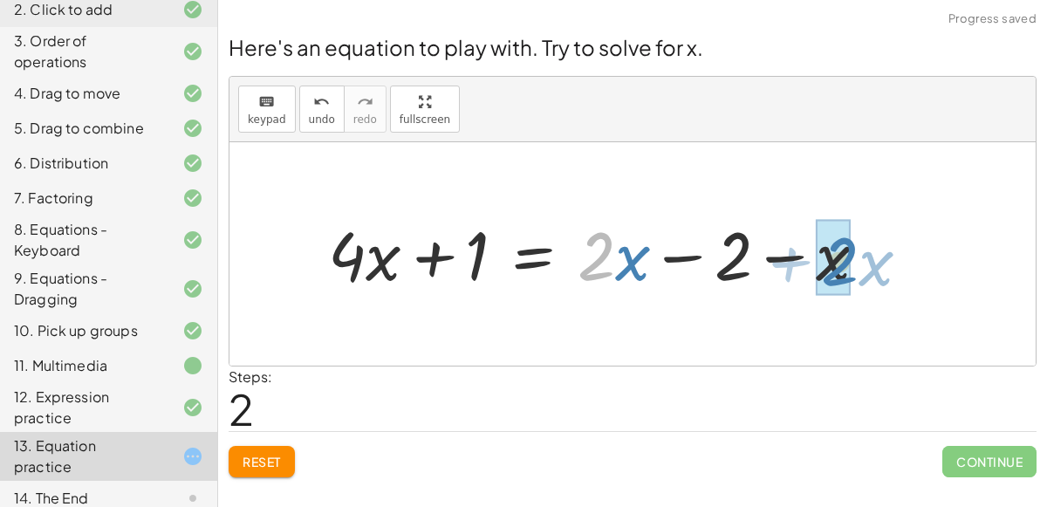
drag, startPoint x: 613, startPoint y: 253, endPoint x: 857, endPoint y: 257, distance: 244.4
click at [857, 257] on div at bounding box center [604, 253] width 571 height 88
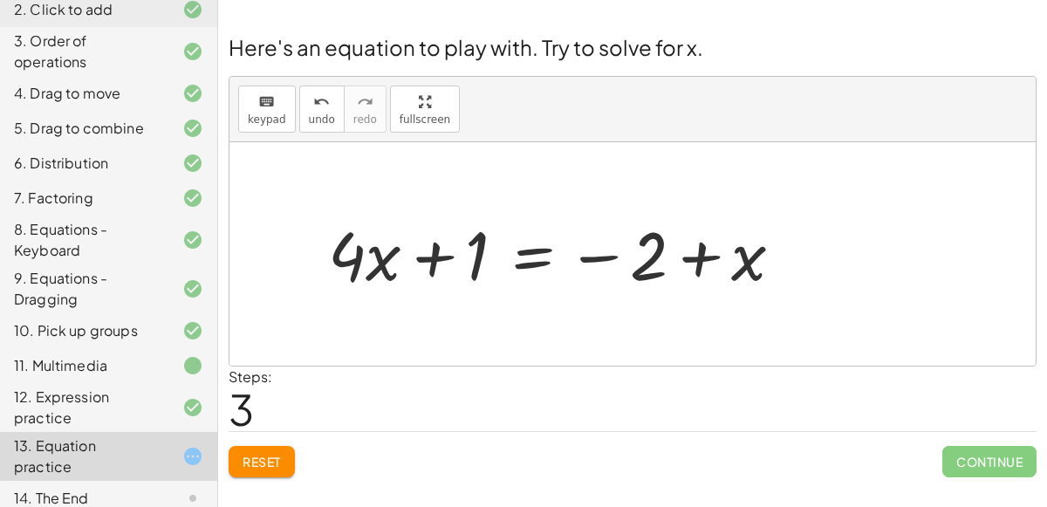
click at [538, 265] on div at bounding box center [562, 253] width 487 height 88
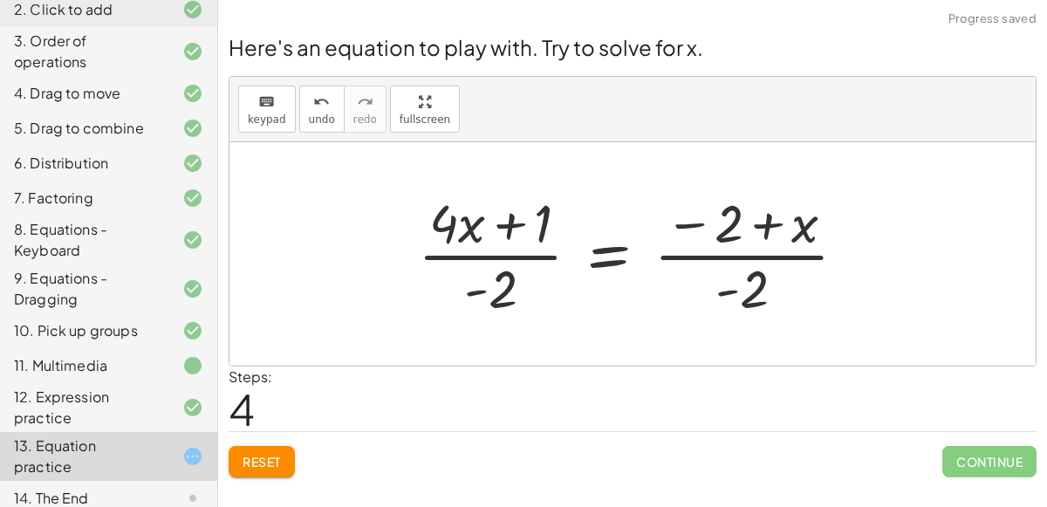
click at [744, 281] on div at bounding box center [639, 254] width 460 height 134
click at [738, 250] on div at bounding box center [639, 254] width 460 height 134
click at [738, 259] on div at bounding box center [639, 254] width 460 height 134
click at [484, 261] on div at bounding box center [639, 254] width 460 height 134
click at [256, 448] on button "Reset" at bounding box center [262, 461] width 66 height 31
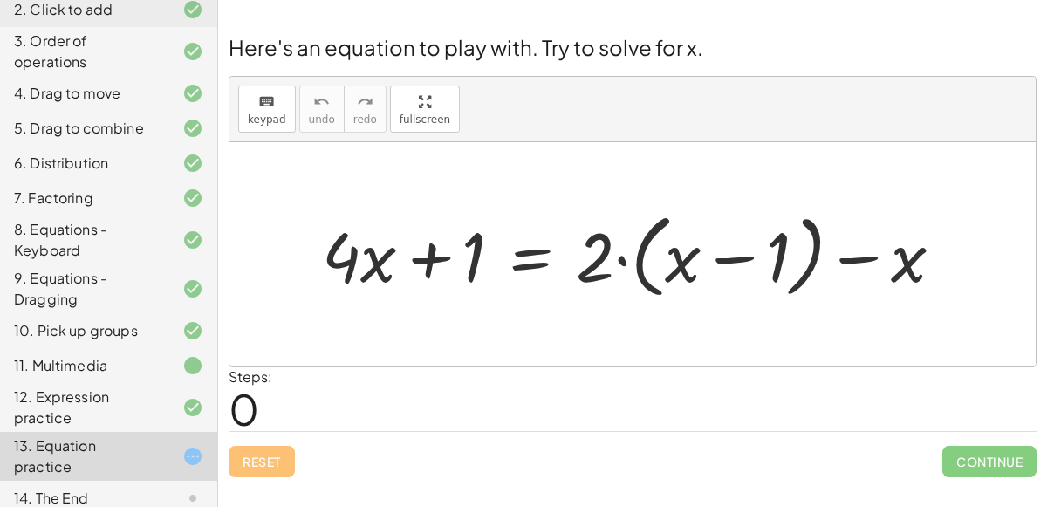
click at [620, 264] on div at bounding box center [639, 254] width 653 height 100
drag, startPoint x: 599, startPoint y: 263, endPoint x: 683, endPoint y: 275, distance: 85.5
click at [683, 275] on div at bounding box center [639, 254] width 653 height 100
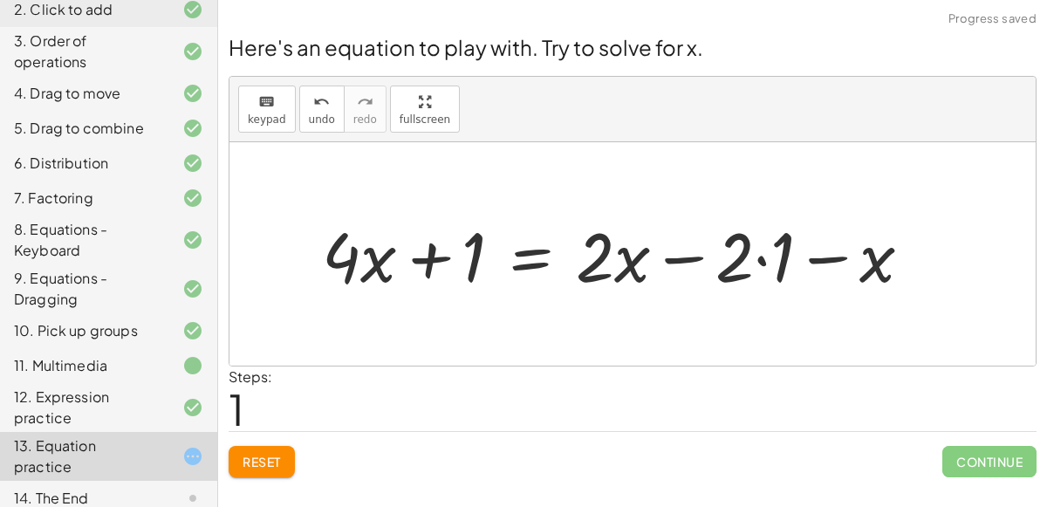
click at [755, 256] on div at bounding box center [623, 254] width 621 height 90
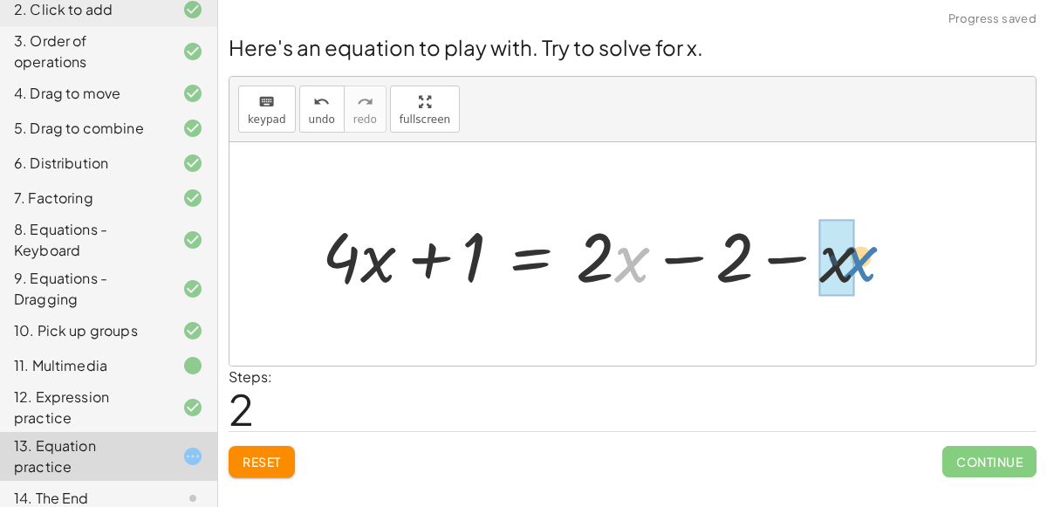
drag, startPoint x: 615, startPoint y: 256, endPoint x: 840, endPoint y: 255, distance: 224.3
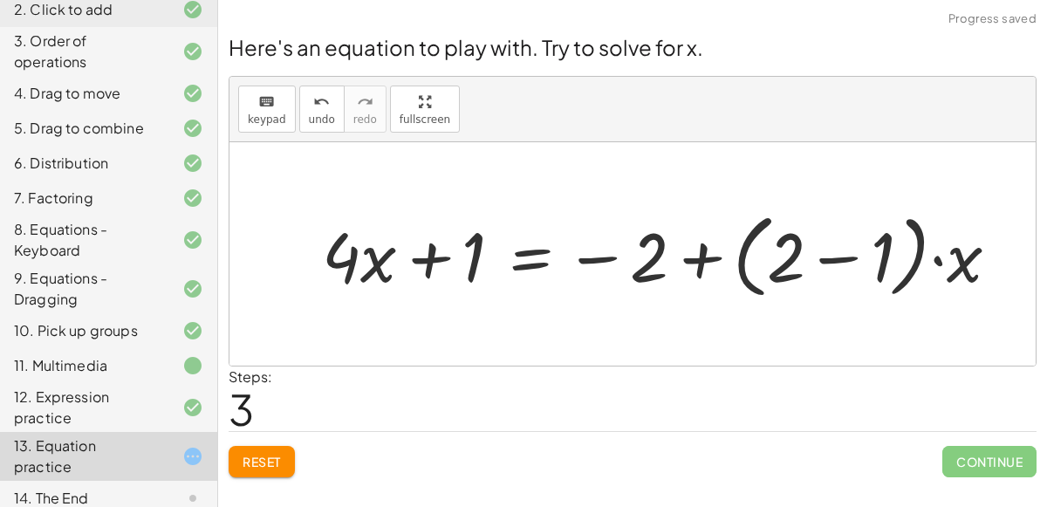
click at [825, 260] on div at bounding box center [667, 254] width 709 height 100
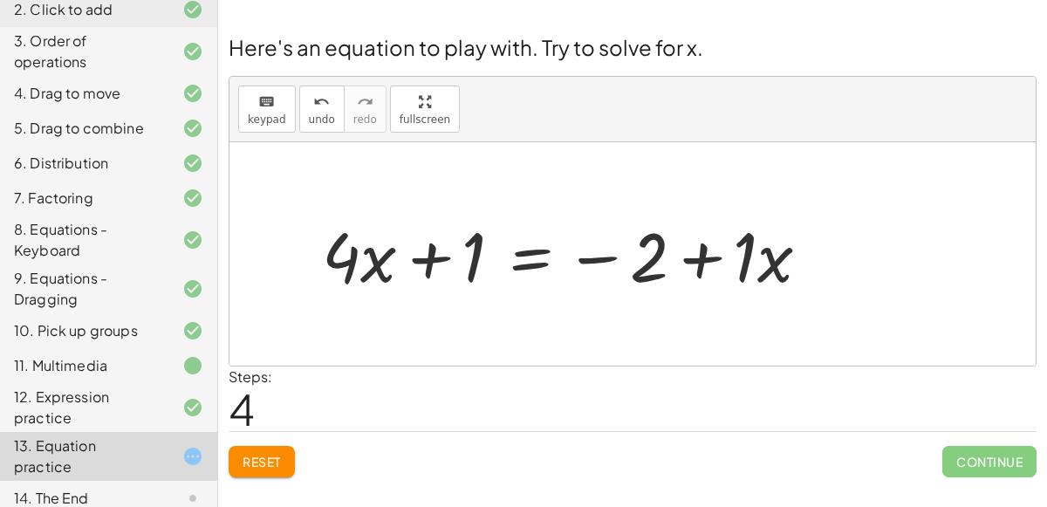
click at [754, 269] on div at bounding box center [572, 254] width 519 height 90
click at [532, 261] on div at bounding box center [560, 254] width 495 height 90
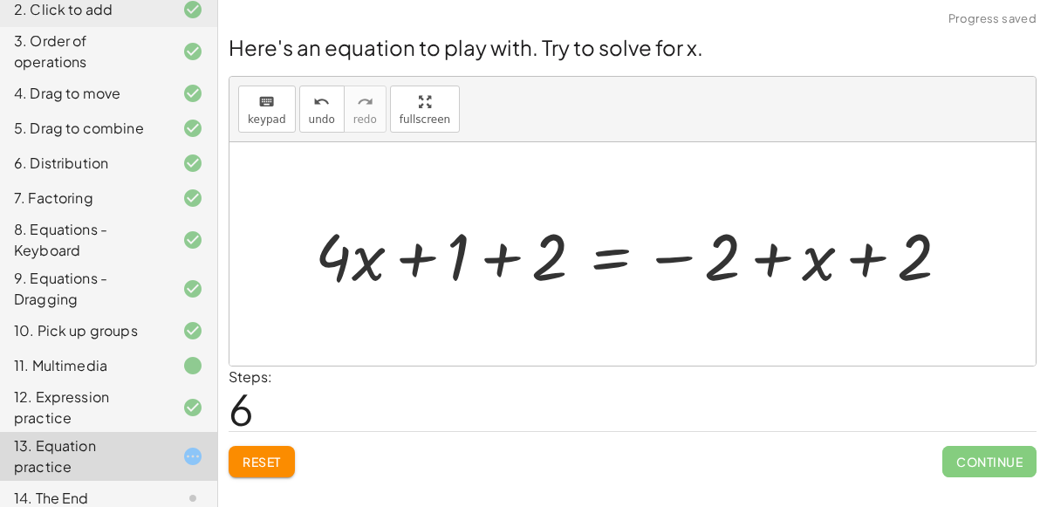
click at [497, 261] on div at bounding box center [639, 254] width 667 height 86
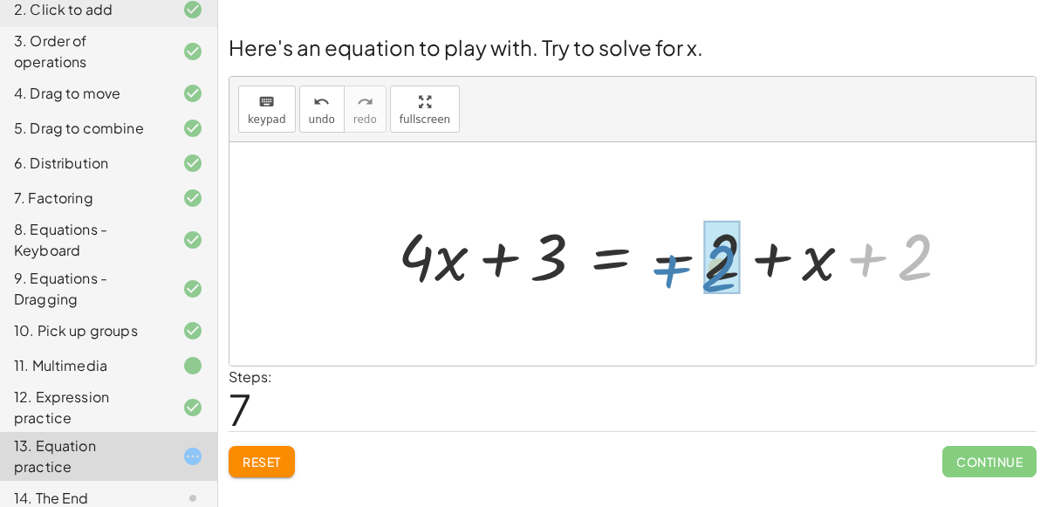
drag, startPoint x: 911, startPoint y: 257, endPoint x: 718, endPoint y: 269, distance: 193.3
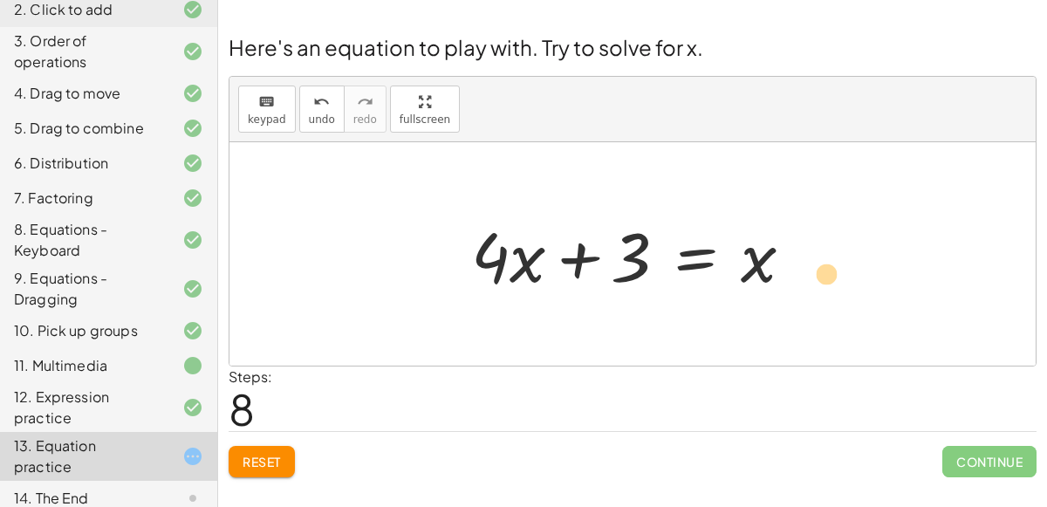
drag, startPoint x: 754, startPoint y: 276, endPoint x: 828, endPoint y: 289, distance: 75.3
click at [828, 289] on div "+ · 4 · x + 1 = + · 2 · ( + x − 1 ) − x + · 4 · x + 1 = + · 2 · x − · 2 · 1 − x…" at bounding box center [633, 253] width 806 height 223
click at [696, 259] on div at bounding box center [640, 254] width 354 height 90
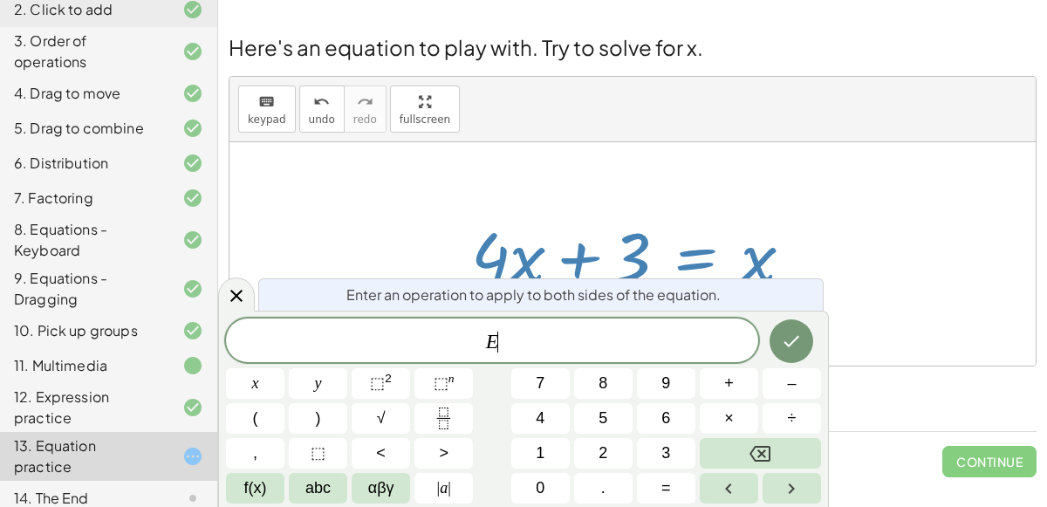
click at [696, 259] on div at bounding box center [640, 254] width 354 height 90
click at [779, 327] on button "Done" at bounding box center [792, 341] width 44 height 44
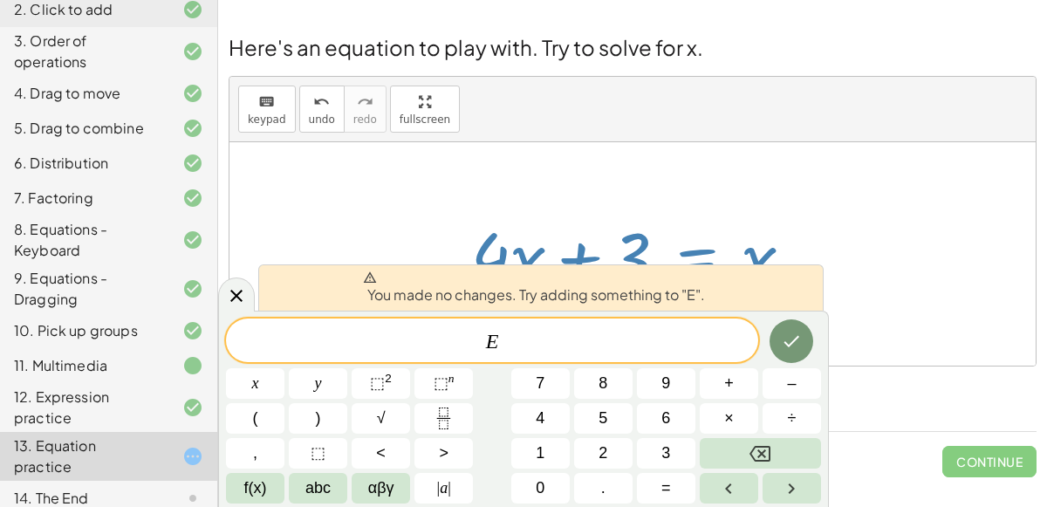
click at [835, 248] on div at bounding box center [633, 253] width 806 height 223
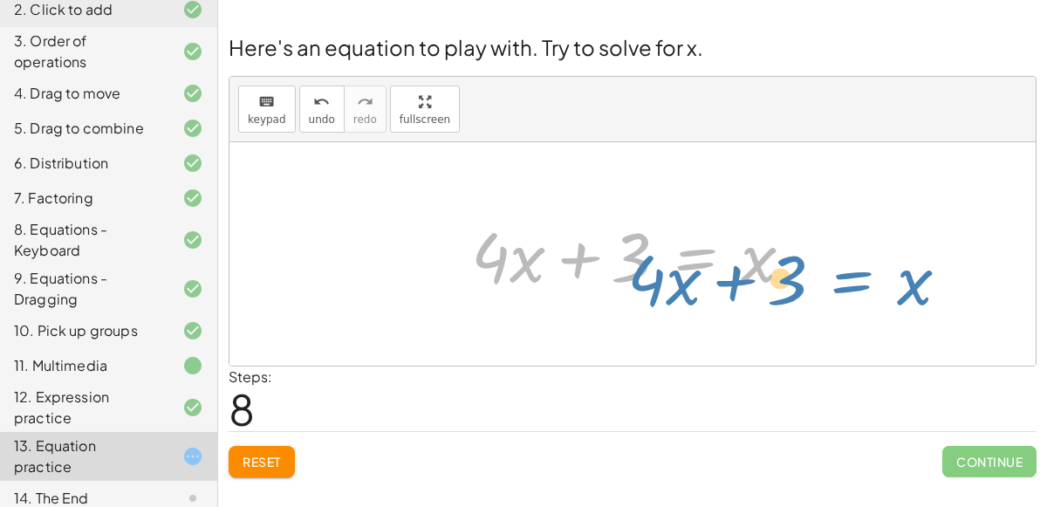
drag, startPoint x: 696, startPoint y: 265, endPoint x: 774, endPoint y: 345, distance: 111.7
click at [774, 345] on div "+ · 4 · x + 1 = + · 2 · ( + x − 1 ) − x + · 4 · x + 1 = + · 2 · x − · 2 · 1 − x…" at bounding box center [633, 253] width 806 height 223
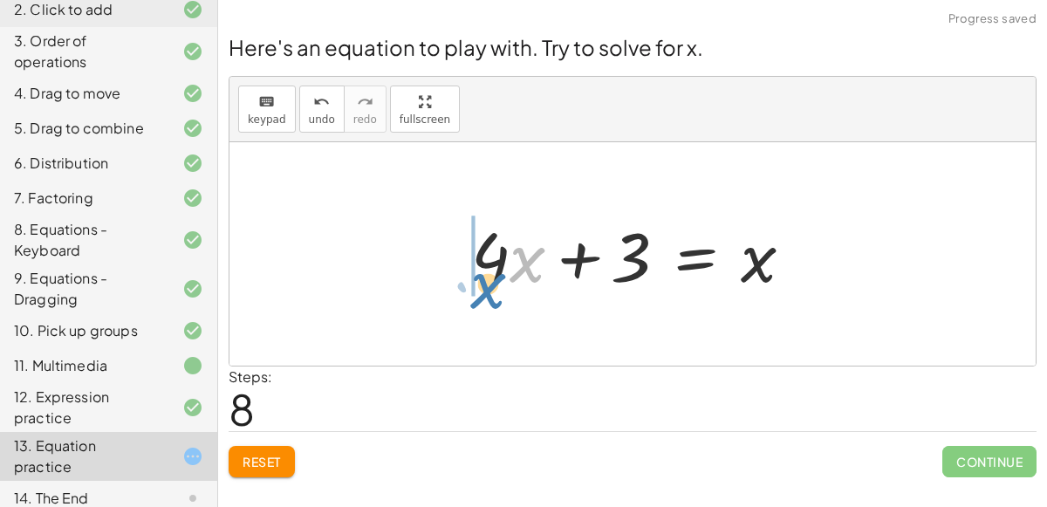
drag, startPoint x: 519, startPoint y: 264, endPoint x: 480, endPoint y: 290, distance: 46.7
click at [480, 290] on div at bounding box center [640, 254] width 354 height 90
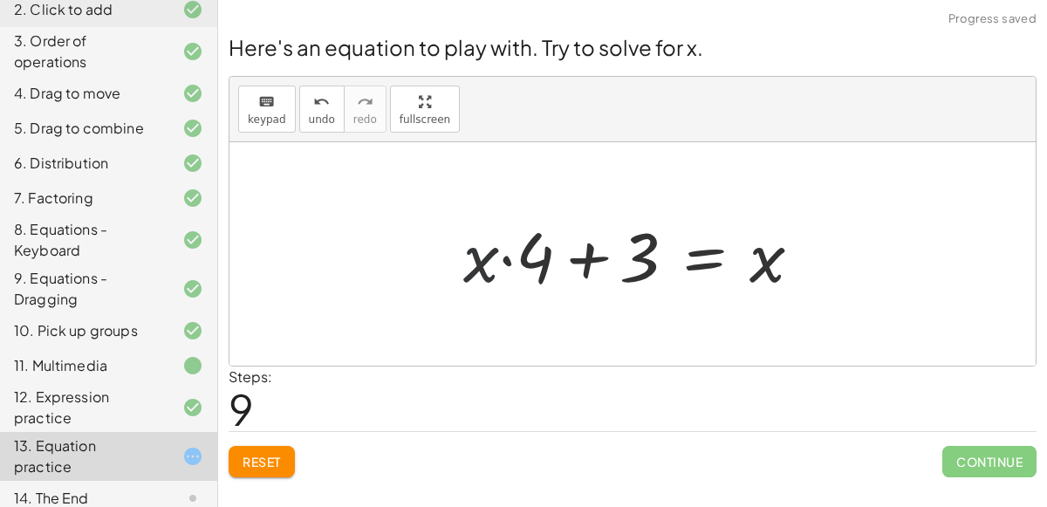
click at [483, 264] on div at bounding box center [640, 254] width 370 height 90
click at [504, 266] on div at bounding box center [640, 254] width 370 height 90
click at [511, 263] on div at bounding box center [640, 254] width 370 height 90
drag, startPoint x: 494, startPoint y: 271, endPoint x: 557, endPoint y: 271, distance: 62.8
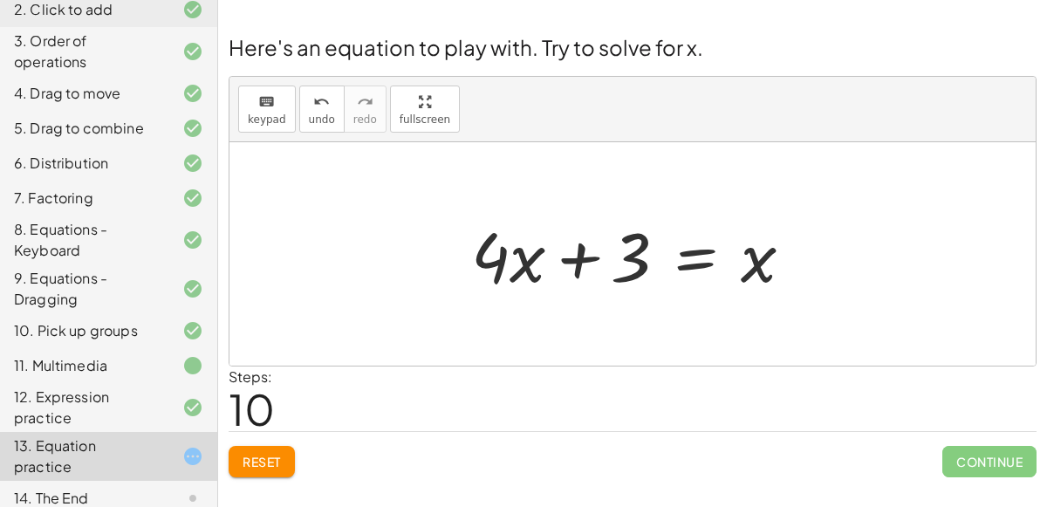
click at [693, 260] on div at bounding box center [640, 254] width 354 height 90
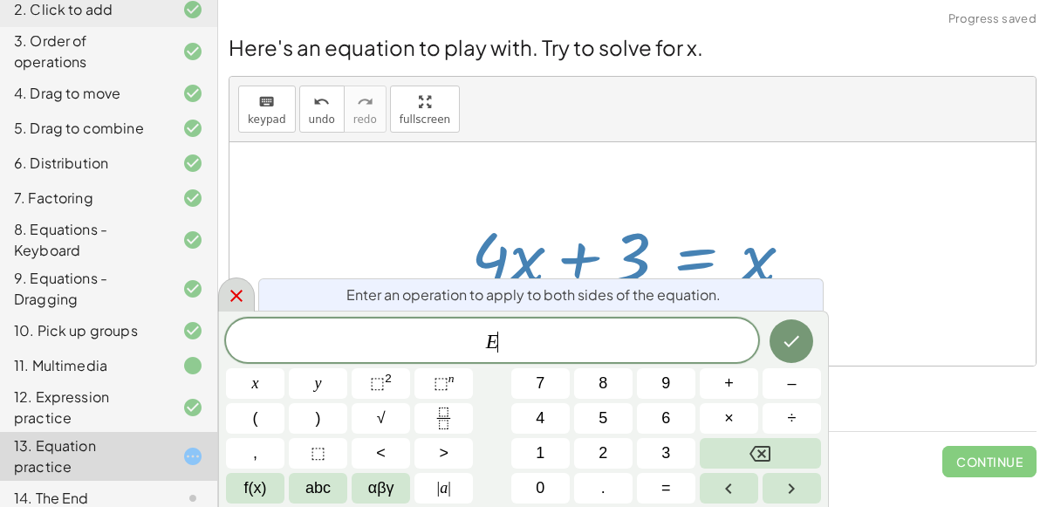
click at [227, 292] on icon at bounding box center [236, 295] width 21 height 21
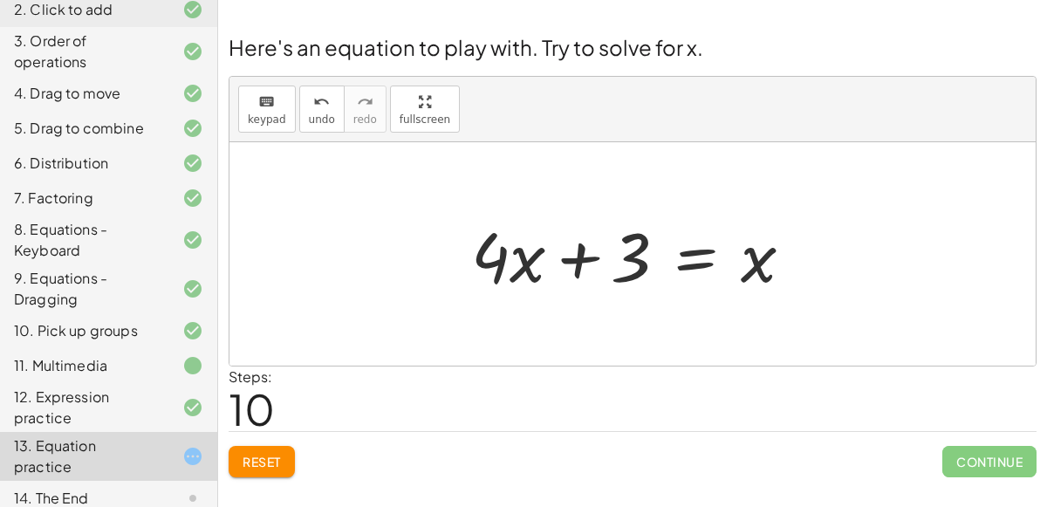
click at [692, 295] on div at bounding box center [640, 254] width 354 height 90
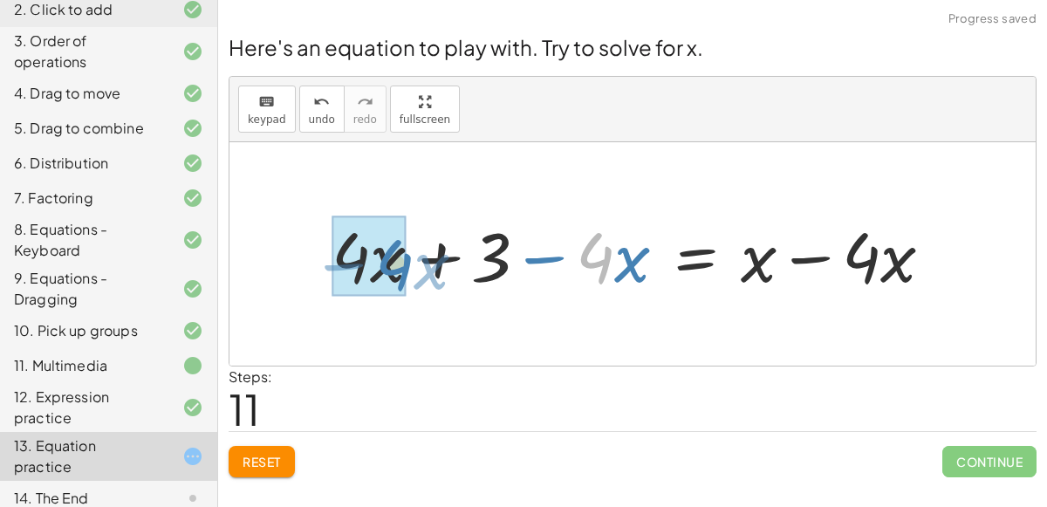
drag, startPoint x: 590, startPoint y: 278, endPoint x: 388, endPoint y: 285, distance: 201.7
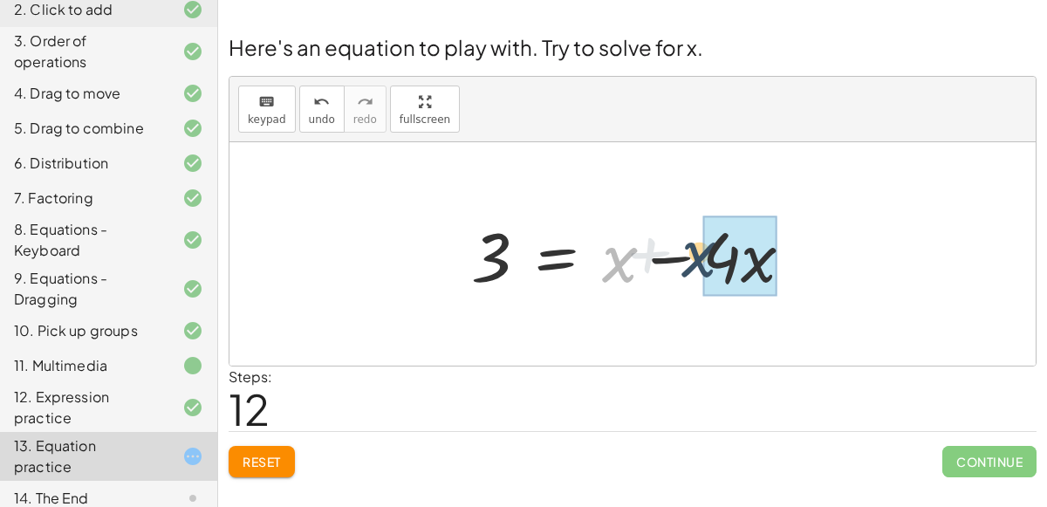
drag, startPoint x: 629, startPoint y: 267, endPoint x: 712, endPoint y: 263, distance: 83.0
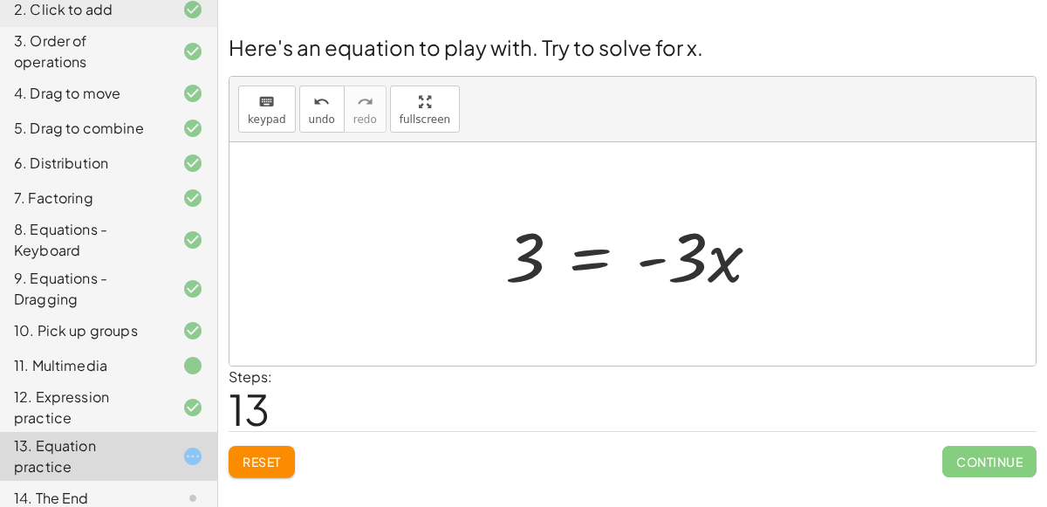
click at [585, 257] on div at bounding box center [640, 254] width 286 height 90
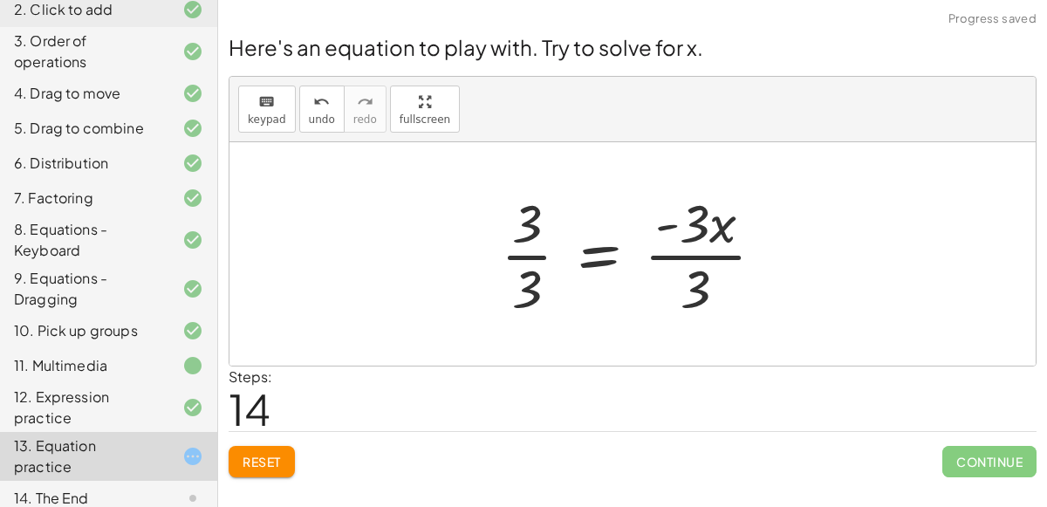
click at [698, 255] on div at bounding box center [639, 254] width 295 height 134
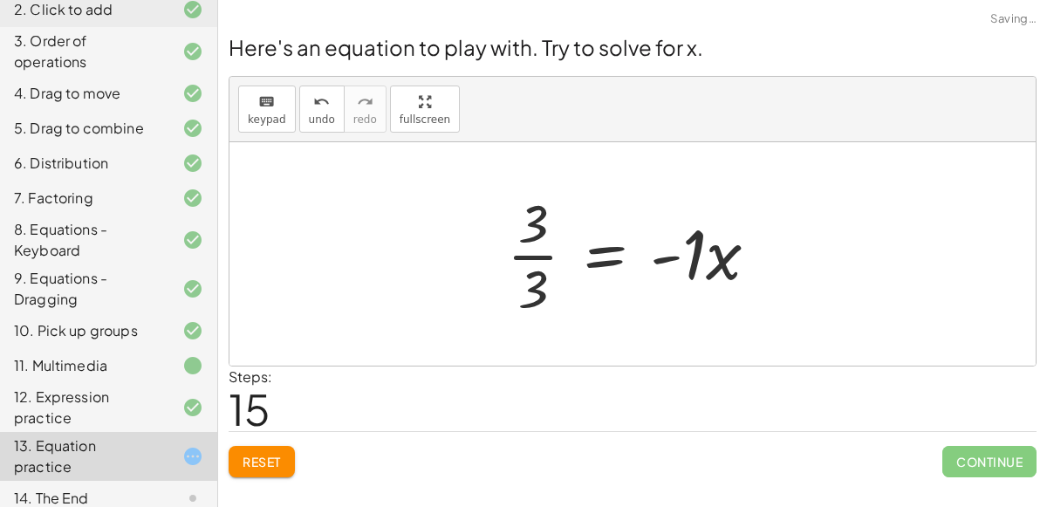
click at [532, 255] on div at bounding box center [640, 254] width 284 height 134
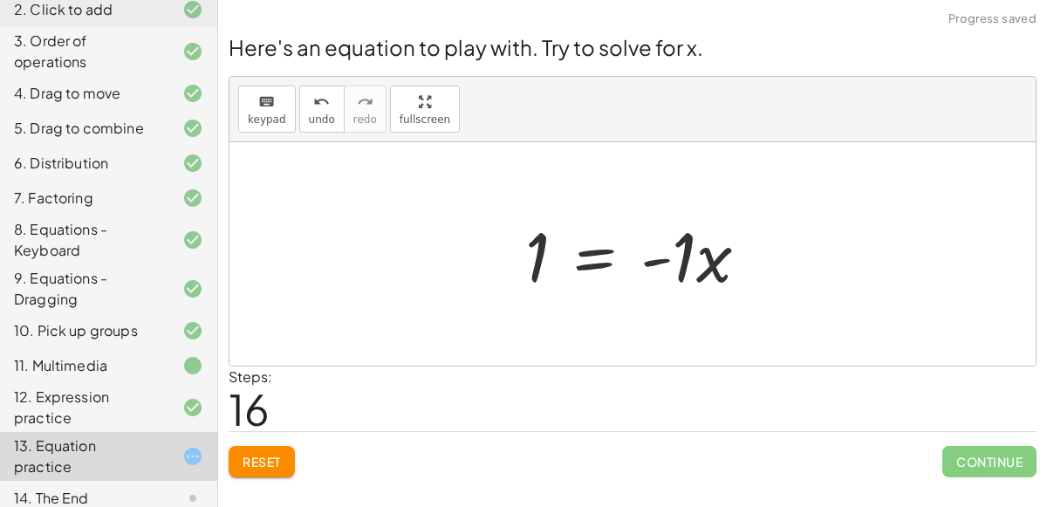
click at [702, 267] on div at bounding box center [644, 254] width 255 height 90
click at [593, 253] on div at bounding box center [639, 254] width 230 height 86
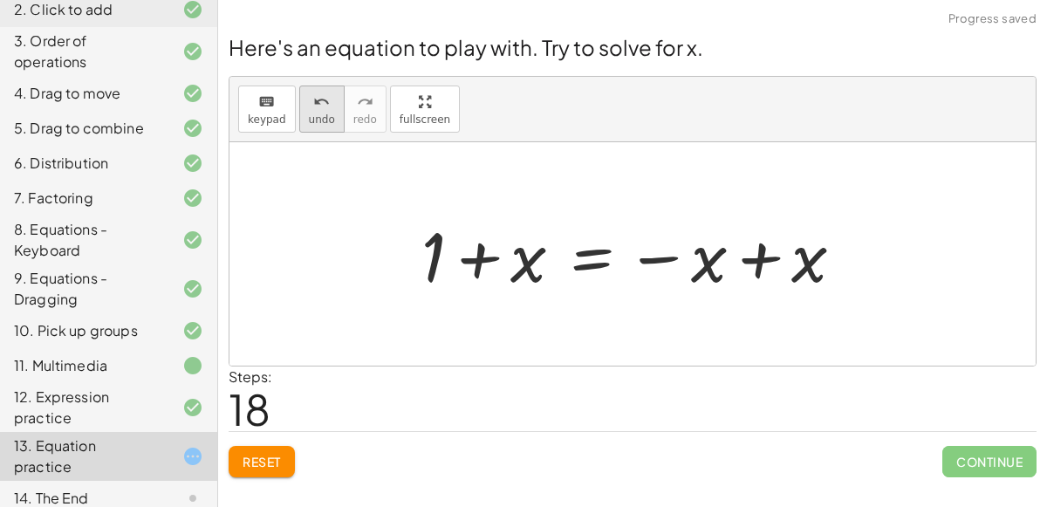
click at [313, 103] on icon "undo" at bounding box center [321, 102] width 17 height 21
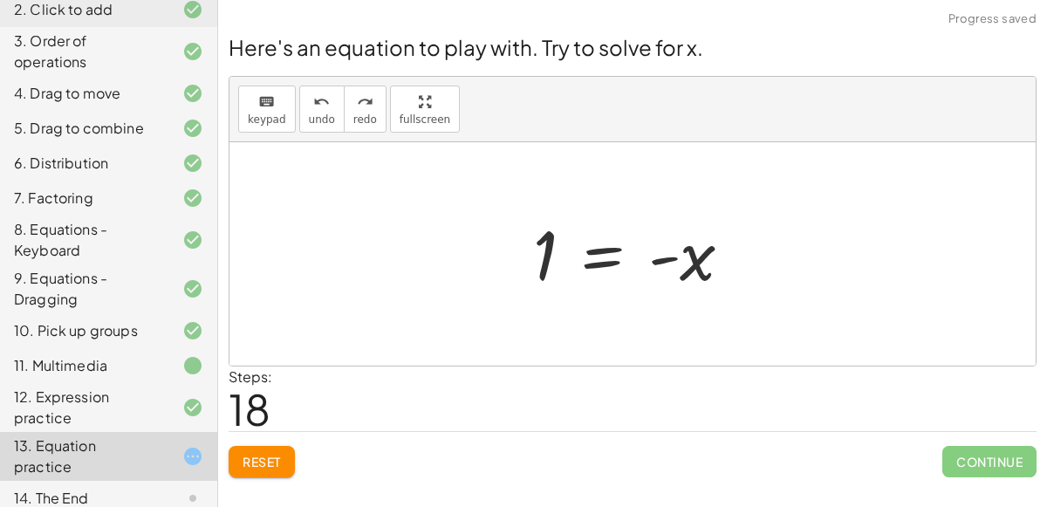
click at [592, 270] on div at bounding box center [639, 254] width 230 height 86
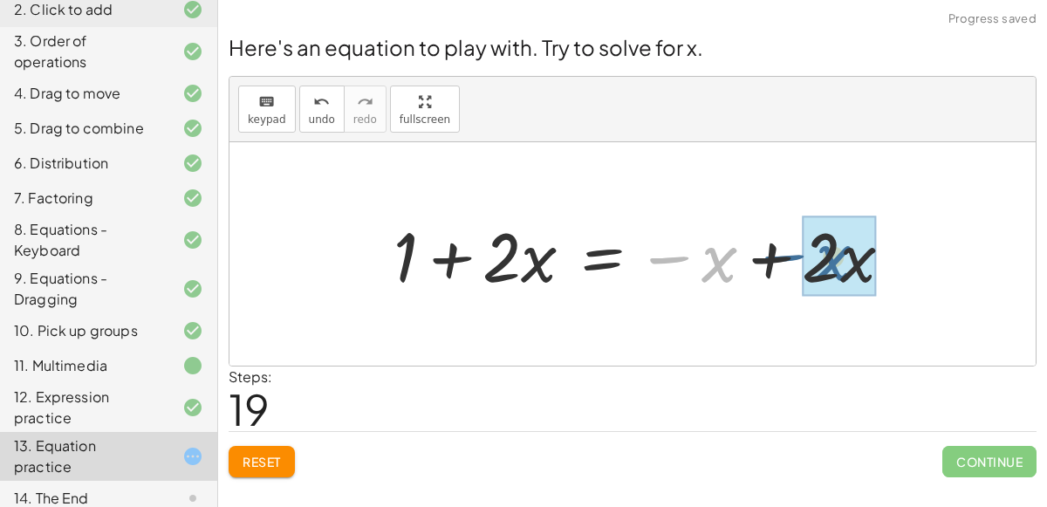
drag, startPoint x: 709, startPoint y: 270, endPoint x: 821, endPoint y: 267, distance: 112.6
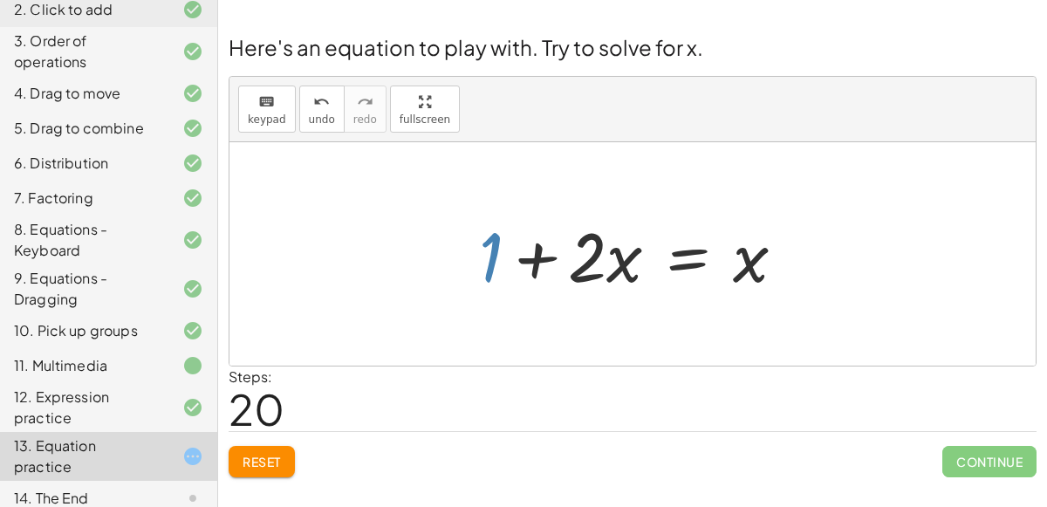
click at [504, 262] on div at bounding box center [639, 254] width 338 height 90
click at [313, 122] on span "undo" at bounding box center [322, 119] width 26 height 12
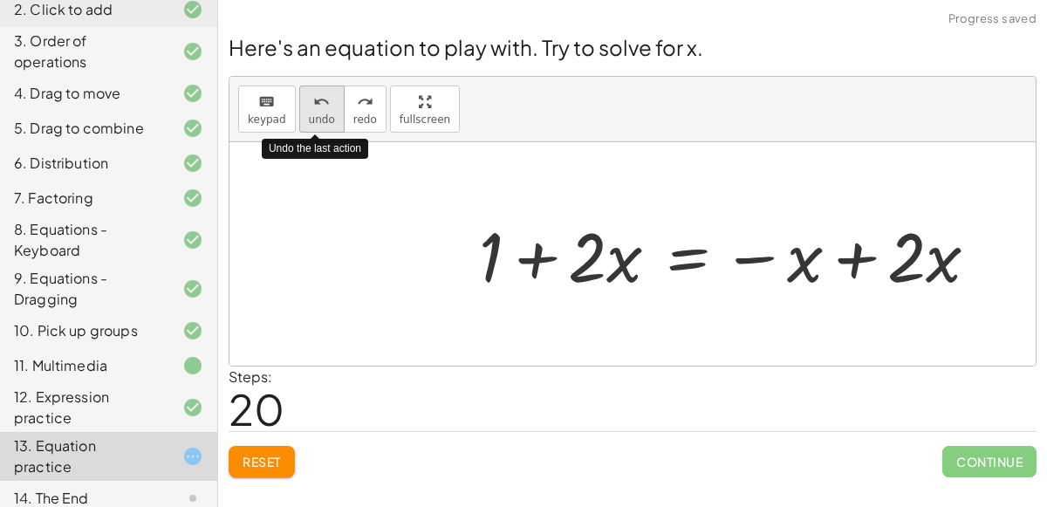
click at [313, 122] on span "undo" at bounding box center [322, 119] width 26 height 12
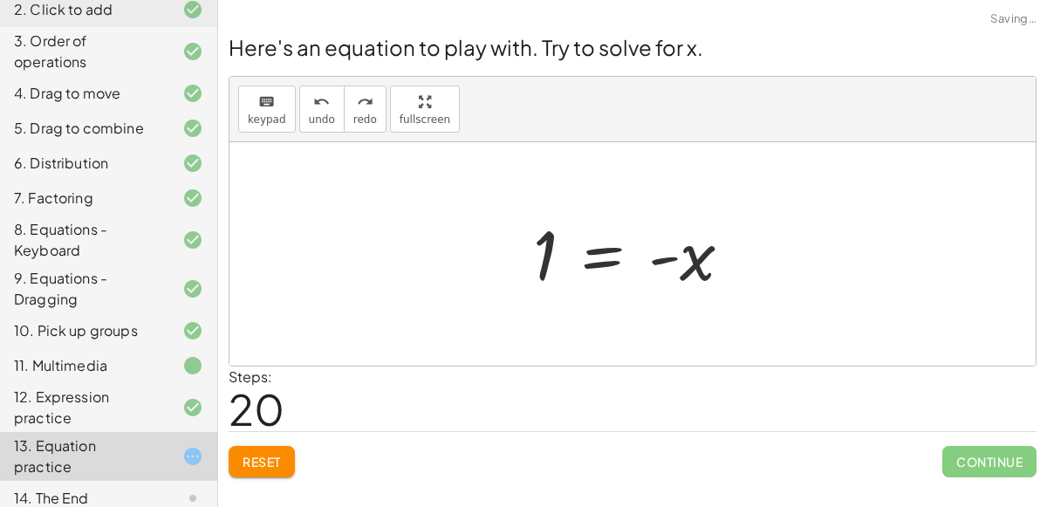
click at [608, 264] on div at bounding box center [639, 254] width 230 height 86
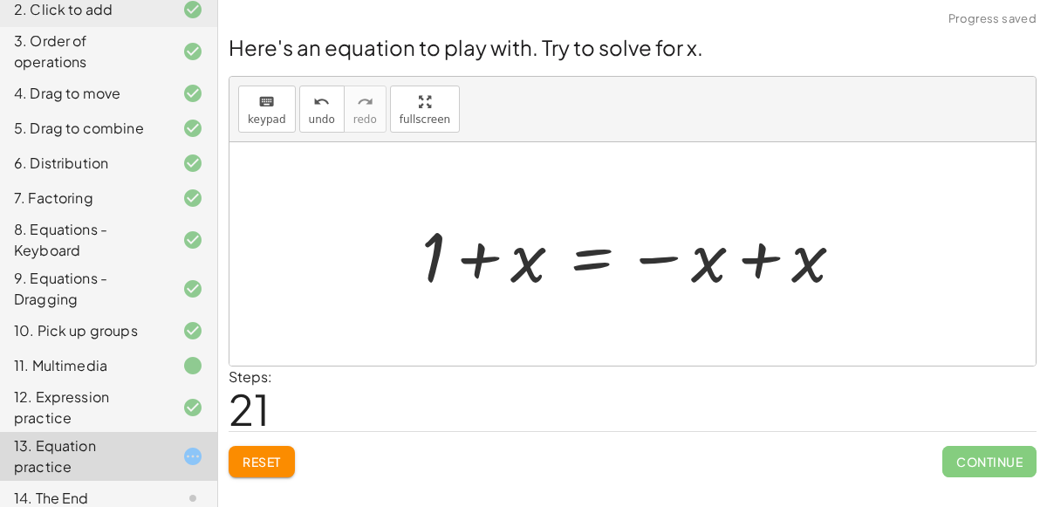
click at [586, 249] on div at bounding box center [640, 254] width 455 height 90
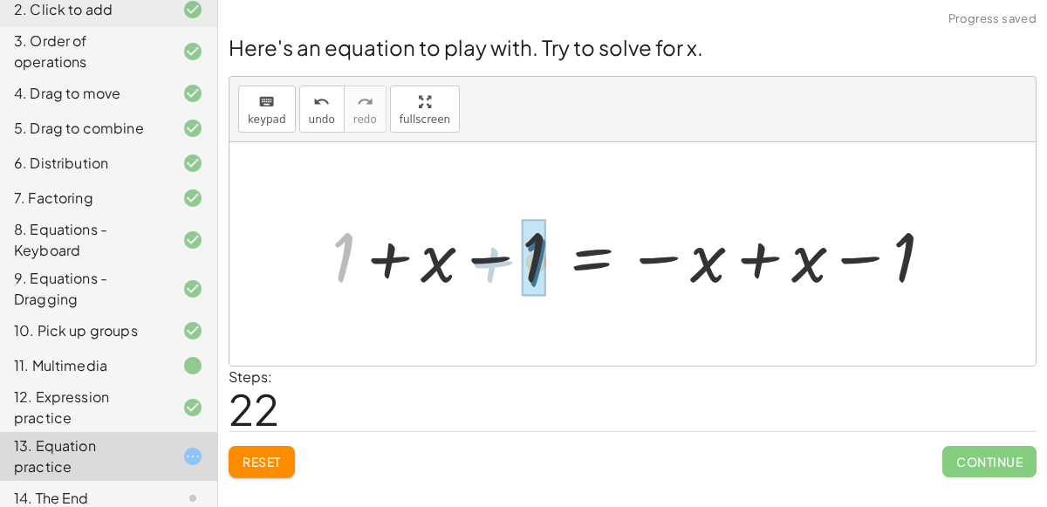
drag, startPoint x: 348, startPoint y: 251, endPoint x: 537, endPoint y: 252, distance: 188.5
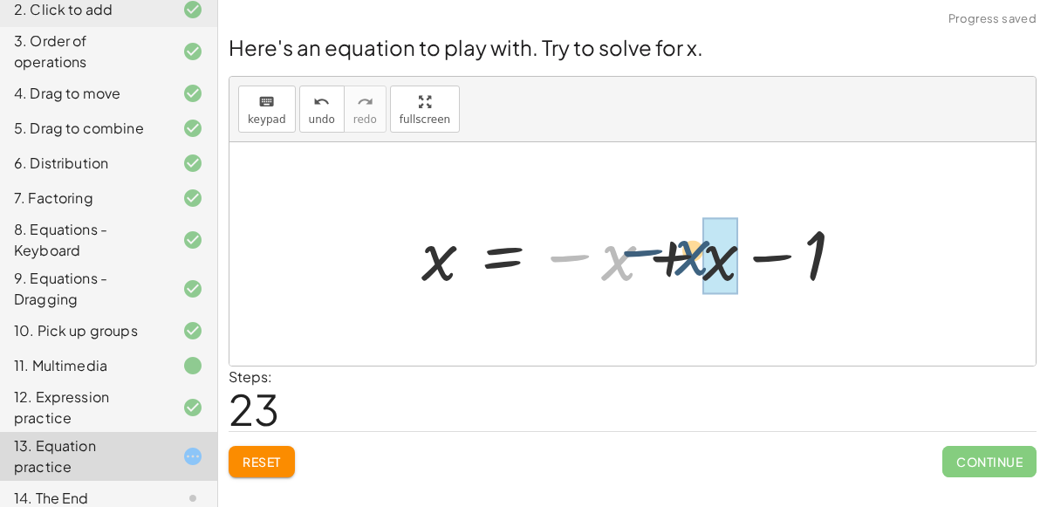
drag, startPoint x: 620, startPoint y: 260, endPoint x: 696, endPoint y: 256, distance: 76.9
click at [696, 256] on div at bounding box center [640, 254] width 455 height 86
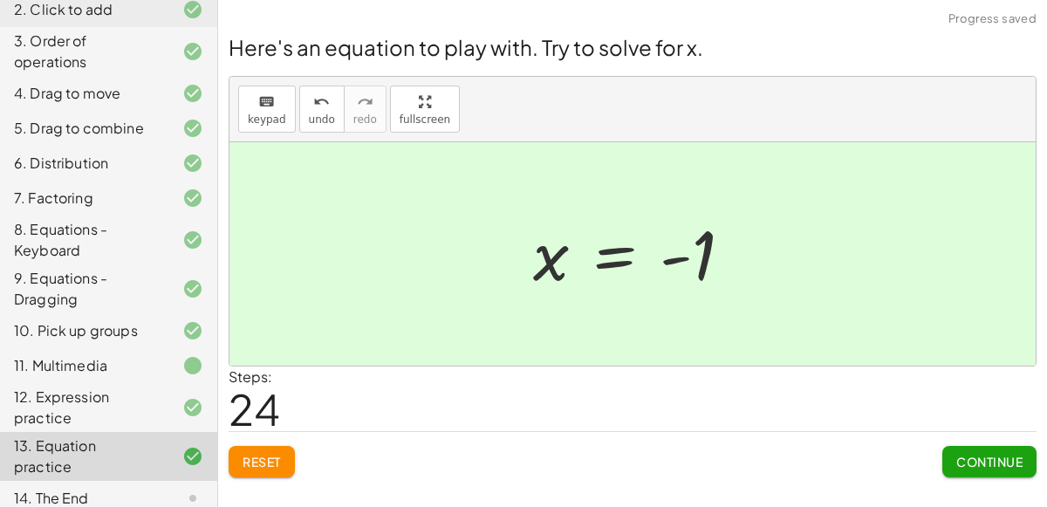
click at [943, 451] on button "Continue" at bounding box center [990, 461] width 94 height 31
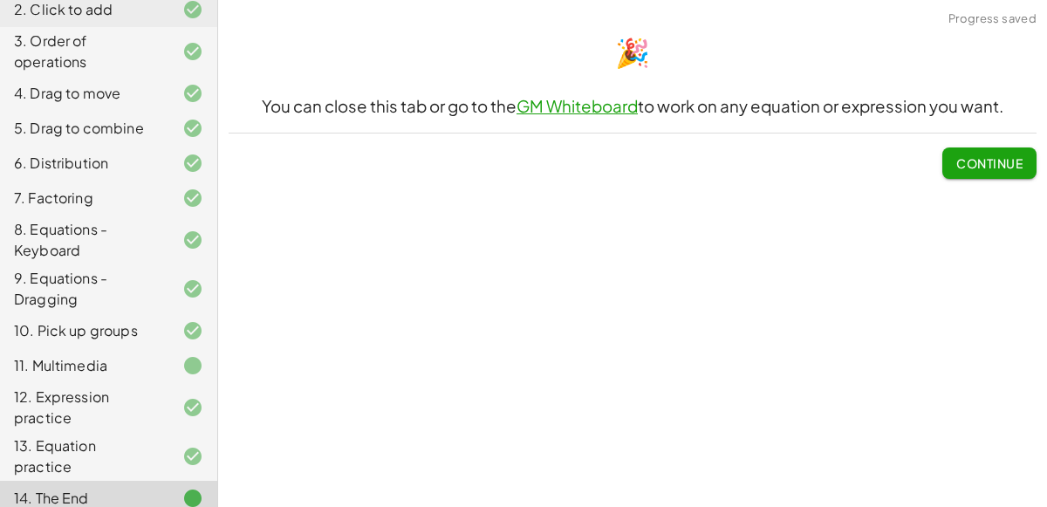
click at [82, 450] on div "13. Equation practice" at bounding box center [84, 456] width 141 height 42
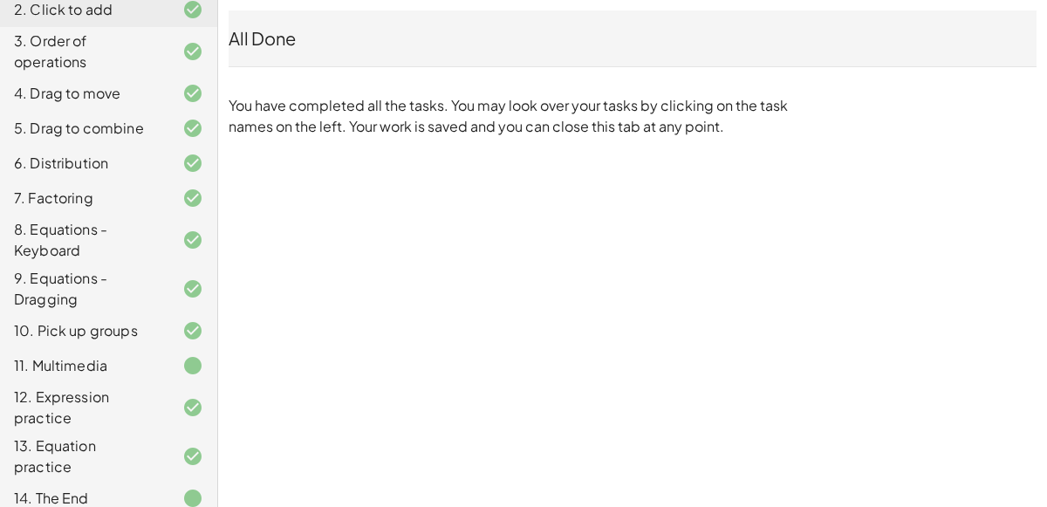
click at [81, 488] on div "14. The End" at bounding box center [84, 498] width 141 height 21
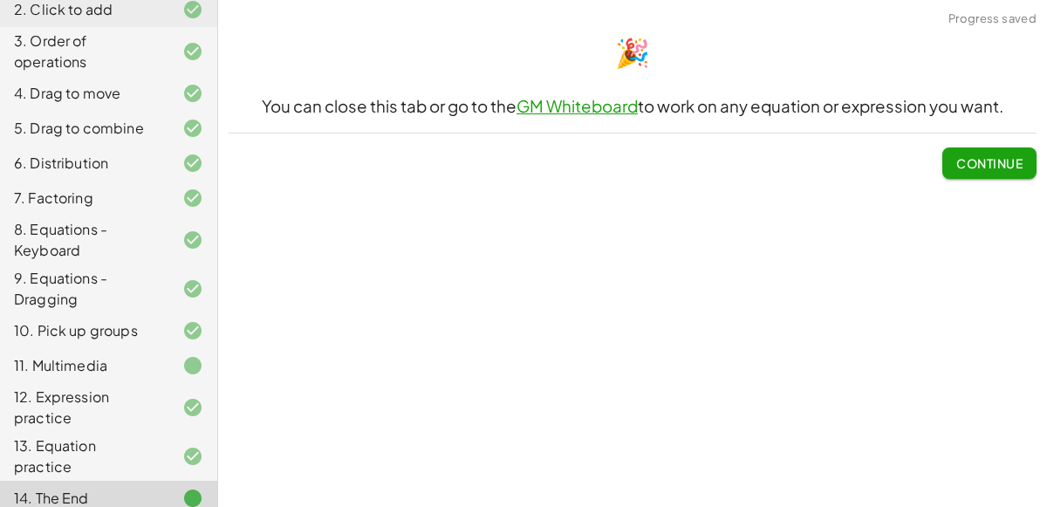
click at [959, 136] on span "Continue" at bounding box center [990, 156] width 94 height 45
click at [959, 147] on button "Continue" at bounding box center [990, 162] width 94 height 31
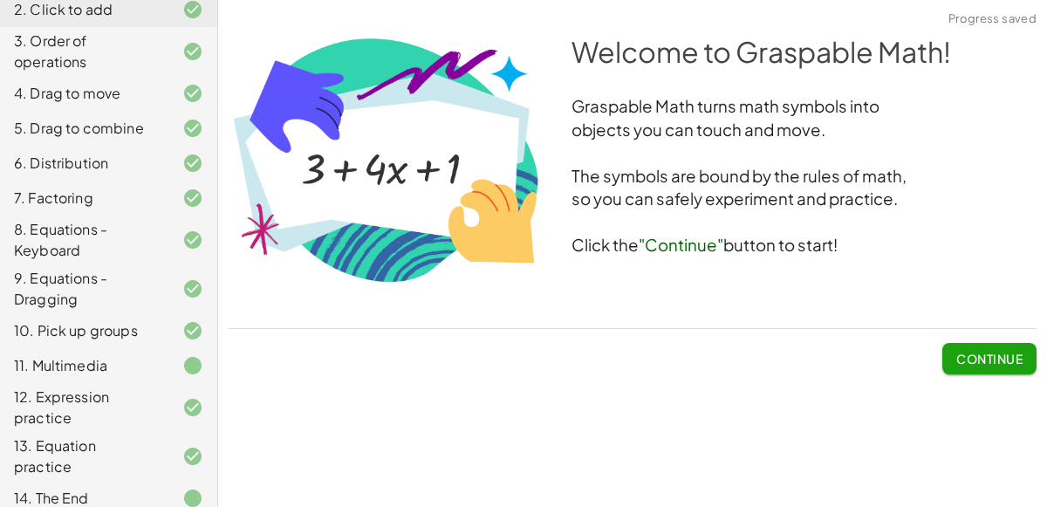
click at [168, 432] on div "11. Multimedia" at bounding box center [108, 456] width 217 height 49
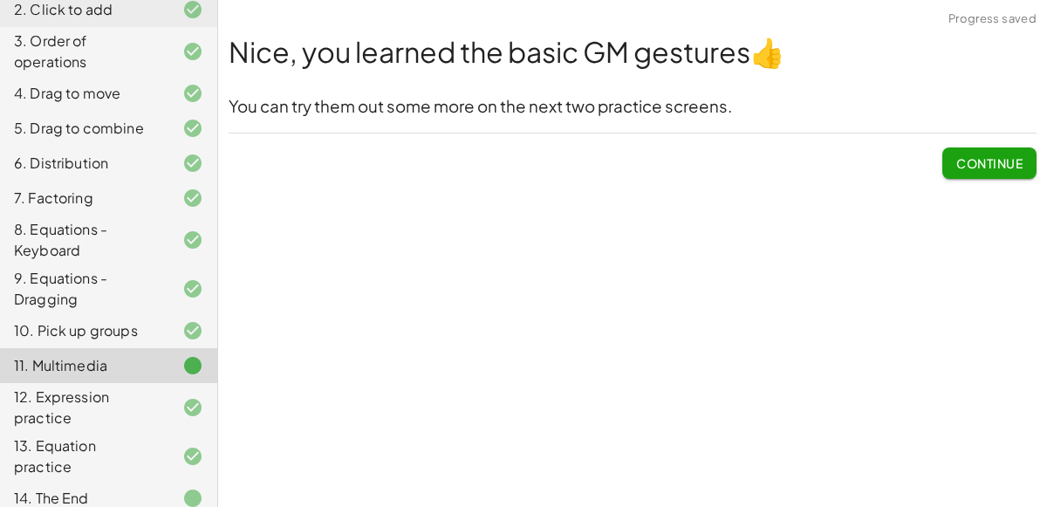
click at [147, 493] on div "14. The End" at bounding box center [108, 498] width 217 height 35
